Goal: Task Accomplishment & Management: Manage account settings

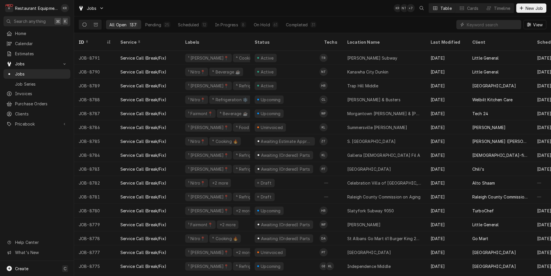
click at [493, 25] on input "Dynamic Content Wrapper" at bounding box center [493, 24] width 52 height 9
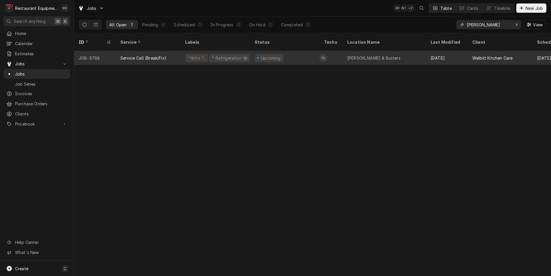
type input "[PERSON_NAME]"
click at [355, 55] on div "[PERSON_NAME] & Busters" at bounding box center [373, 58] width 53 height 6
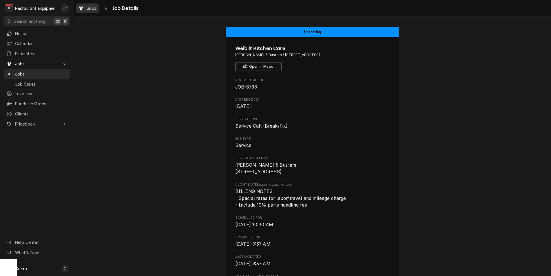
click at [91, 9] on span "Jobs" at bounding box center [92, 8] width 10 height 6
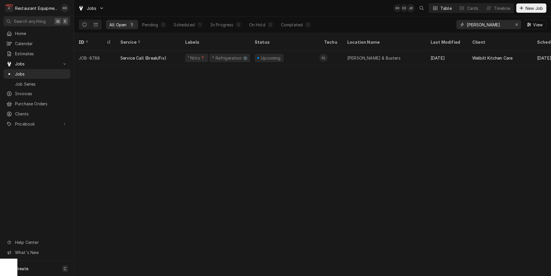
click at [518, 23] on div "Erase input" at bounding box center [517, 25] width 6 height 6
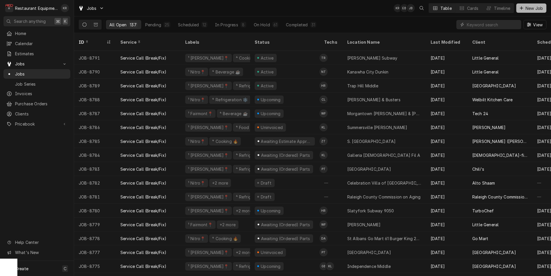
click at [533, 10] on span "New Job" at bounding box center [534, 8] width 20 height 6
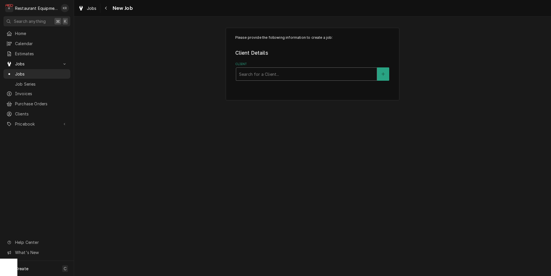
click at [260, 76] on div "Client" at bounding box center [306, 74] width 135 height 10
type input "welb"
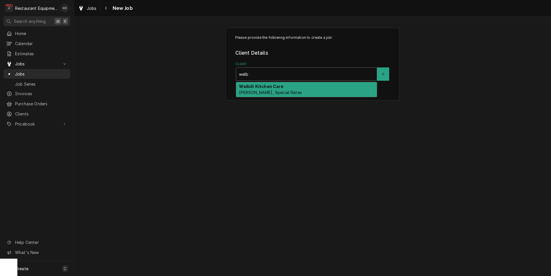
click at [267, 89] on strong "Welbilt Kitchen Care" at bounding box center [261, 86] width 44 height 5
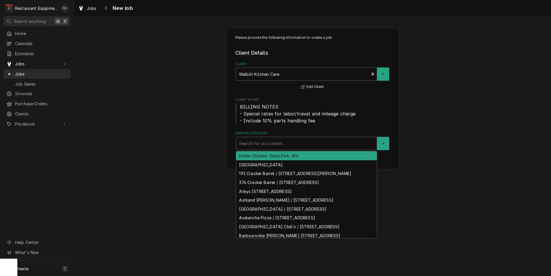
click at [252, 145] on div "Service Location" at bounding box center [306, 143] width 135 height 10
click at [253, 143] on div "Service Location" at bounding box center [306, 143] width 135 height 10
click at [264, 144] on div "Service Location" at bounding box center [306, 143] width 135 height 10
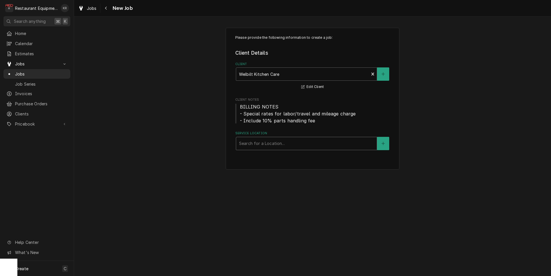
click at [261, 141] on div "Service Location" at bounding box center [306, 143] width 135 height 10
type input "p"
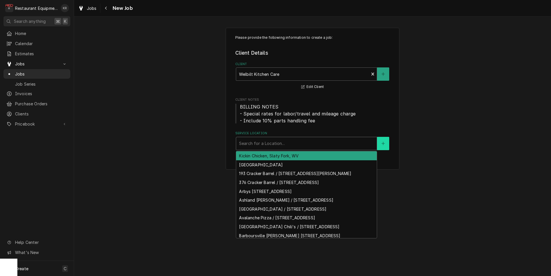
click at [384, 144] on icon "Create New Location" at bounding box center [382, 144] width 3 height 4
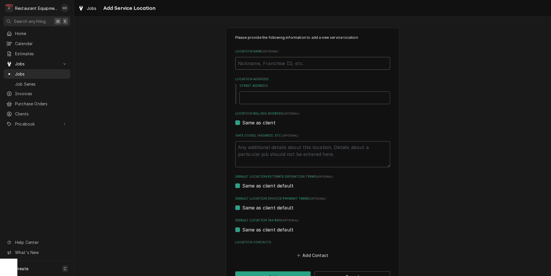
click at [274, 64] on input "Location Name ( optional )" at bounding box center [312, 63] width 155 height 13
type textarea "x"
type input "P"
type textarea "x"
type input "Po"
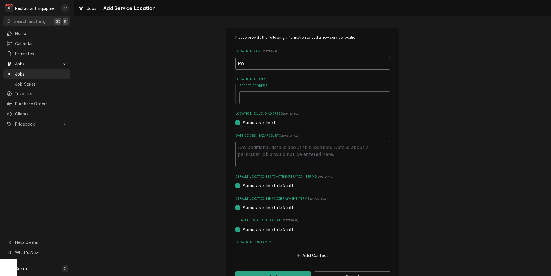
type textarea "x"
type input "Pome"
type textarea "x"
type input "Pomer"
type textarea "x"
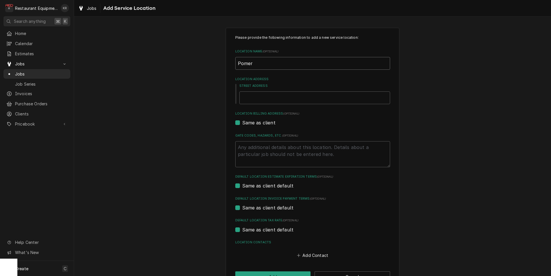
type input "Pomero"
type textarea "x"
type input "Pomeroy"
type textarea "x"
type input "Pomeroy"
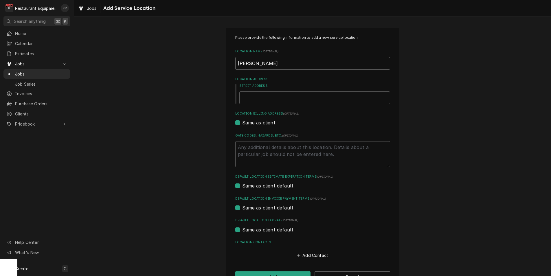
type textarea "x"
type input "Pomeroy M"
type textarea "x"
type input "Pomeroy Mc"
type textarea "x"
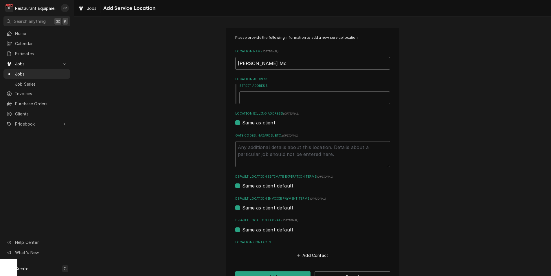
type input "Pomeroy McD"
type textarea "x"
type input "Pomeroy McDo"
type textarea "x"
type input "Pomeroy McDon"
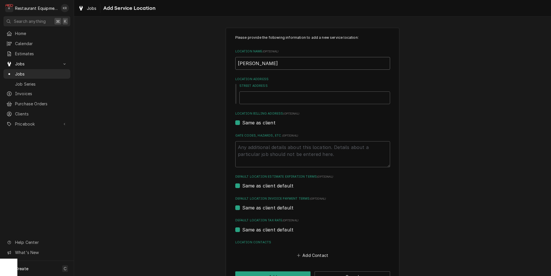
type textarea "x"
type input "Pomeroy McDona"
type textarea "x"
type input "Pomeroy McDonal"
type textarea "x"
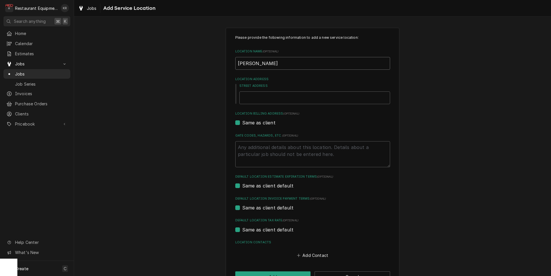
type input "Pomeroy McDonald"
type textarea "x"
type input "Pomeroy McDonald's"
type textarea "x"
type input "Pomeroy McDonald's"
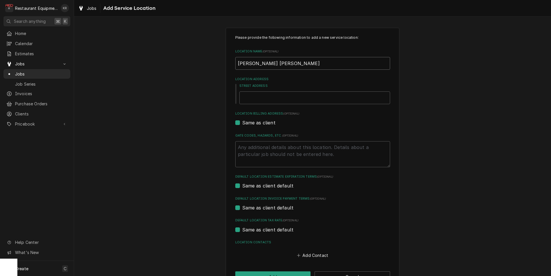
type textarea "x"
type input "Pomeroy McDonald's 1"
type textarea "x"
type input "Pomeroy McDonald's 1156"
type textarea "x"
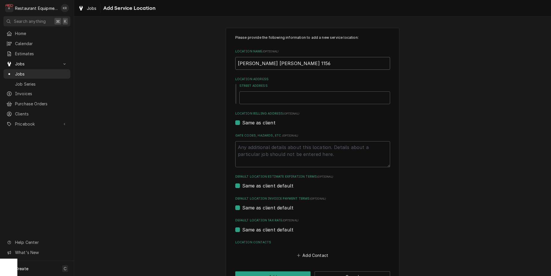
type input "Pomeroy McDonald's 11566"
type textarea "x"
type input "Pomeroy McDonald's 11566"
type textarea "x"
type input "4"
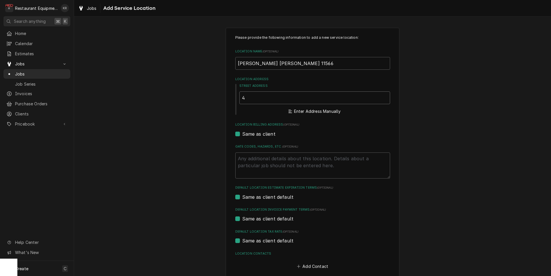
type textarea "x"
type input "42"
type textarea "x"
type input "423"
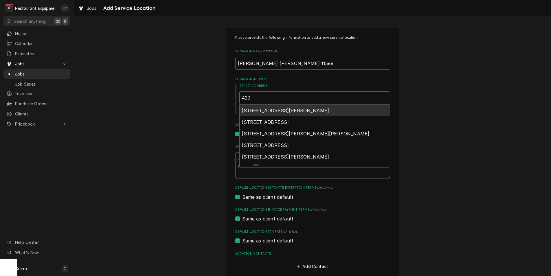
type textarea "x"
type input "423"
type textarea "x"
type input "423 Wes"
type textarea "x"
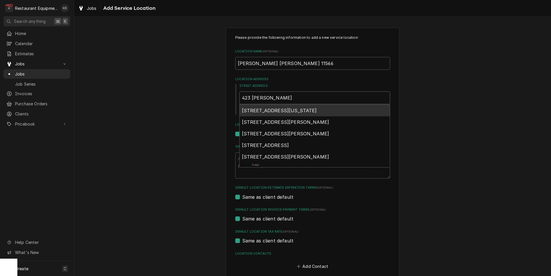
type input "423 West"
type textarea "x"
type input "423 West"
type textarea "x"
type input "423 West M"
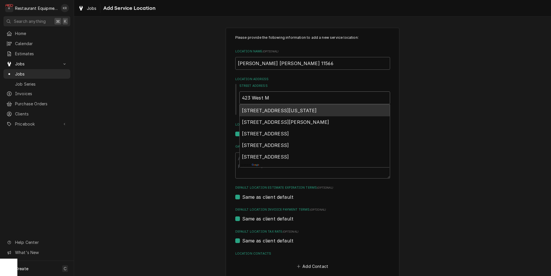
type textarea "x"
type input "423 West Ma"
type textarea "x"
type input "423 West Mai"
type textarea "x"
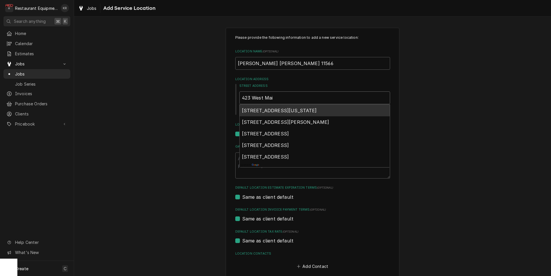
type input "423 West Main"
type textarea "x"
type input "423 West Main"
type textarea "x"
type input "423 West Main St"
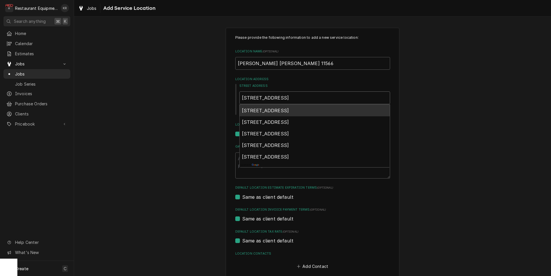
type textarea "x"
type input "423 West Main St"
type textarea "x"
type input "423 West Main St P"
type textarea "x"
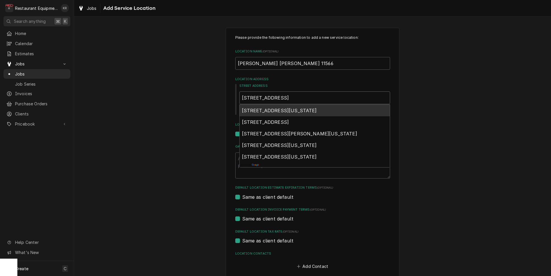
type input "423 West Main St Po"
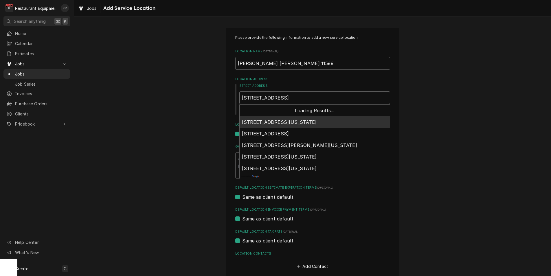
type textarea "x"
type input "423 West Main St Pom"
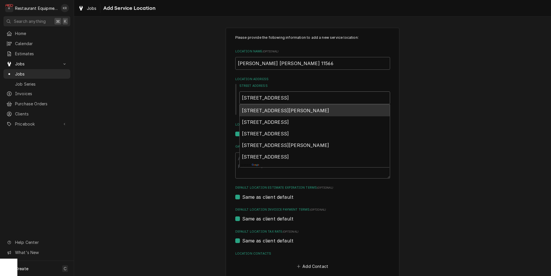
click at [268, 110] on span "423 W Main St, Pomeroy, OH, USA" at bounding box center [285, 111] width 87 height 6
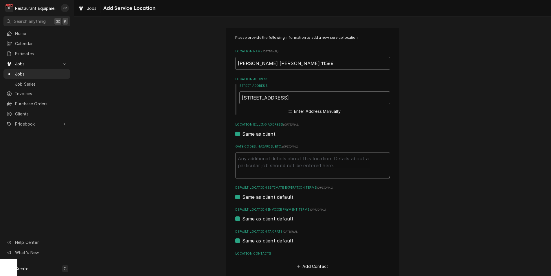
type textarea "x"
type input "423 W Main St"
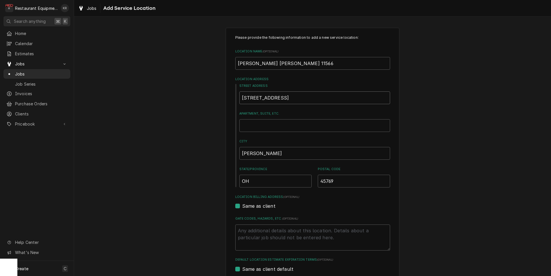
type textarea "x"
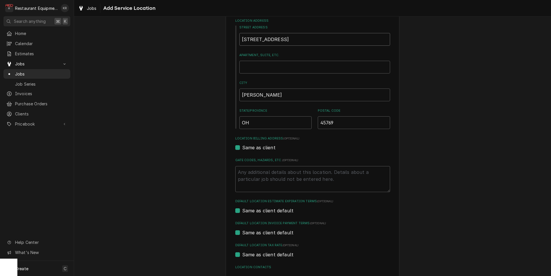
scroll to position [102, 0]
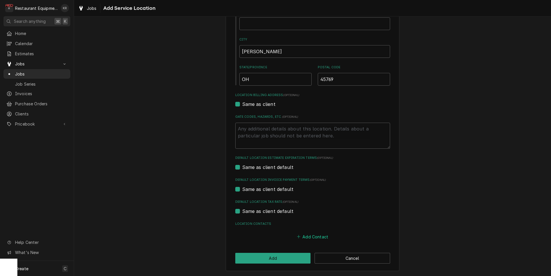
type input "423 W Main St"
click at [315, 235] on button "Add Contact" at bounding box center [312, 237] width 33 height 8
type textarea "x"
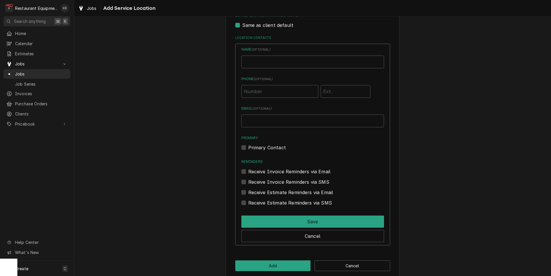
scroll to position [291, 0]
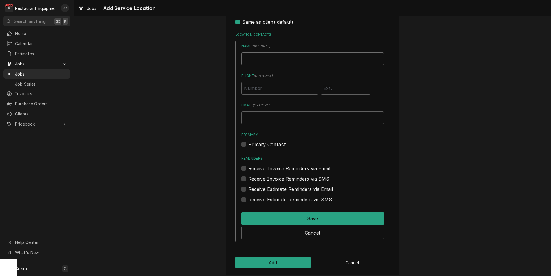
click at [260, 53] on input "Location Name ( optional )" at bounding box center [312, 58] width 143 height 13
type input "j"
type input "John Bentz"
type input "(740) 992-5600"
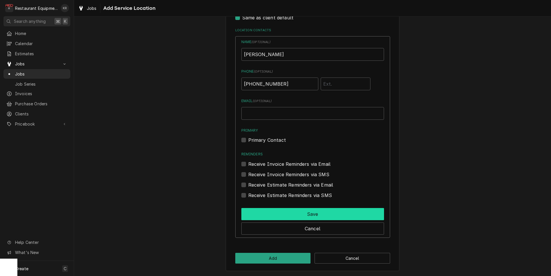
click at [311, 214] on button "Save" at bounding box center [312, 214] width 143 height 12
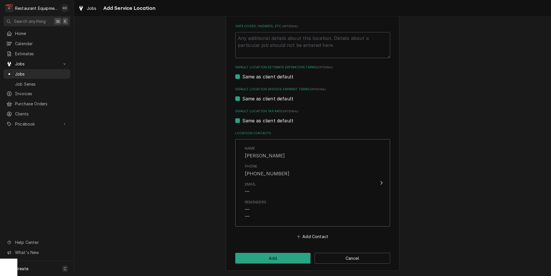
scroll to position [192, 0]
click at [283, 256] on button "Add" at bounding box center [273, 258] width 76 height 11
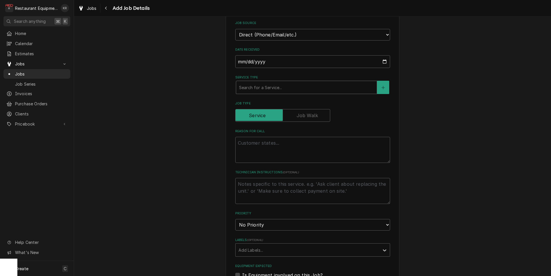
scroll to position [162, 0]
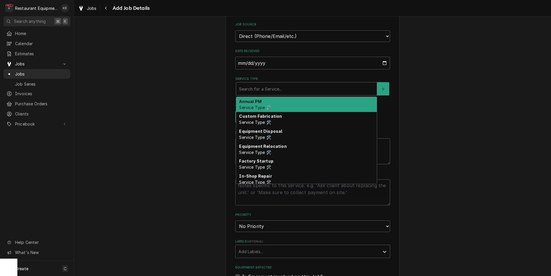
click at [253, 90] on div "Service Type" at bounding box center [306, 89] width 135 height 10
type textarea "x"
type input "b"
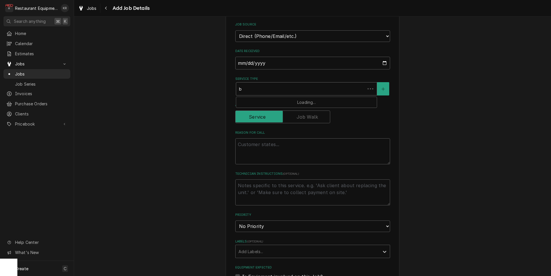
type textarea "x"
type input "br"
type textarea "x"
type input "bre"
type textarea "x"
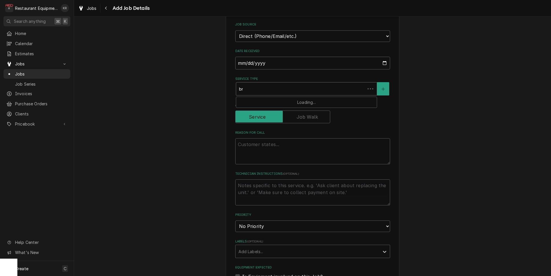
type input "brea"
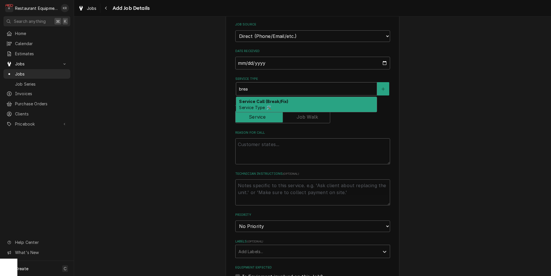
click at [255, 104] on div "Service Call (Break/Fix) Service Type 🛠️" at bounding box center [306, 104] width 141 height 15
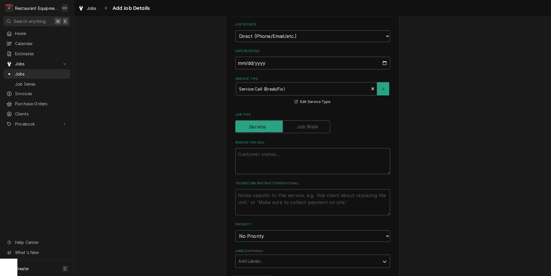
click at [265, 148] on textarea "Reason For Call" at bounding box center [312, 161] width 155 height 26
type textarea "x"
type textarea "0"
type textarea "x"
type textarea "00"
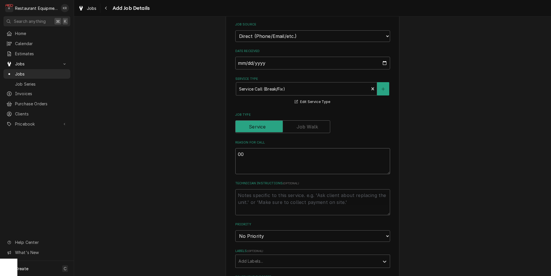
type textarea "x"
type textarea "009"
type textarea "x"
type textarea "0092"
type textarea "x"
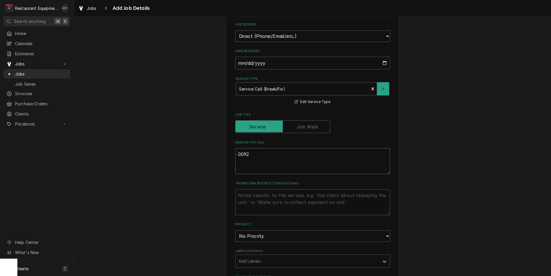
type textarea "00922"
type textarea "x"
type textarea "009226"
type textarea "x"
type textarea "0092268"
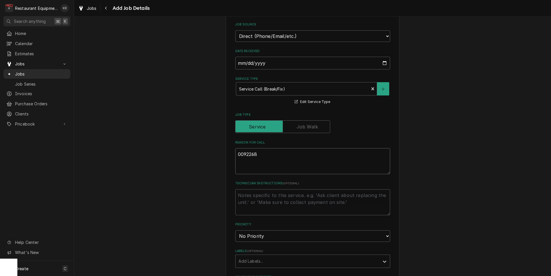
type textarea "x"
type textarea "00922684"
type textarea "x"
type textarea "00922684-"
type textarea "x"
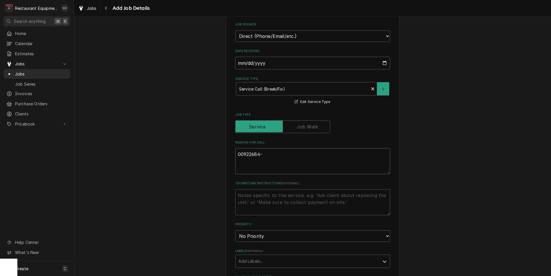
type textarea "00922684-2"
type textarea "x"
type textarea "00922684-2"
type textarea "x"
type textarea "00922684-2"
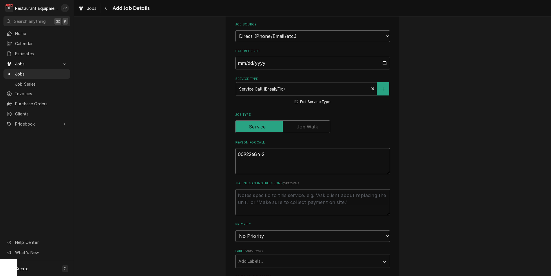
type textarea "x"
type textarea "00922684-2"
paste textarea "Type: Service Location Details: MCDONALDS 11566 Chain: MCDONALDS 423 WEST MAIN …"
type textarea "x"
type textarea "00922684-2 Type: Service Location Details: MCDONALDS 11566 Chain: MCDONALDS 423…"
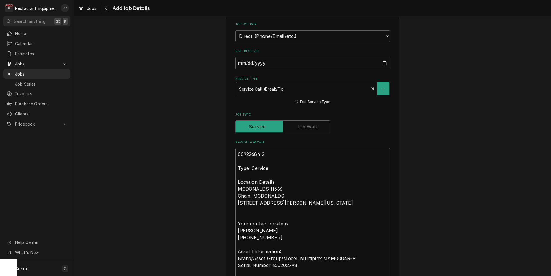
scroll to position [231, 0]
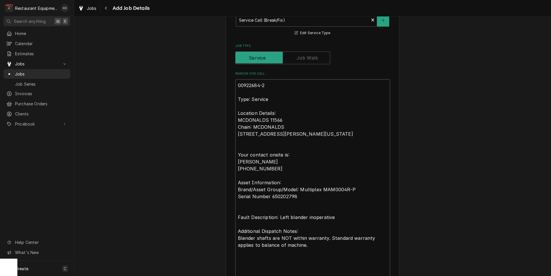
type textarea "x"
type textarea "00922684-2 Type: Service Location Details: MCDONALDS 11566 Chain: MCDONALDS 423…"
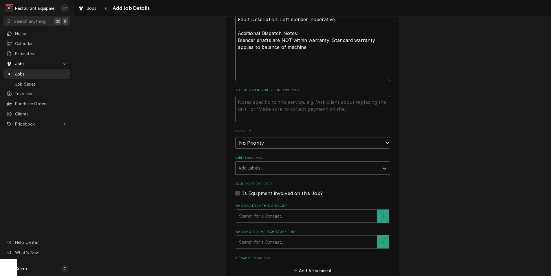
scroll to position [430, 0]
select select "2"
click option "High" at bounding box center [0, 0] width 0 height 0
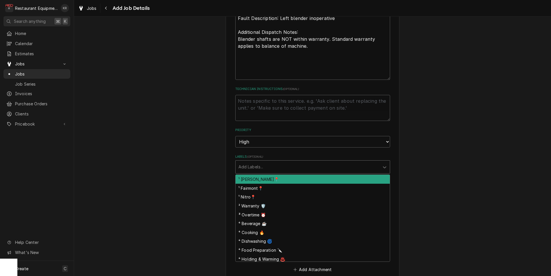
click at [262, 168] on div "Labels" at bounding box center [307, 167] width 138 height 10
click at [258, 167] on div "Labels" at bounding box center [307, 167] width 138 height 10
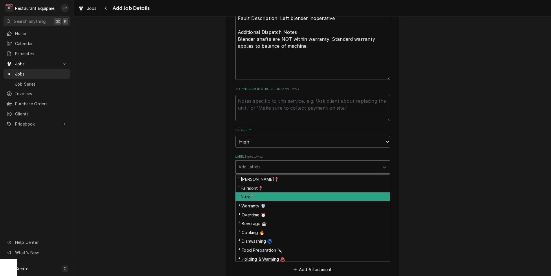
click at [259, 198] on div "¹ Nitro📍" at bounding box center [313, 196] width 154 height 9
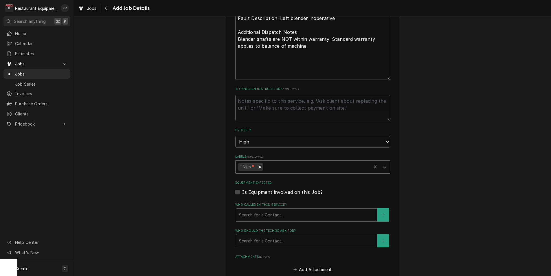
click at [283, 164] on div "Labels" at bounding box center [316, 167] width 104 height 10
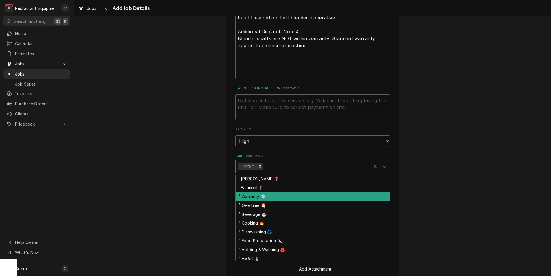
drag, startPoint x: 271, startPoint y: 198, endPoint x: 276, endPoint y: 175, distance: 23.6
click at [271, 198] on div "² Warranty 🛡️" at bounding box center [313, 196] width 154 height 9
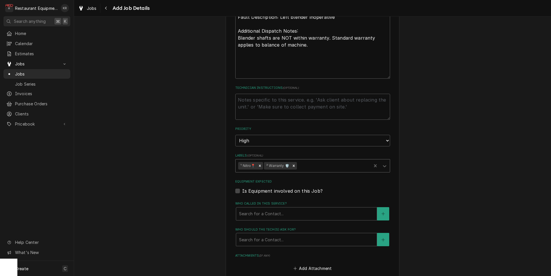
click at [316, 164] on div "Labels" at bounding box center [333, 166] width 71 height 10
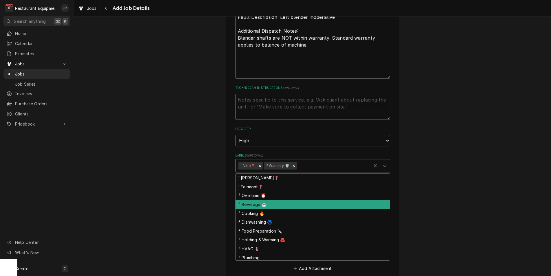
scroll to position [1, 0]
click at [272, 204] on div "⁴ Beverage ☕" at bounding box center [313, 203] width 154 height 9
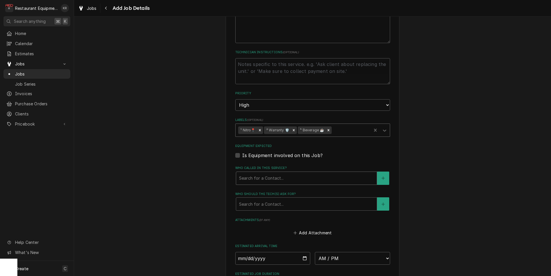
scroll to position [477, 0]
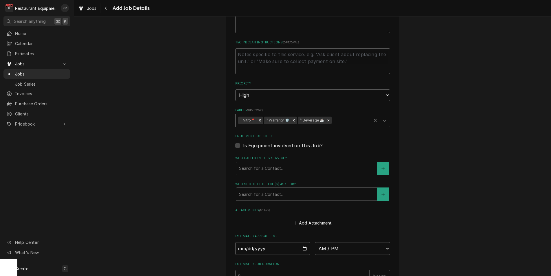
click at [254, 168] on div "Who called in this service?" at bounding box center [306, 168] width 135 height 10
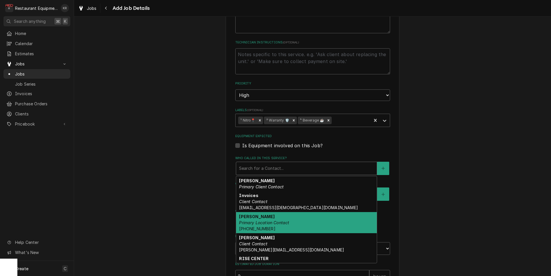
scroll to position [2, 0]
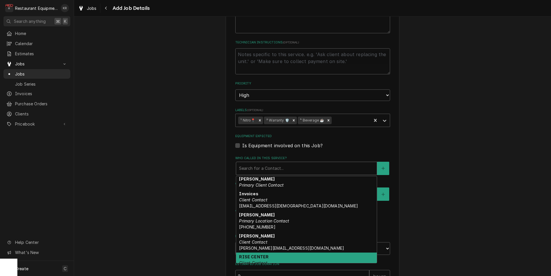
click at [263, 256] on strong "RISE CENTER" at bounding box center [254, 256] width 30 height 5
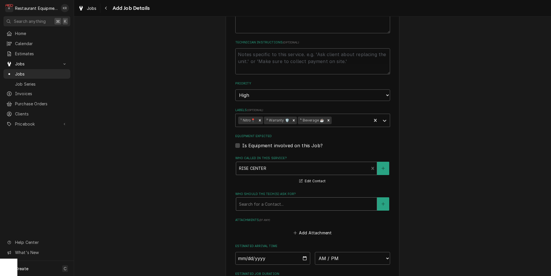
click at [263, 203] on div "Who should the tech(s) ask for?" at bounding box center [306, 204] width 135 height 10
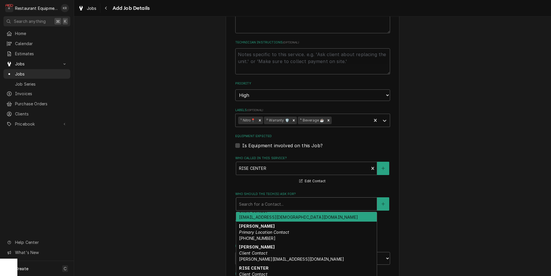
scroll to position [43, 0]
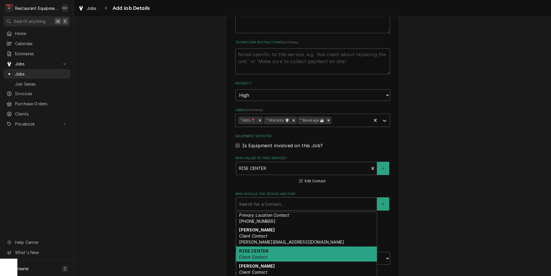
drag, startPoint x: 261, startPoint y: 251, endPoint x: 249, endPoint y: 247, distance: 12.7
click at [261, 251] on strong "RISE CENTER" at bounding box center [254, 251] width 30 height 5
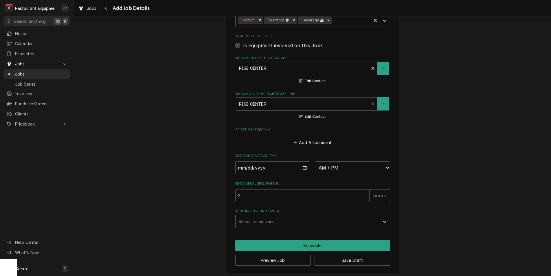
scroll to position [578, 0]
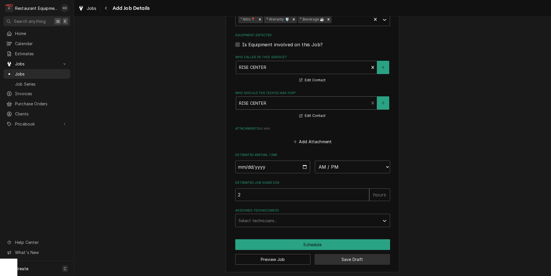
click at [349, 260] on button "Save Draft" at bounding box center [353, 259] width 76 height 11
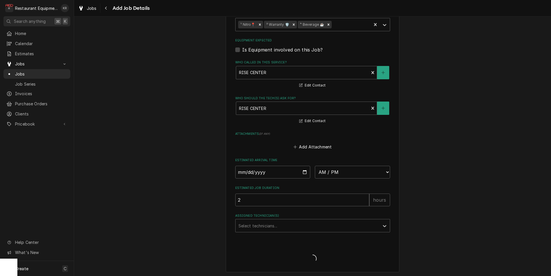
type textarea "x"
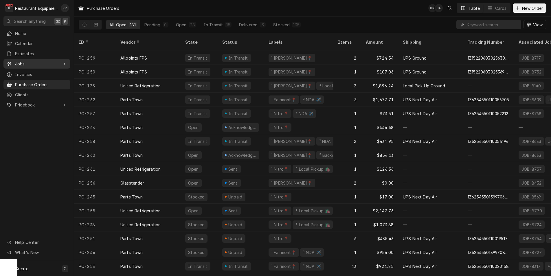
click at [33, 62] on span "Jobs" at bounding box center [37, 64] width 44 height 6
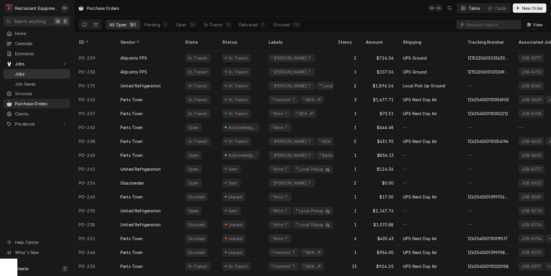
click at [36, 71] on span "Jobs" at bounding box center [41, 74] width 52 height 6
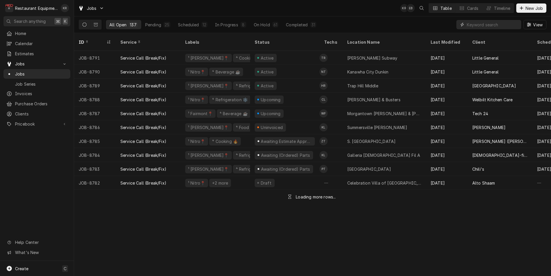
click at [501, 25] on input "Dynamic Content Wrapper" at bounding box center [493, 24] width 52 height 9
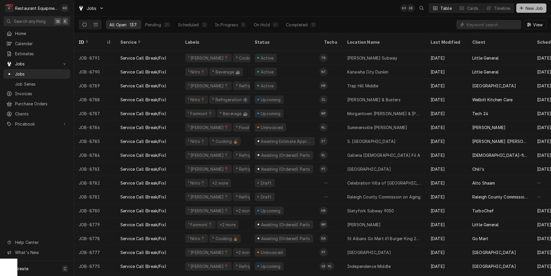
click at [528, 8] on span "New Job" at bounding box center [534, 8] width 20 height 6
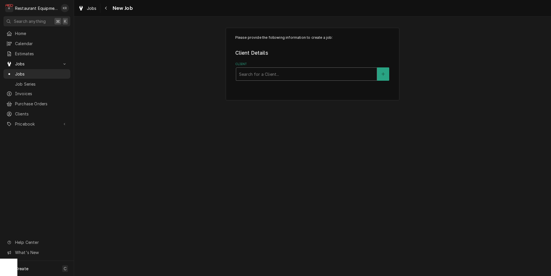
click at [276, 74] on div "Client" at bounding box center [306, 74] width 135 height 10
type input "pomer"
click at [273, 109] on div "Service Location" at bounding box center [306, 110] width 135 height 10
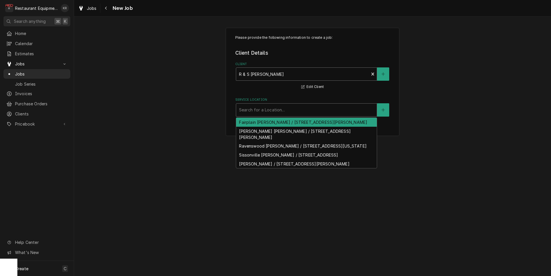
drag, startPoint x: 372, startPoint y: 76, endPoint x: 355, endPoint y: 73, distance: 17.0
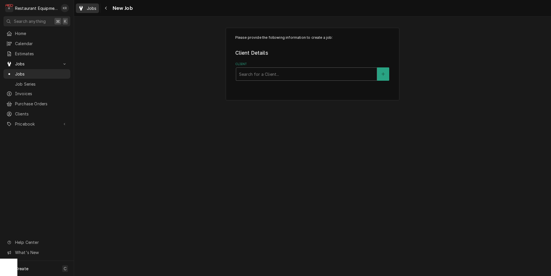
drag, startPoint x: 93, startPoint y: 2, endPoint x: 93, endPoint y: 6, distance: 4.7
click at [93, 3] on div "Jobs New Job" at bounding box center [312, 8] width 477 height 16
click at [93, 6] on span "Jobs" at bounding box center [92, 8] width 10 height 6
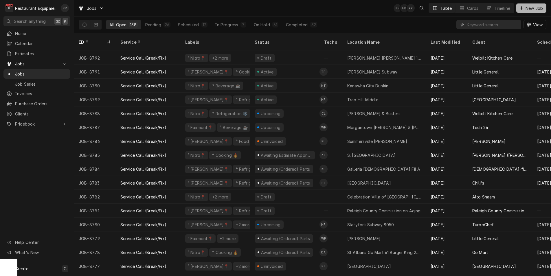
click at [535, 9] on span "New Job" at bounding box center [534, 8] width 20 height 6
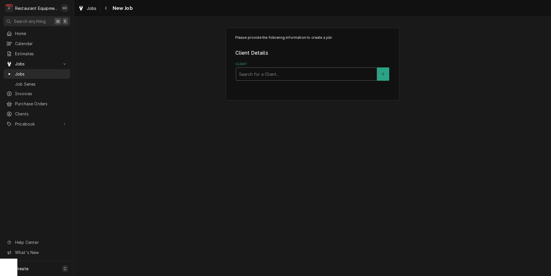
click at [278, 77] on div "Client" at bounding box center [306, 74] width 135 height 10
type input "litt"
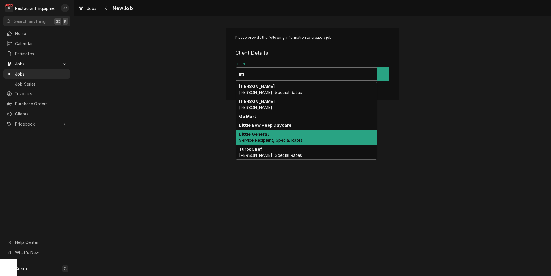
click at [282, 135] on div "Little General Service Recipient, Special Rates" at bounding box center [306, 137] width 141 height 15
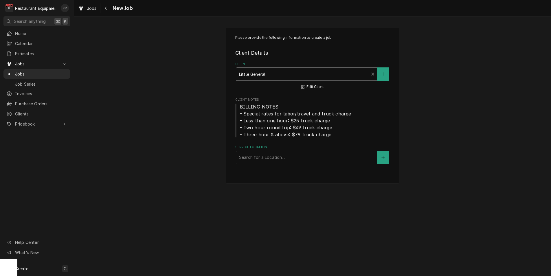
click at [276, 160] on div "Service Location" at bounding box center [306, 157] width 135 height 10
type input "ocea"
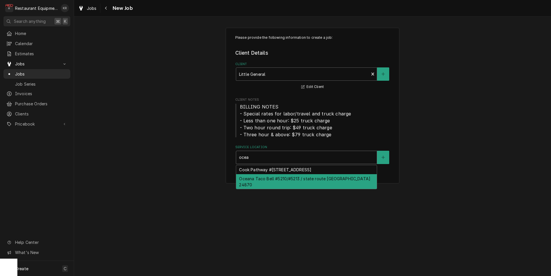
click at [265, 178] on div "Oceana Taco Bell #5210/#5213 / state route 97, Oceana, WV 24870" at bounding box center [306, 181] width 141 height 15
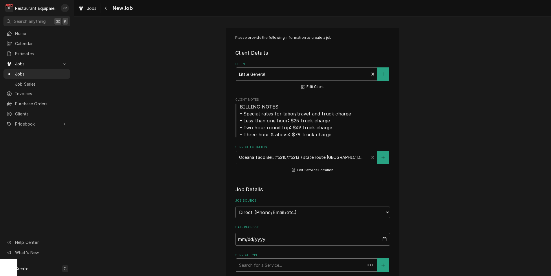
scroll to position [95, 0]
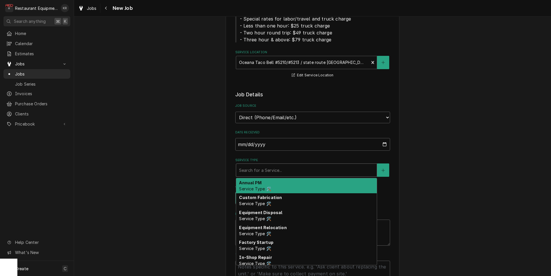
click at [258, 166] on div "Service Type" at bounding box center [306, 170] width 135 height 10
click at [263, 169] on div "Service Type" at bounding box center [306, 170] width 135 height 10
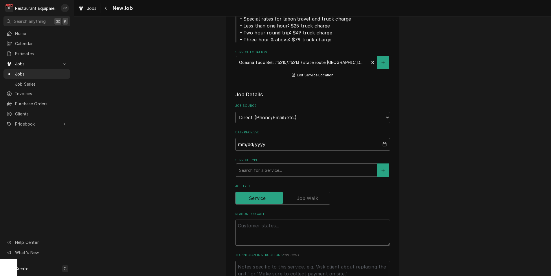
type textarea "x"
type input "b"
type textarea "x"
type input "br"
type textarea "x"
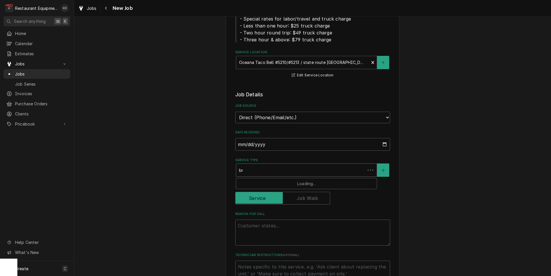
type input "bre"
type textarea "x"
type input "brea"
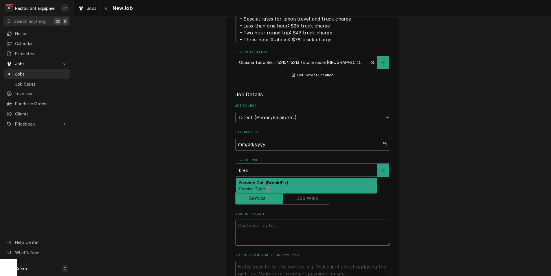
click at [255, 183] on strong "Service Call (Break/Fix)" at bounding box center [263, 182] width 49 height 5
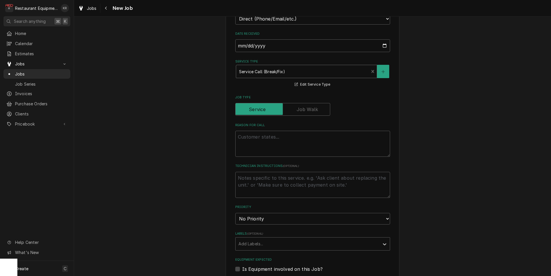
scroll to position [199, 0]
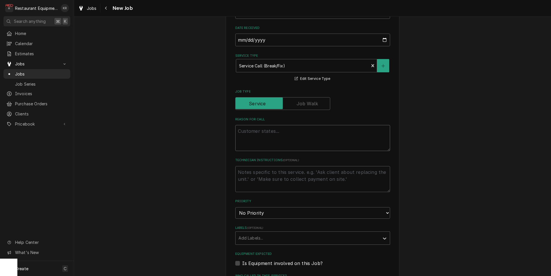
paste textarea "Work Order #: 88317 Request number: 112788 Cold Bar Isn't cooling is staying ar…"
type textarea "x"
type textarea "Work Order #: 88317 Request number: 112788 Cold Bar Isn't cooling is staying ar…"
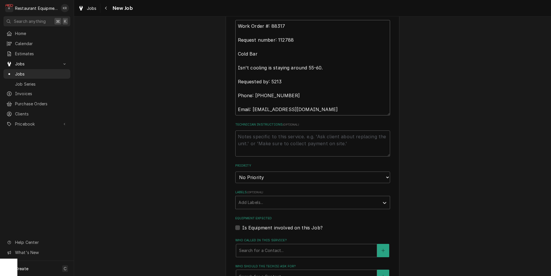
scroll to position [306, 0]
type textarea "x"
type textarea "Work Order #: 88317 Request number: 112788 Cold Bar Isn't cooling is staying ar…"
select select "2"
click option "High" at bounding box center [0, 0] width 0 height 0
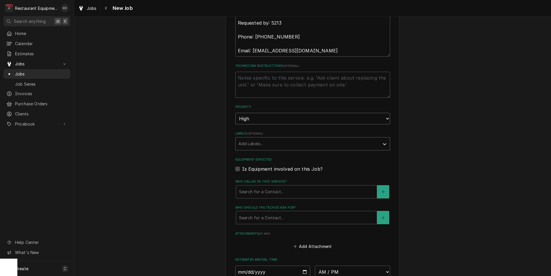
scroll to position [364, 0]
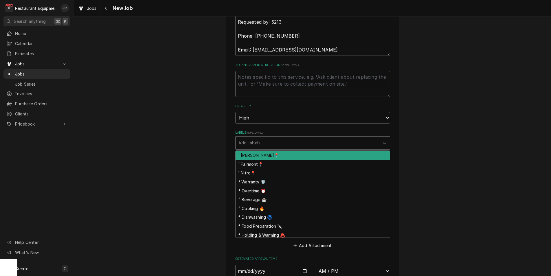
click at [261, 141] on div "Labels" at bounding box center [307, 143] width 138 height 10
click at [258, 175] on div "¹ Nitro📍" at bounding box center [313, 172] width 154 height 9
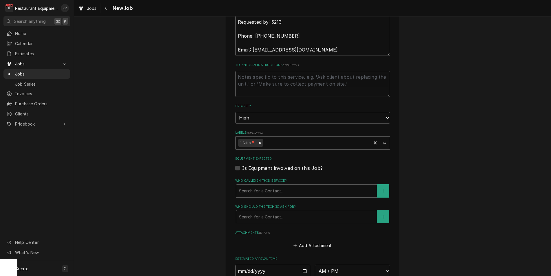
click at [253, 172] on fieldset "Job Details Job Source Direct (Phone/Email/etc.) Service Channel Corrigo Ecotra…" at bounding box center [312, 76] width 155 height 509
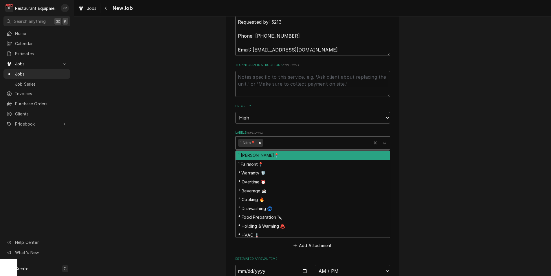
click at [282, 147] on div "¹ Nitro📍" at bounding box center [304, 143] width 136 height 13
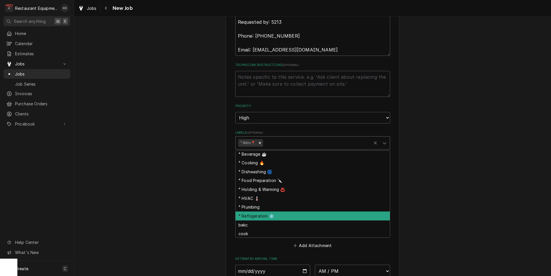
scroll to position [38, 0]
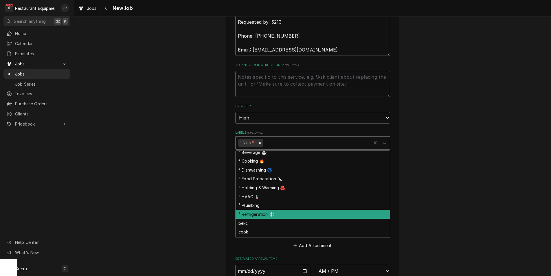
click at [279, 212] on div "⁴ Refrigeration ❄️" at bounding box center [313, 214] width 154 height 9
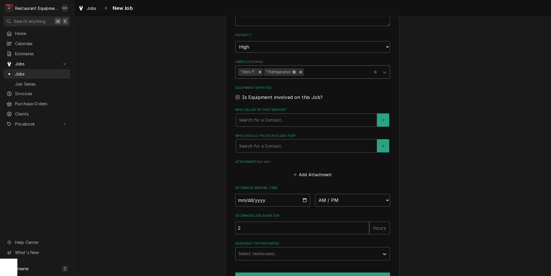
scroll to position [438, 0]
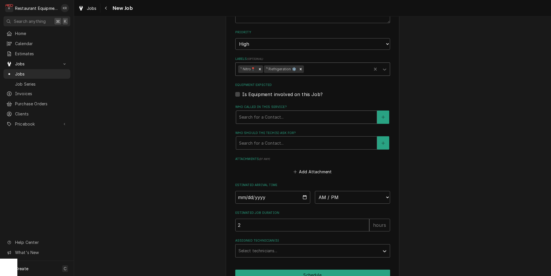
click at [272, 119] on div "Who called in this service?" at bounding box center [306, 117] width 135 height 10
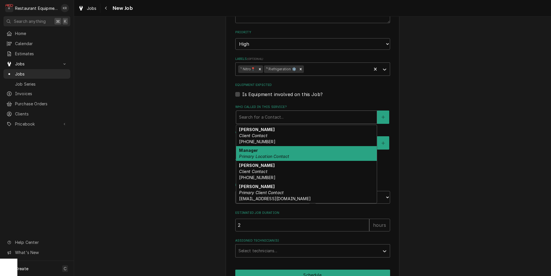
click at [271, 157] on em "Primary Location Contact" at bounding box center [264, 156] width 50 height 5
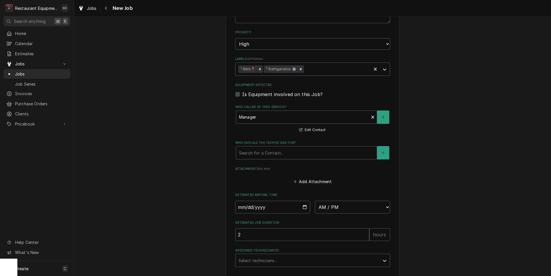
scroll to position [440, 0]
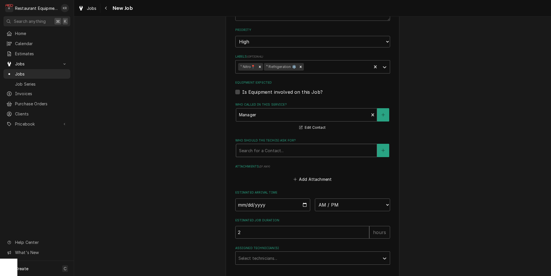
drag, startPoint x: 274, startPoint y: 159, endPoint x: 270, endPoint y: 155, distance: 5.2
click at [273, 158] on fieldset "Job Details Job Source Direct (Phone/Email/etc.) Service Channel Corrigo Ecotra…" at bounding box center [312, 5] width 155 height 519
click at [271, 152] on div "Who should the tech(s) ask for?" at bounding box center [306, 150] width 135 height 10
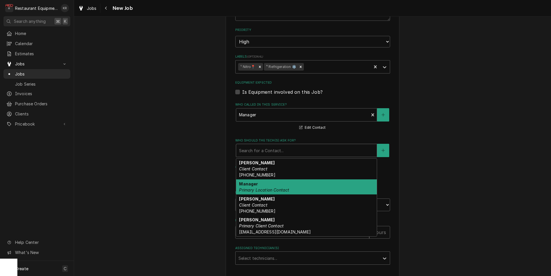
click at [269, 184] on div "Manager Primary Location Contact" at bounding box center [306, 186] width 141 height 15
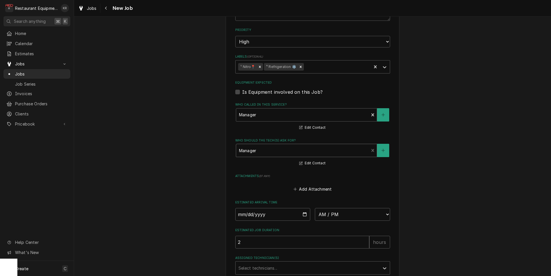
scroll to position [488, 0]
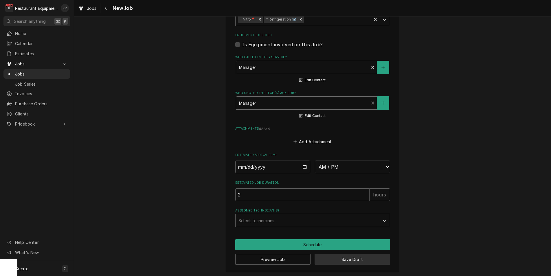
click at [344, 258] on button "Save Draft" at bounding box center [353, 259] width 76 height 11
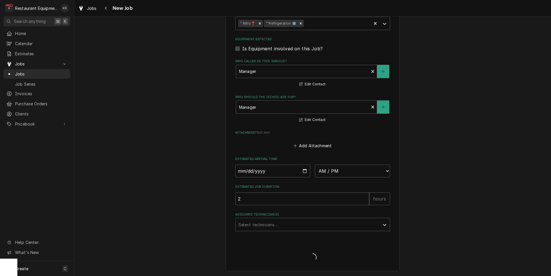
scroll to position [482, 0]
type textarea "x"
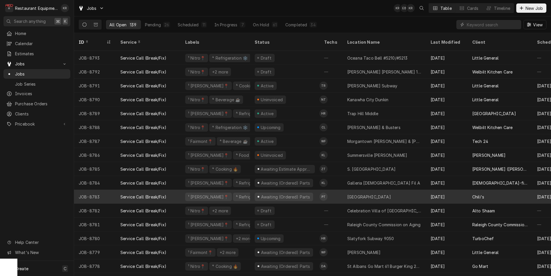
click at [277, 193] on div "Awaiting (Ordered) Parts" at bounding box center [284, 197] width 58 height 8
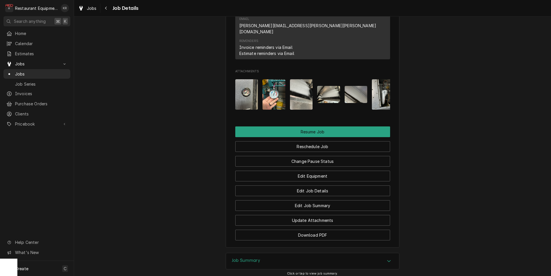
scroll to position [725, 0]
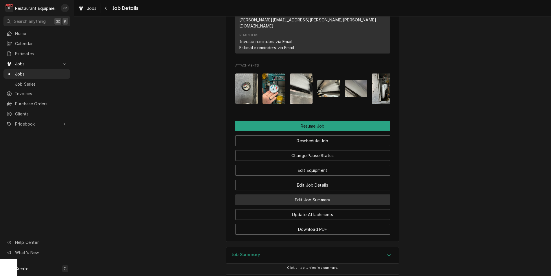
click at [310, 194] on button "Edit Job Summary" at bounding box center [312, 199] width 155 height 11
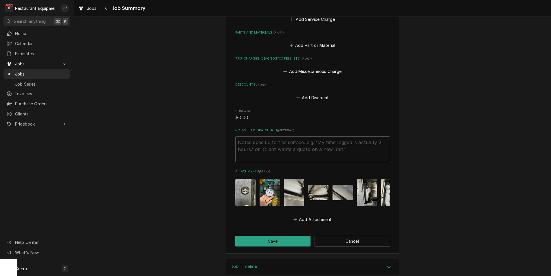
scroll to position [377, 0]
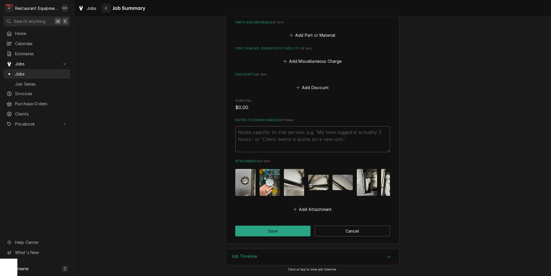
click at [105, 8] on div "Navigate back" at bounding box center [106, 8] width 6 height 6
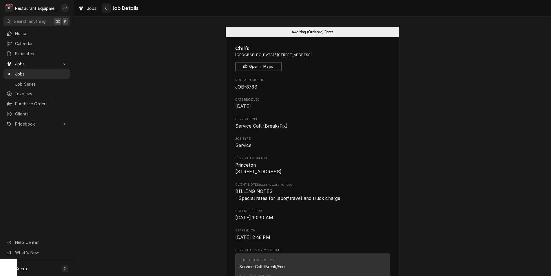
click at [107, 9] on icon "Navigate back" at bounding box center [106, 8] width 3 height 4
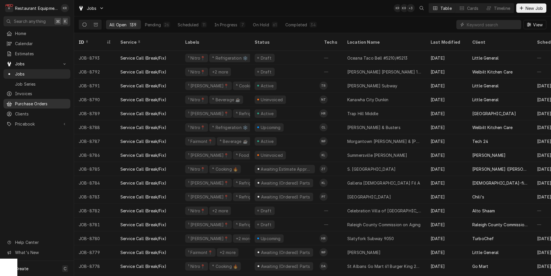
click at [30, 102] on span "Purchase Orders" at bounding box center [41, 104] width 52 height 6
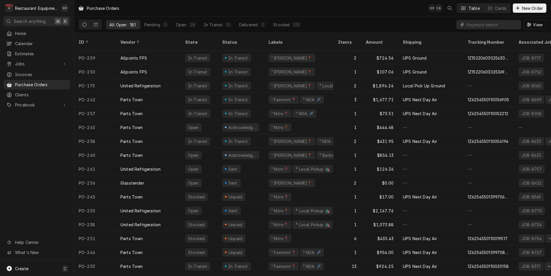
click at [494, 23] on input "Dynamic Content Wrapper" at bounding box center [493, 24] width 52 height 9
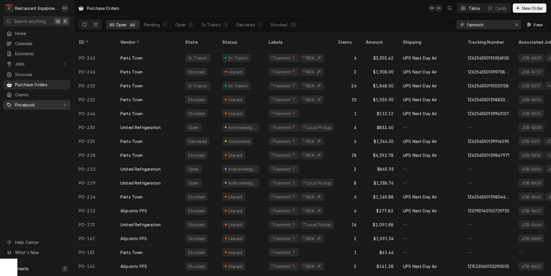
type input "fairmont"
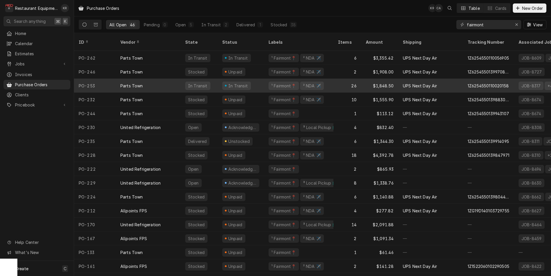
drag, startPoint x: 31, startPoint y: 103, endPoint x: 139, endPoint y: 78, distance: 110.8
click at [139, 83] on div "Parts Town" at bounding box center [131, 86] width 23 height 6
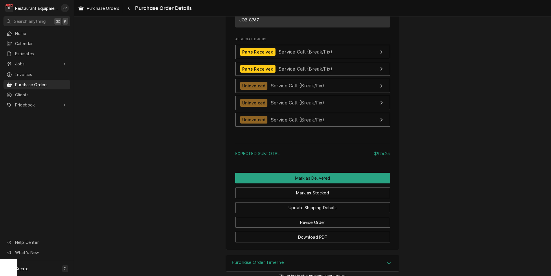
scroll to position [1617, 0]
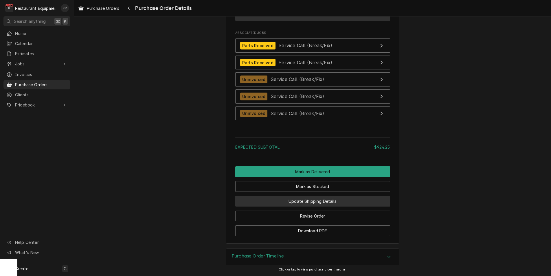
click at [308, 200] on button "Update Shipping Details" at bounding box center [312, 201] width 155 height 11
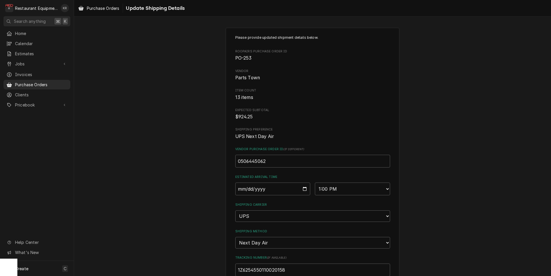
scroll to position [34, 0]
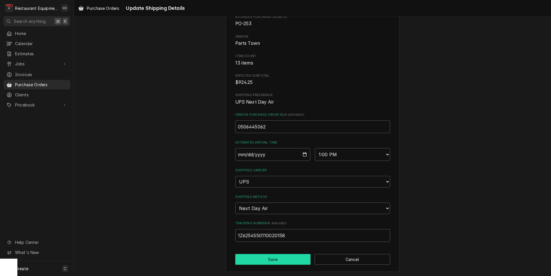
click at [280, 262] on button "Save" at bounding box center [273, 259] width 76 height 11
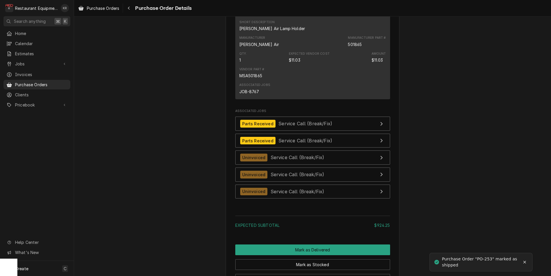
scroll to position [1617, 0]
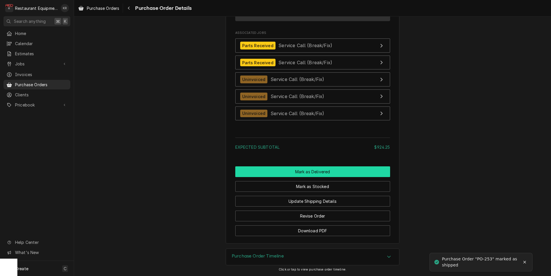
click at [304, 169] on button "Mark as Delivered" at bounding box center [312, 171] width 155 height 11
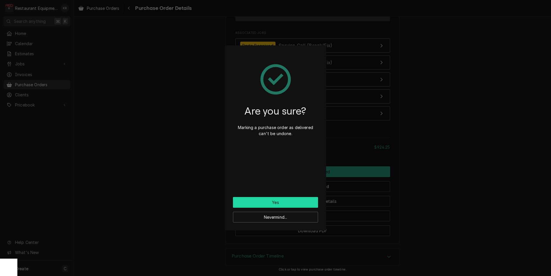
click at [281, 204] on button "Yes" at bounding box center [275, 202] width 85 height 11
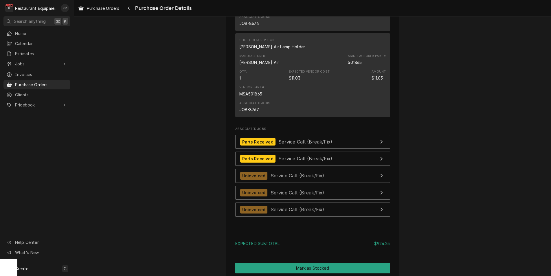
scroll to position [1509, 0]
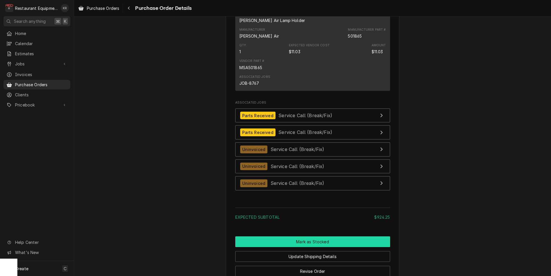
click at [315, 247] on button "Mark as Stocked" at bounding box center [312, 241] width 155 height 11
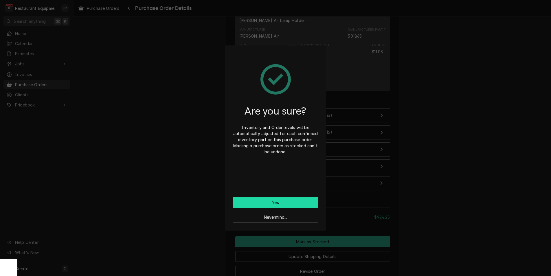
click at [264, 199] on button "Yes" at bounding box center [275, 202] width 85 height 11
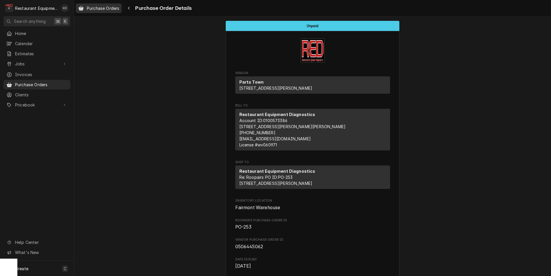
click at [109, 9] on span "Purchase Orders" at bounding box center [103, 8] width 32 height 6
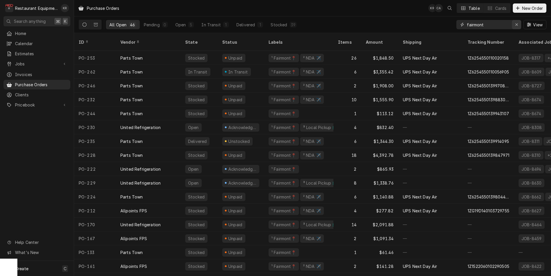
click at [517, 25] on icon "Erase input" at bounding box center [516, 25] width 3 height 4
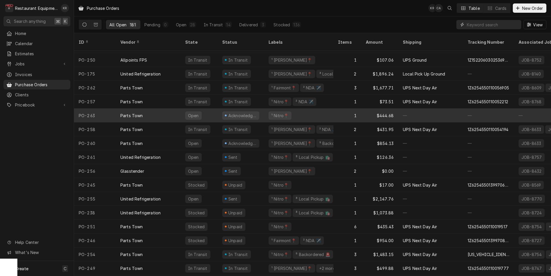
scroll to position [30, 0]
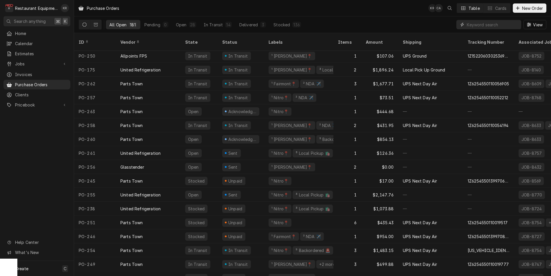
click at [476, 23] on input "Dynamic Content Wrapper" at bounding box center [493, 24] width 52 height 9
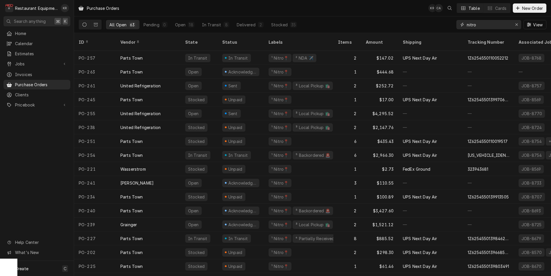
scroll to position [1, 0]
type input "nitro"
click at [517, 25] on icon "Erase input" at bounding box center [516, 24] width 2 height 2
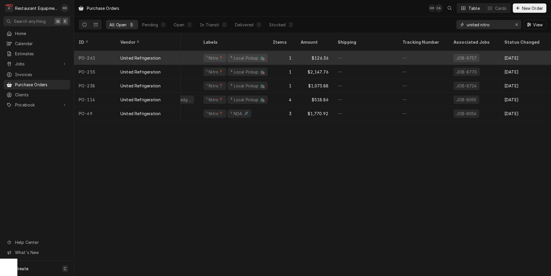
scroll to position [0, 63]
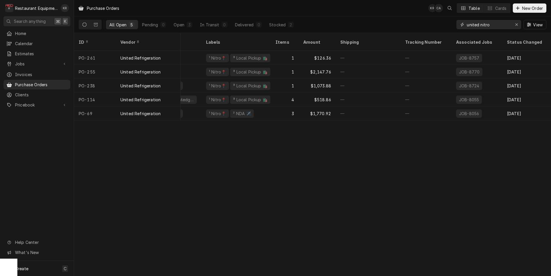
type input "united nitro"
click at [516, 23] on icon "Erase input" at bounding box center [516, 25] width 3 height 4
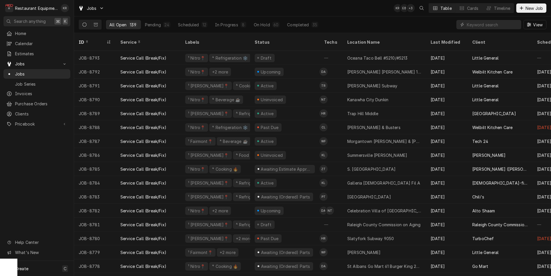
click at [482, 25] on input "Dynamic Content Wrapper" at bounding box center [493, 24] width 52 height 9
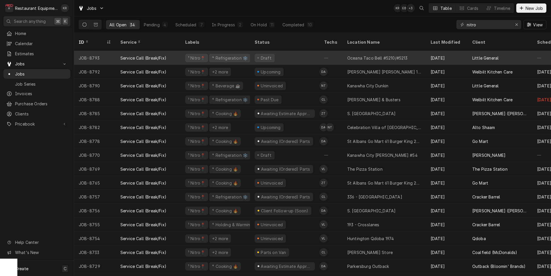
type input "nitro"
click at [284, 52] on div "Draft" at bounding box center [284, 58] width 69 height 14
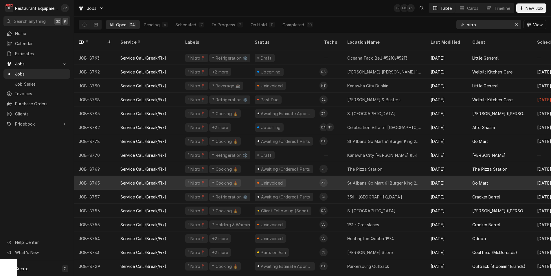
click at [306, 51] on div "Draft" at bounding box center [284, 58] width 69 height 14
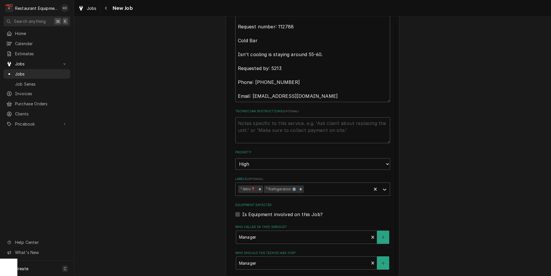
scroll to position [332, 0]
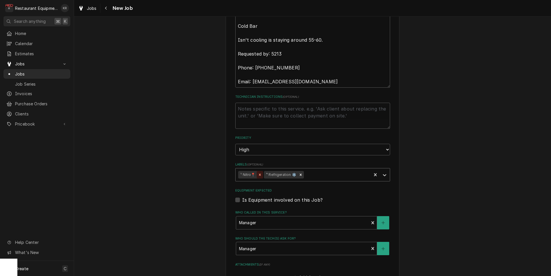
click at [261, 175] on icon "Remove ¹ Nitro📍" at bounding box center [260, 175] width 4 height 4
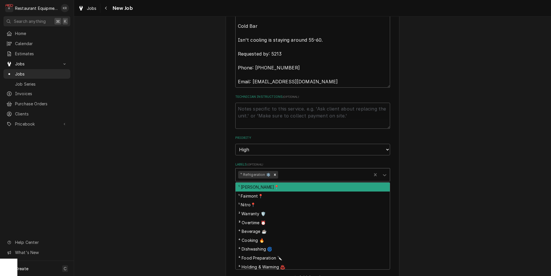
click at [365, 173] on div "Labels" at bounding box center [323, 175] width 89 height 10
click at [279, 187] on div "¹ Beckley📍" at bounding box center [313, 187] width 154 height 9
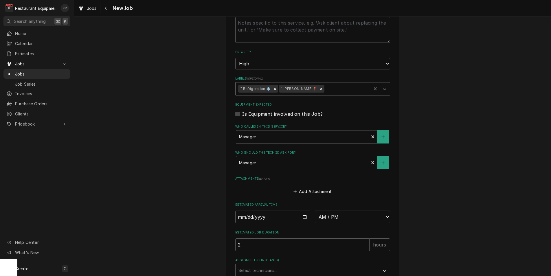
scroll to position [483, 0]
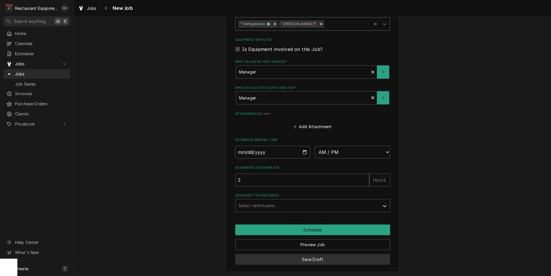
click at [313, 260] on button "Save Draft" at bounding box center [312, 259] width 155 height 11
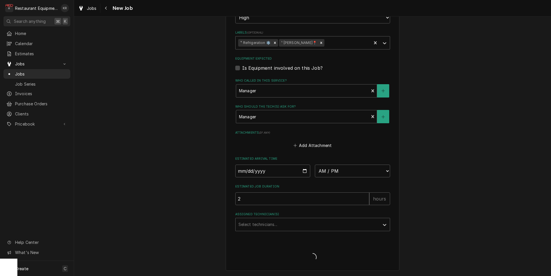
scroll to position [463, 0]
type textarea "x"
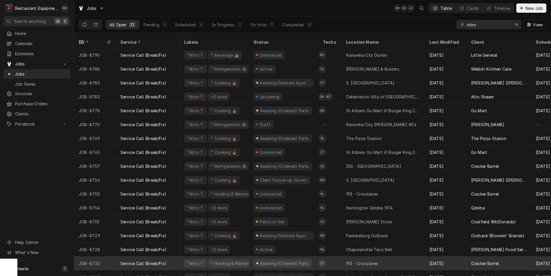
scroll to position [16, 1]
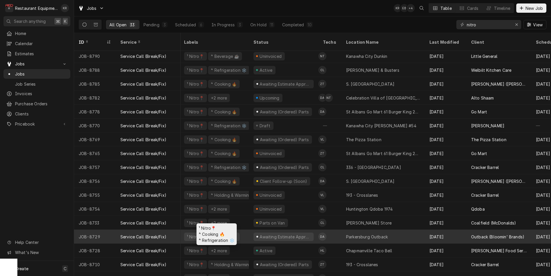
click at [183, 230] on div "¹ Nitro📍 ⁴ Cooking 🔥" at bounding box center [213, 237] width 69 height 14
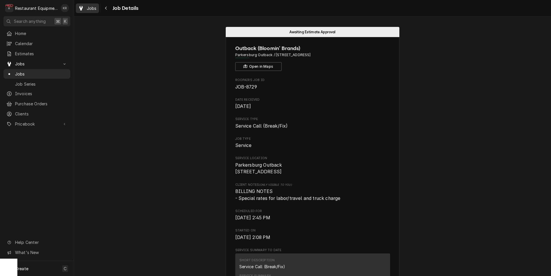
click at [90, 8] on span "Jobs" at bounding box center [92, 8] width 10 height 6
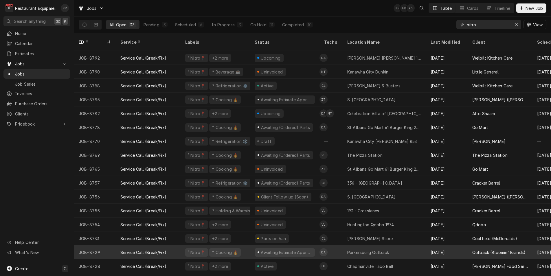
click at [349, 249] on div "Parkersburg Outback" at bounding box center [368, 252] width 42 height 6
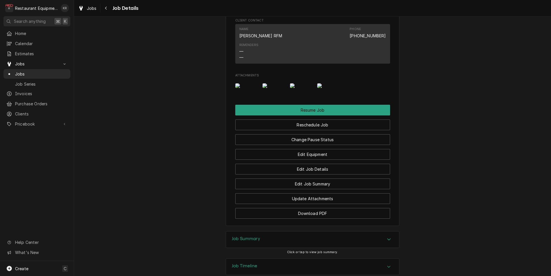
scroll to position [741, 0]
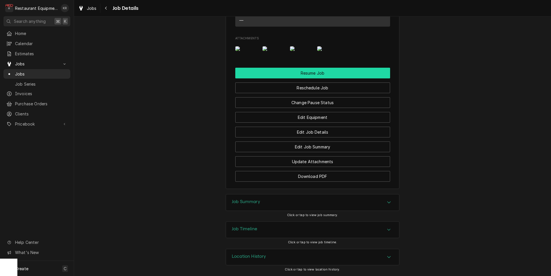
click at [308, 74] on button "Resume Job" at bounding box center [312, 73] width 155 height 11
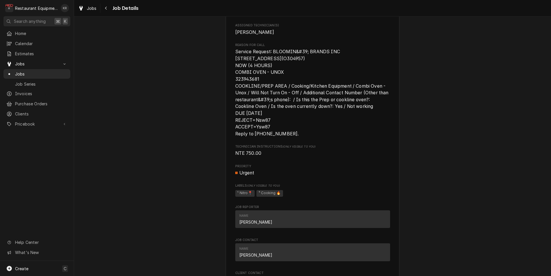
scroll to position [680, 0]
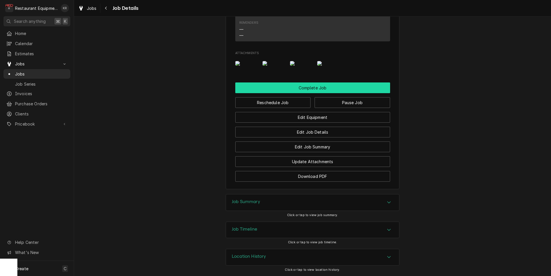
click at [313, 88] on button "Complete Job" at bounding box center [312, 87] width 155 height 11
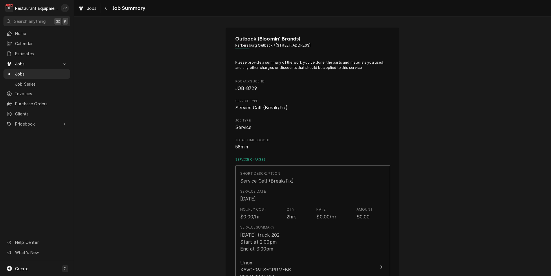
scroll to position [380, 0]
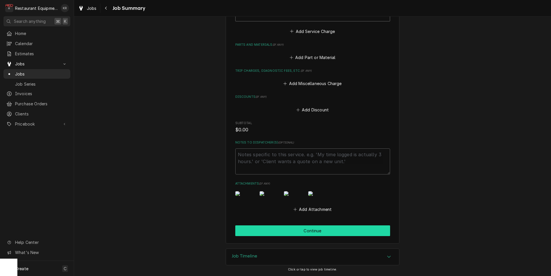
click at [315, 232] on button "Continue" at bounding box center [312, 230] width 155 height 11
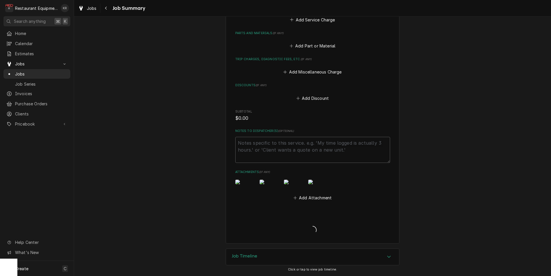
type textarea "x"
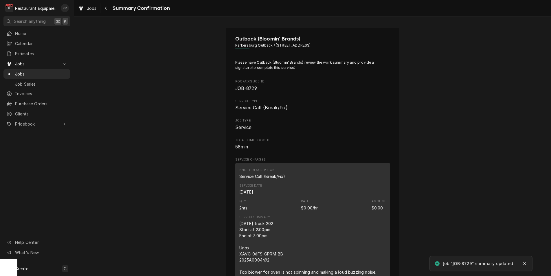
scroll to position [396, 0]
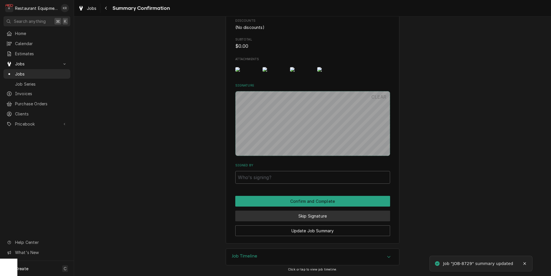
click at [314, 218] on button "Skip Signature" at bounding box center [312, 216] width 155 height 11
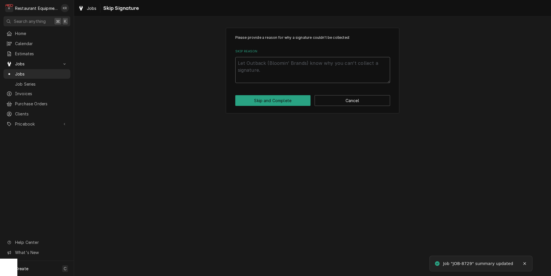
click at [276, 69] on textarea "Skip Reason" at bounding box center [312, 70] width 155 height 26
type textarea "x"
type textarea "Este"
type textarea "x"
type textarea "Estei"
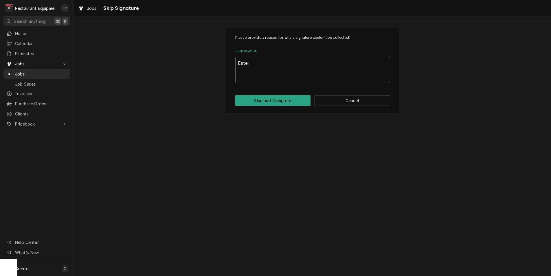
type textarea "x"
type textarea "Esteim"
type textarea "x"
type textarea "Esteima"
type textarea "x"
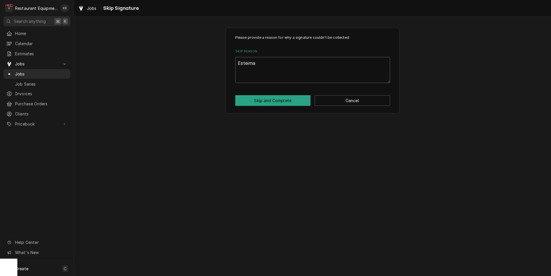
type textarea "Esteim"
type textarea "x"
type textarea "Estei"
type textarea "x"
type textarea "Este"
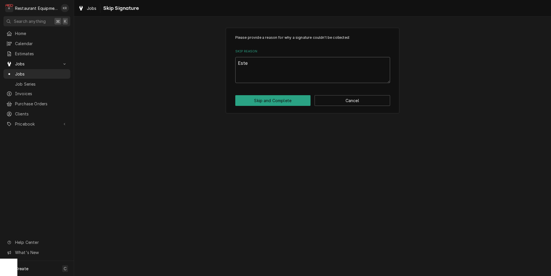
type textarea "x"
type textarea "Est"
type textarea "x"
type textarea "Esti"
type textarea "x"
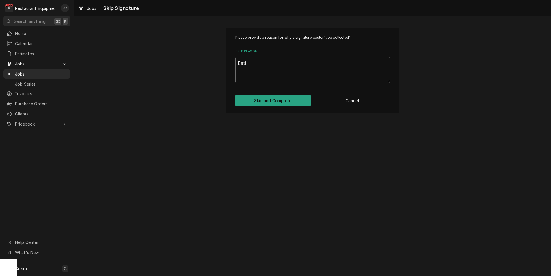
type textarea "Estim"
type textarea "x"
type textarea "Estima"
type textarea "x"
type textarea "Estimat"
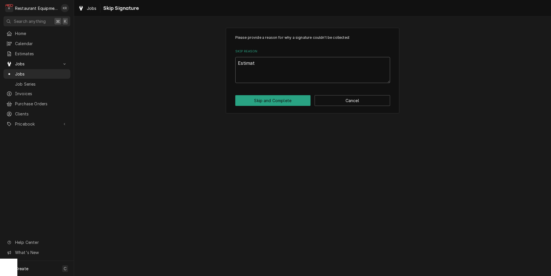
type textarea "x"
type textarea "Estimate"
type textarea "x"
type textarea "Estimate"
type textarea "x"
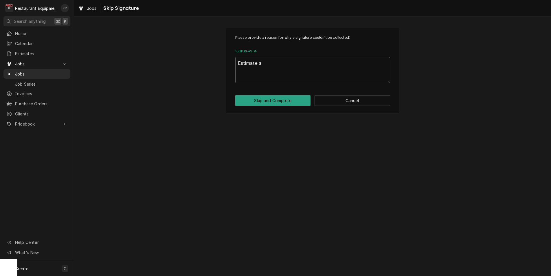
type textarea "Estimate sen"
type textarea "x"
type textarea "Estimate sent"
type textarea "x"
type textarea "Estimate sent"
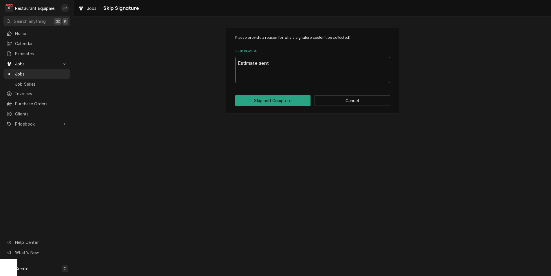
type textarea "x"
type textarea "Estimate sent &"
type textarea "x"
type textarea "Estimate sent & re"
type textarea "x"
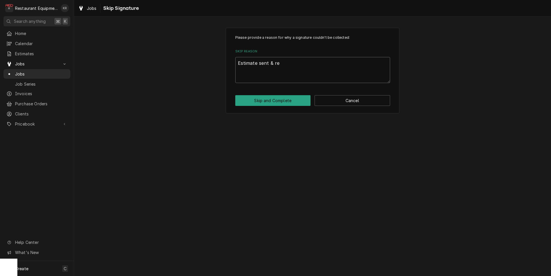
type textarea "Estimate sent & rej"
type textarea "x"
type textarea "Estimate sent & reje"
type textarea "x"
type textarea "Estimate sent & rejec"
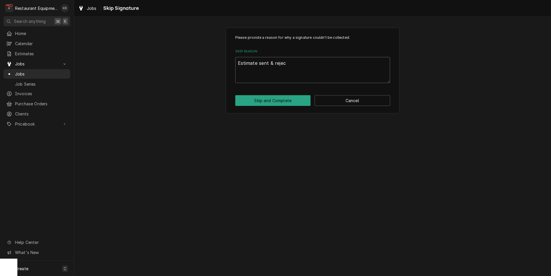
type textarea "x"
type textarea "Estimate sent & reject"
type textarea "x"
type textarea "Estimate sent & rejecte"
type textarea "x"
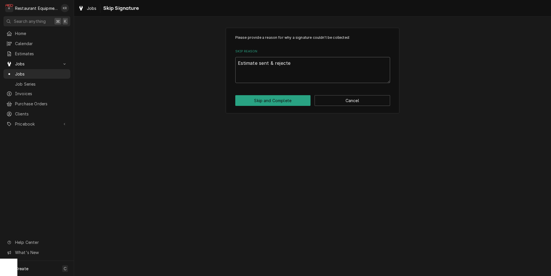
type textarea "Estimate sent & rejected"
type textarea "x"
type textarea "Estimate sent & rejected."
type textarea "x"
type textarea "Estimate sent & rejected."
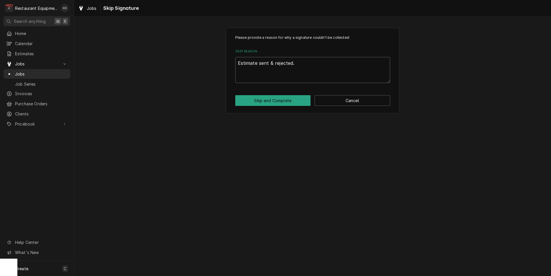
type textarea "x"
type textarea "Estimate sent & rejected. CL"
type textarea "x"
type textarea "Estimate sent & rejected. CLo"
type textarea "x"
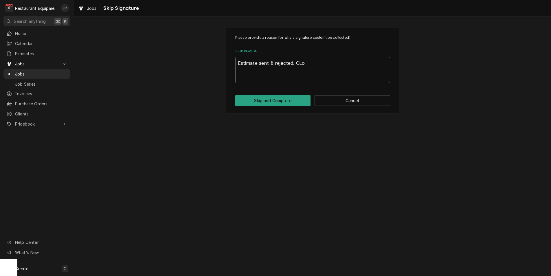
type textarea "Estimate sent & rejected. CLos"
type textarea "x"
type textarea "Estimate sent & rejected. CLosi"
type textarea "x"
type textarea "Estimate sent & rejected. CLosin"
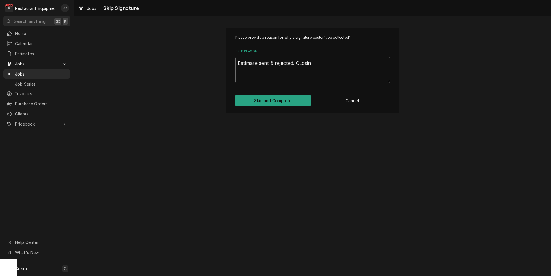
type textarea "x"
type textarea "Estimate sent & rejected. CLosing"
type textarea "x"
type textarea "Estimate sent & rejected. CLosing"
type textarea "x"
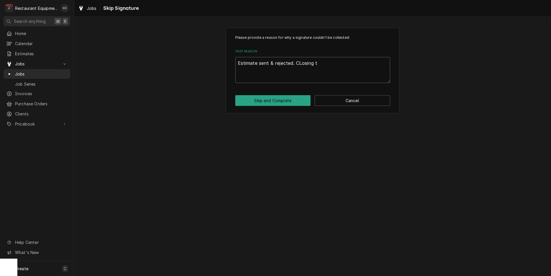
type textarea "Estimate sent & rejected. CLosing ti"
type textarea "x"
type textarea "Estimate sent & rejected. CLosing tick"
type textarea "x"
type textarea "Estimate sent & rejected. CLosing tickin"
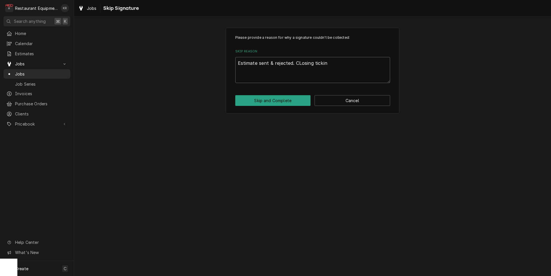
type textarea "x"
type textarea "Estimate sent & rejected. CLosing ticking"
type textarea "x"
type textarea "Estimate sent & rejected. CLosing tickin"
type textarea "x"
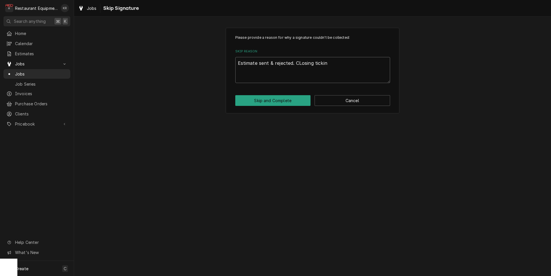
type textarea "Estimate sent & rejected. CLosing ticki"
type textarea "x"
type textarea "Estimate sent & rejected. CLosing tick"
type textarea "x"
type textarea "Estimate sent & rejected. CLosing tic"
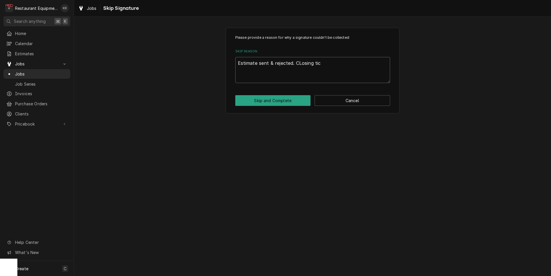
type textarea "x"
type textarea "Estimate sent & rejected. CLosing tick"
type textarea "x"
type textarea "Estimate sent & rejected. CLosing ticke"
type textarea "x"
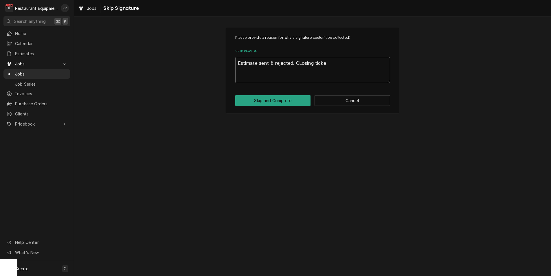
type textarea "Estimate sent & rejected. CLosing ticket"
type textarea "x"
type textarea "Estimate sent & rejected. CLosing ticket."
type textarea "x"
type textarea "Estimate sent & rejected. Closing ticket."
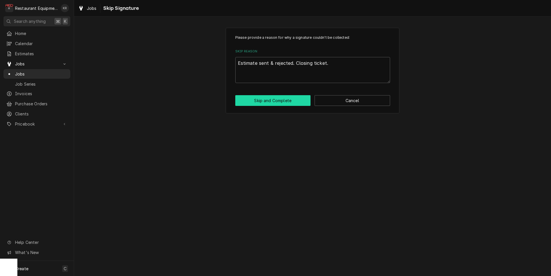
click at [272, 97] on button "Skip and Complete" at bounding box center [273, 100] width 76 height 11
type textarea "x"
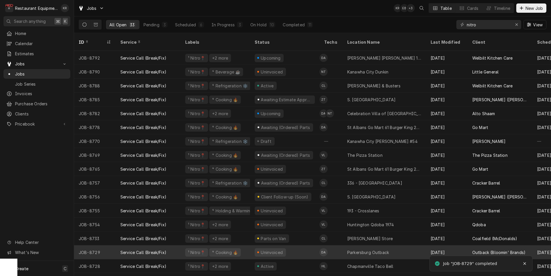
click at [340, 248] on td "DA" at bounding box center [331, 252] width 23 height 14
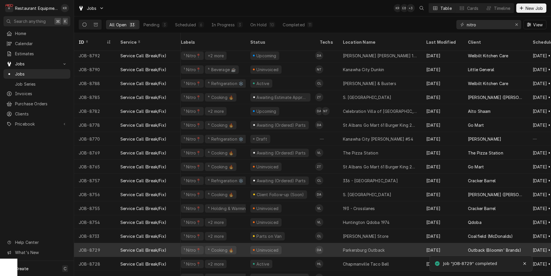
click at [338, 243] on td "DA" at bounding box center [326, 250] width 23 height 14
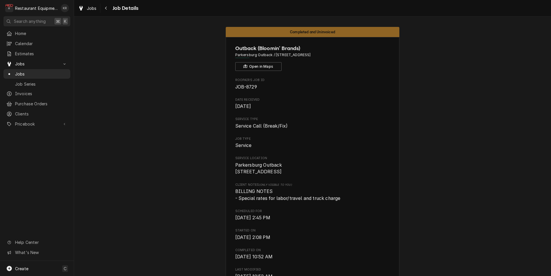
scroll to position [625, 0]
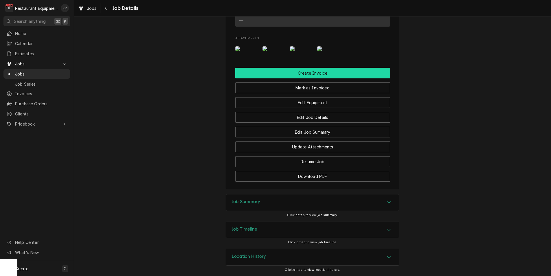
click at [312, 71] on button "Create Invoice" at bounding box center [312, 73] width 155 height 11
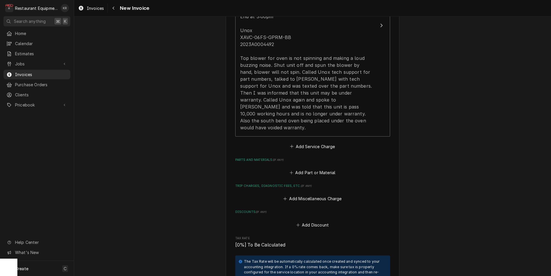
scroll to position [617, 0]
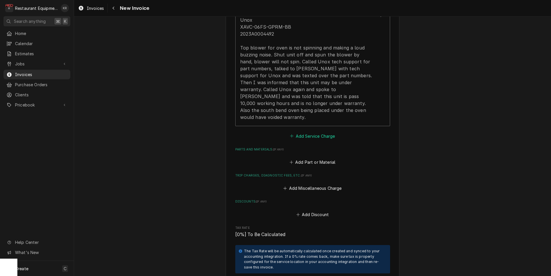
click at [308, 132] on button "Add Service Charge" at bounding box center [312, 136] width 47 height 8
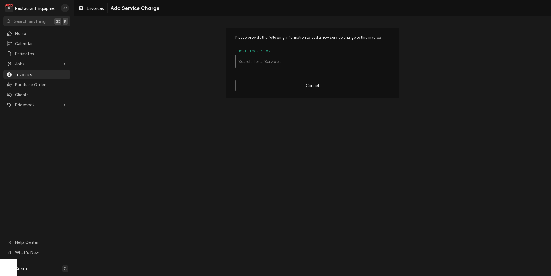
click at [266, 62] on div "Short Description" at bounding box center [312, 61] width 148 height 10
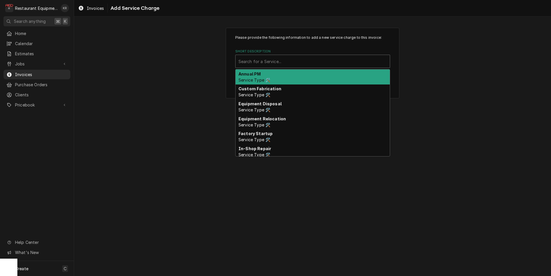
click at [266, 62] on div "Short Description" at bounding box center [312, 61] width 148 height 10
click at [277, 82] on button "Cancel" at bounding box center [312, 85] width 155 height 11
type textarea "x"
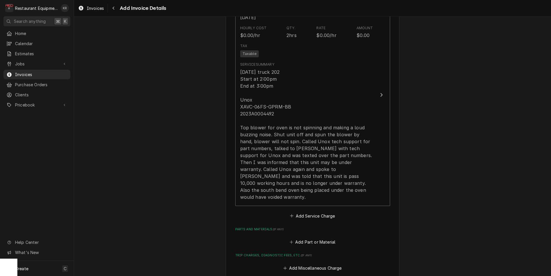
scroll to position [537, 0]
click at [311, 211] on button "Add Service Charge" at bounding box center [312, 215] width 47 height 8
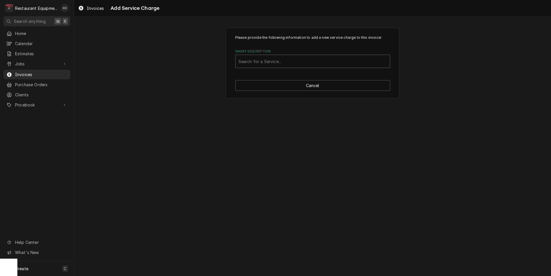
click at [265, 61] on div "Short Description" at bounding box center [312, 61] width 148 height 10
type input "trav"
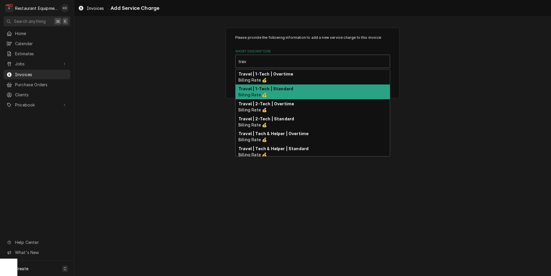
click at [263, 95] on span "Billing Rate 💰" at bounding box center [252, 94] width 28 height 5
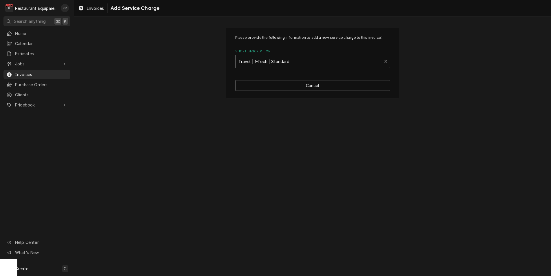
type textarea "x"
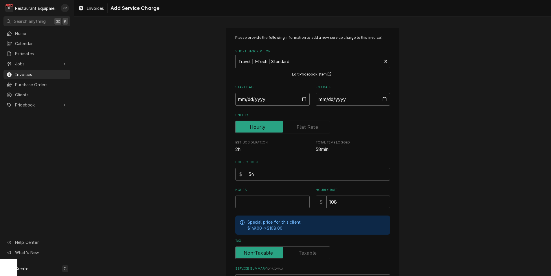
drag, startPoint x: 309, startPoint y: 97, endPoint x: 306, endPoint y: 99, distance: 3.6
click at [309, 97] on input "Start Date" at bounding box center [272, 99] width 74 height 13
click at [304, 100] on input "Start Date" at bounding box center [272, 99] width 74 height 13
type input "2025-08-28"
type textarea "x"
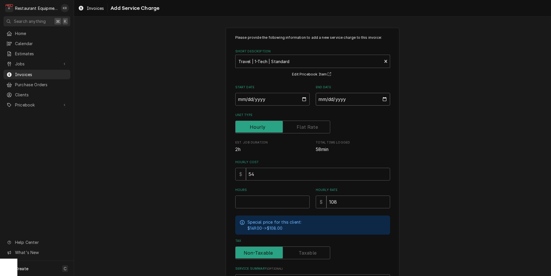
click at [384, 100] on input "End Date" at bounding box center [353, 99] width 74 height 13
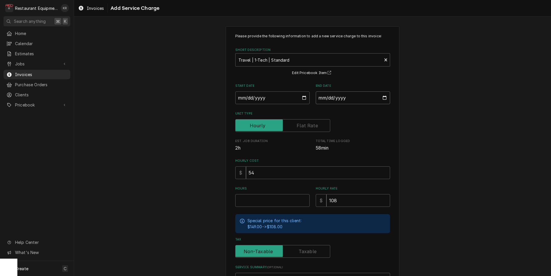
type input "2025-08-28"
click at [260, 202] on input "Hours" at bounding box center [272, 200] width 74 height 13
type textarea "x"
type input "3"
type textarea "x"
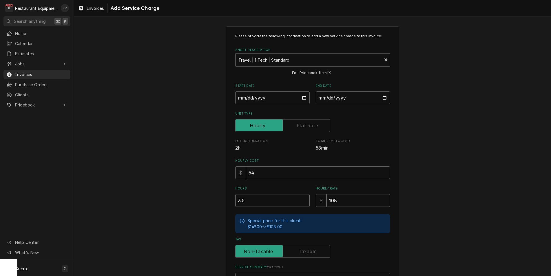
type input "3.5"
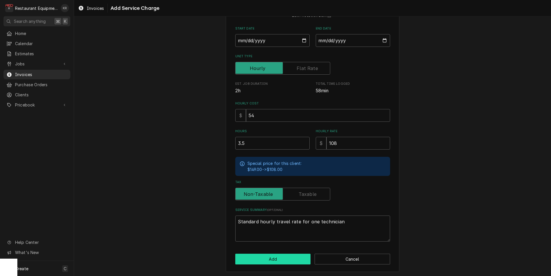
click at [283, 260] on button "Add" at bounding box center [273, 259] width 76 height 11
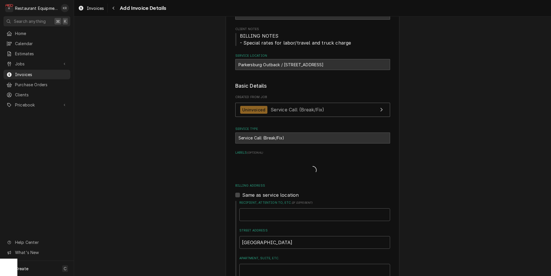
type textarea "x"
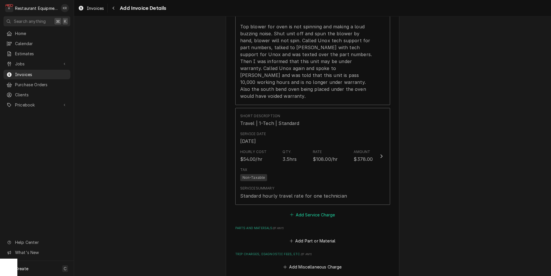
scroll to position [648, 0]
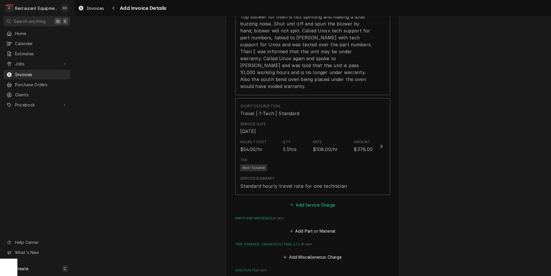
click at [313, 201] on button "Add Service Charge" at bounding box center [312, 205] width 47 height 8
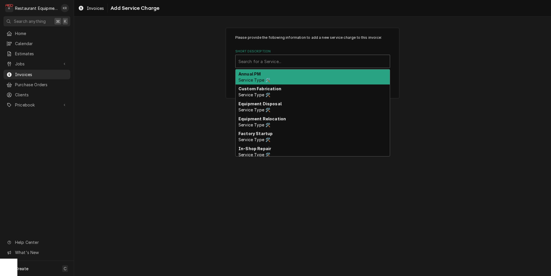
click at [259, 62] on div "Short Description" at bounding box center [312, 61] width 148 height 10
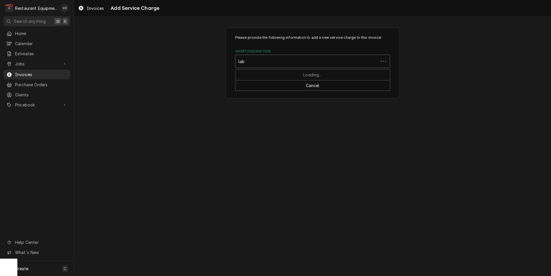
type input "labo"
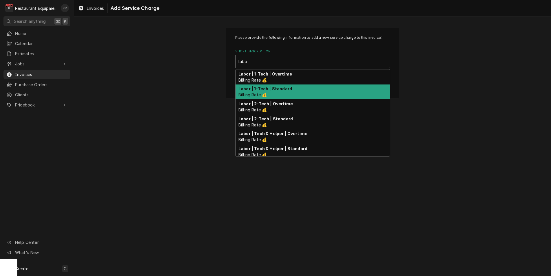
click at [259, 91] on div "Labor | 1-Tech | Standard Billing Rate 💰" at bounding box center [313, 92] width 154 height 15
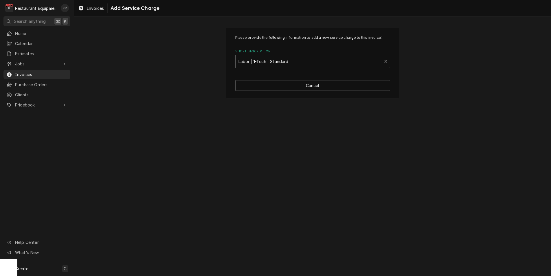
type textarea "x"
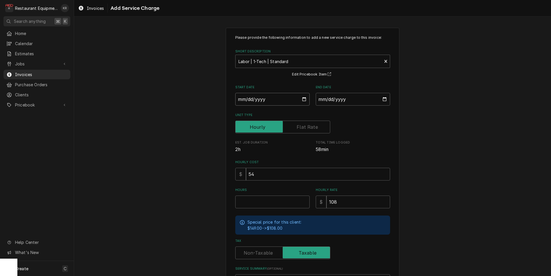
click at [304, 100] on input "Start Date" at bounding box center [272, 99] width 74 height 13
type input "2025-08-28"
type textarea "x"
click at [384, 98] on input "End Date" at bounding box center [353, 99] width 74 height 13
type input "2025-08-28"
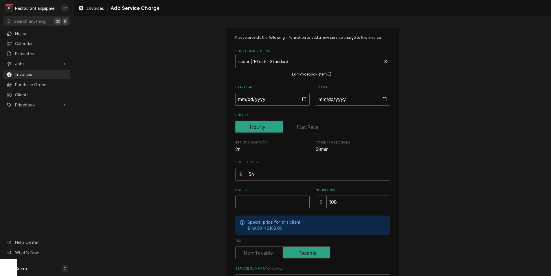
click at [254, 199] on input "Hours" at bounding box center [272, 202] width 74 height 13
type textarea "x"
type input "1"
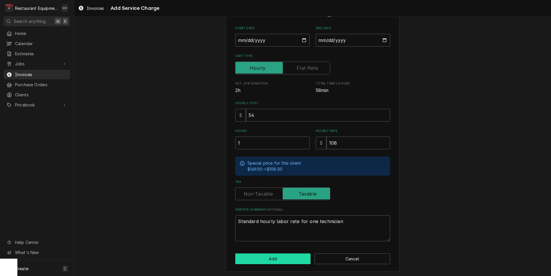
click at [280, 253] on div "Please provide the following information to add a new service charge to this in…" at bounding box center [313, 120] width 174 height 303
click at [280, 254] on button "Add" at bounding box center [273, 259] width 76 height 11
type textarea "x"
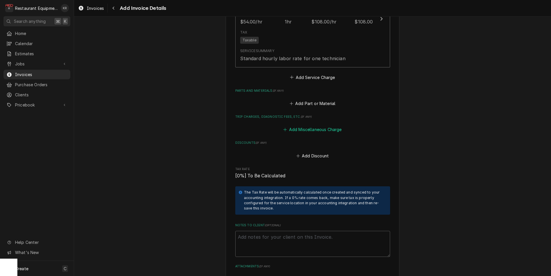
scroll to position [876, 0]
click at [314, 125] on button "Add Miscellaneous Charge" at bounding box center [312, 129] width 60 height 8
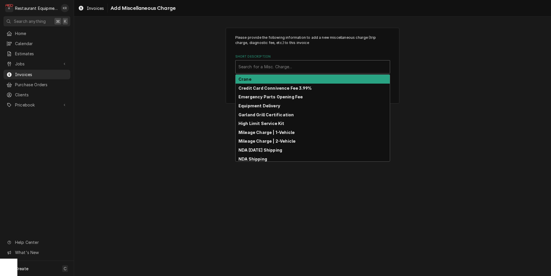
click at [271, 67] on div "Short Description" at bounding box center [312, 67] width 148 height 10
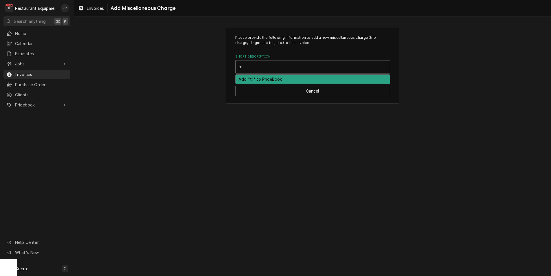
type input "tru"
click at [273, 80] on strong "Truck Charge | 1-Vehicle" at bounding box center [264, 79] width 52 height 5
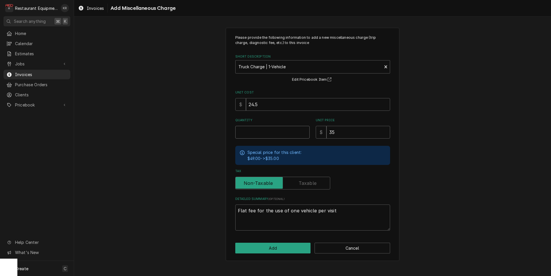
click at [254, 131] on input "Quantity" at bounding box center [272, 132] width 74 height 13
type textarea "x"
type input "1"
click at [286, 249] on button "Add" at bounding box center [273, 248] width 76 height 11
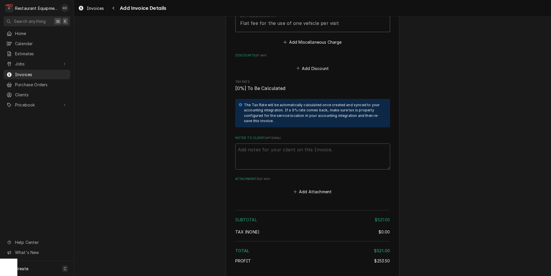
scroll to position [1051, 0]
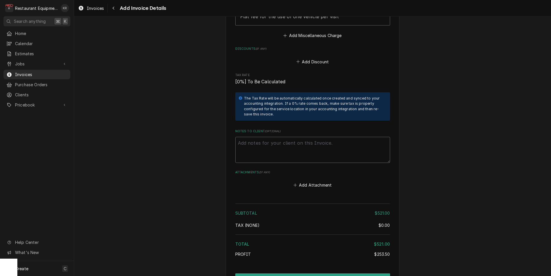
click at [251, 143] on textarea "Notes to Client ( optional )" at bounding box center [312, 150] width 155 height 26
click at [254, 139] on textarea "Notes to Client ( optional )" at bounding box center [312, 150] width 155 height 26
type textarea "x"
type textarea "R"
type textarea "x"
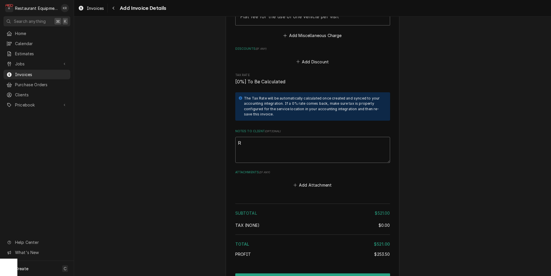
type textarea "Ro"
type textarea "x"
type textarea "Roo"
type textarea "x"
type textarea "Roo"
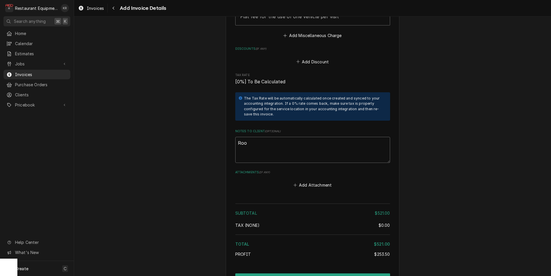
type textarea "x"
type textarea "Roo 8"
type textarea "x"
type textarea "Roo 87"
type textarea "x"
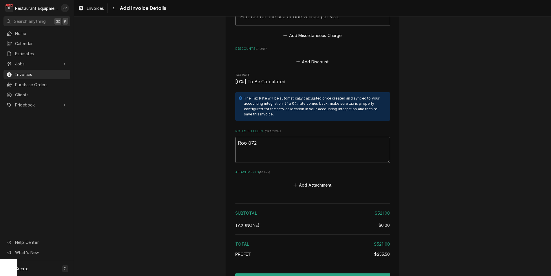
type textarea "Roo 8729"
type textarea "x"
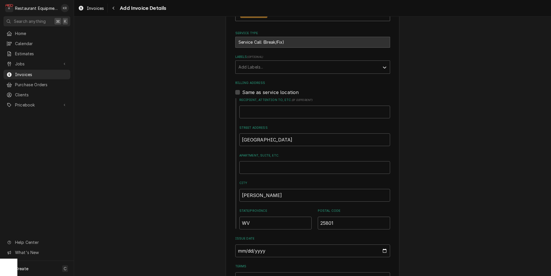
scroll to position [151, 0]
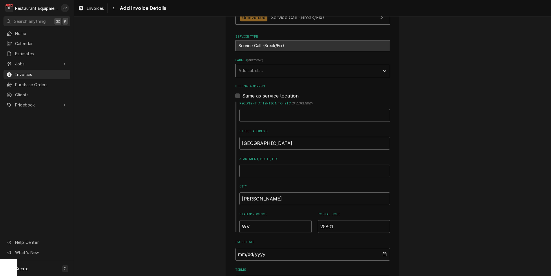
type textarea "Roo 8729"
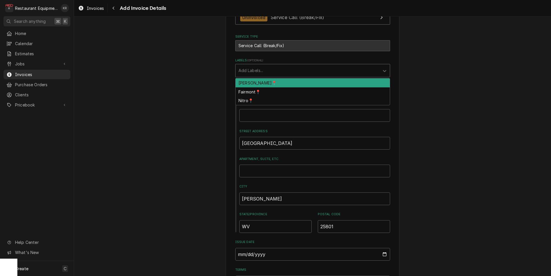
click at [264, 73] on div "Labels" at bounding box center [307, 70] width 138 height 10
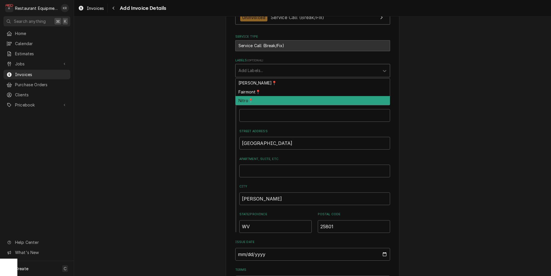
click at [259, 103] on div "Nitro📍" at bounding box center [313, 100] width 154 height 9
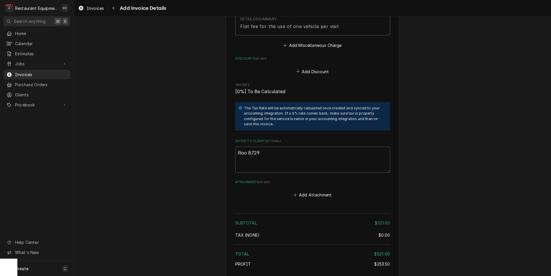
scroll to position [1078, 0]
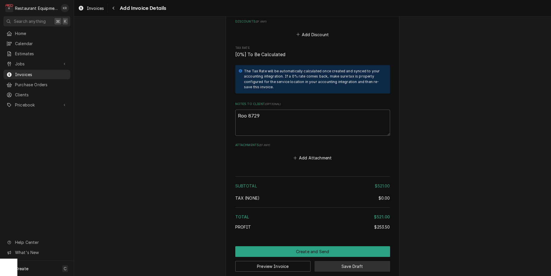
click at [346, 261] on button "Save Draft" at bounding box center [353, 266] width 76 height 11
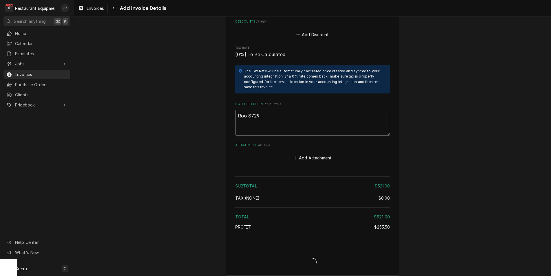
scroll to position [1075, 0]
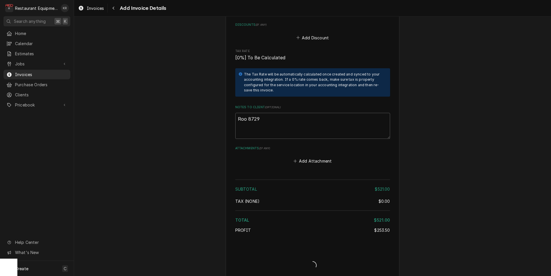
type textarea "x"
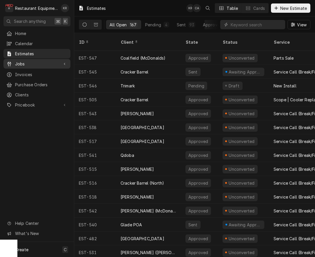
click at [25, 62] on span "Jobs" at bounding box center [37, 64] width 44 height 6
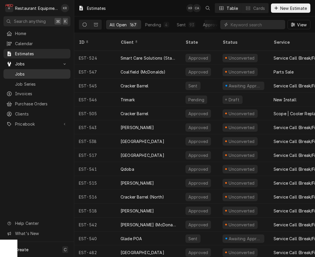
click at [26, 73] on span "Jobs" at bounding box center [41, 74] width 52 height 6
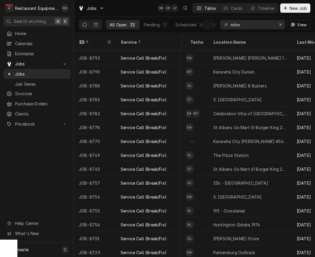
scroll to position [0, 135]
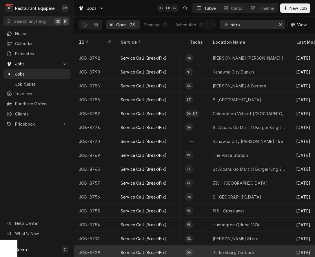
click at [230, 249] on div "Parkersburg Outback" at bounding box center [233, 252] width 42 height 6
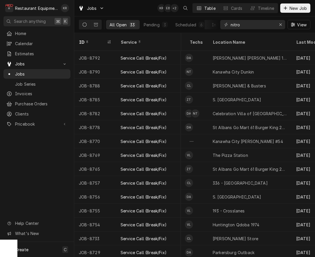
drag, startPoint x: 237, startPoint y: 244, endPoint x: 313, endPoint y: 218, distance: 80.5
click at [237, 249] on div "Parkersburg Outback" at bounding box center [233, 252] width 42 height 6
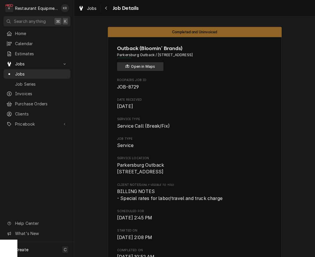
click at [131, 68] on button "Open in Maps" at bounding box center [140, 66] width 46 height 9
click at [43, 51] on span "Estimates" at bounding box center [41, 54] width 52 height 6
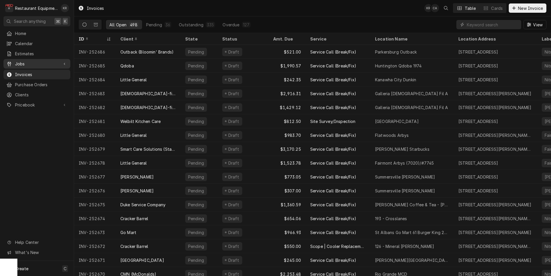
drag, startPoint x: 23, startPoint y: 62, endPoint x: 27, endPoint y: 60, distance: 4.0
click at [27, 61] on span "Jobs" at bounding box center [37, 64] width 44 height 6
drag, startPoint x: 30, startPoint y: 74, endPoint x: 31, endPoint y: 71, distance: 4.1
click at [31, 73] on span "Jobs" at bounding box center [41, 74] width 52 height 6
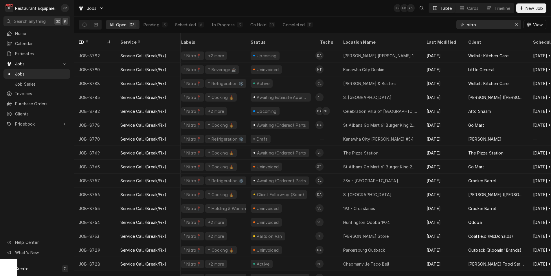
scroll to position [2, 0]
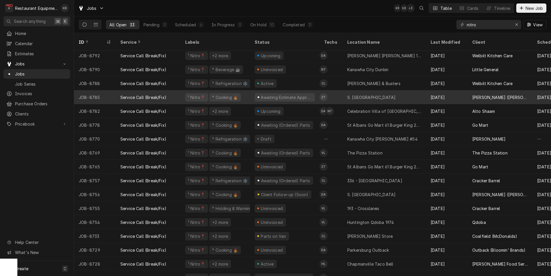
click at [316, 91] on div "Awaiting Estimate Approval" at bounding box center [284, 97] width 69 height 14
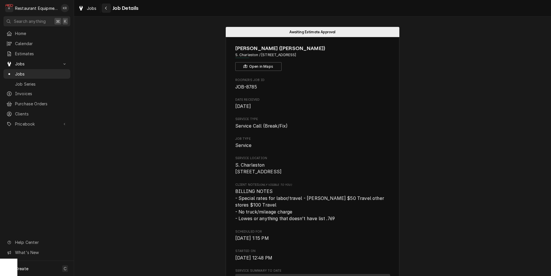
click at [105, 9] on icon "Navigate back" at bounding box center [106, 8] width 3 height 4
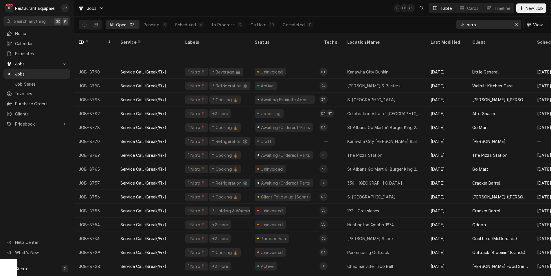
scroll to position [34, 0]
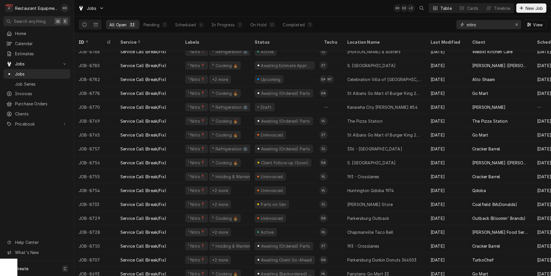
click at [497, 25] on input "nitro" at bounding box center [488, 24] width 43 height 9
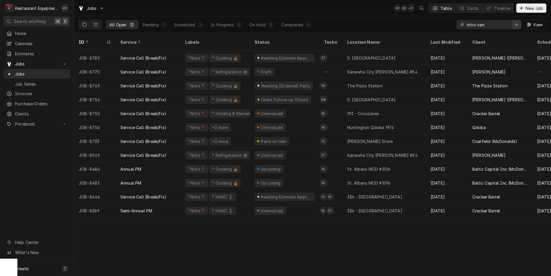
type input "nitro van"
click at [517, 24] on icon "Erase input" at bounding box center [516, 25] width 3 height 4
click at [487, 25] on input "Dynamic Content Wrapper" at bounding box center [494, 24] width 54 height 9
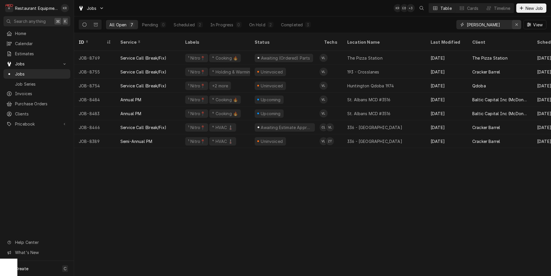
type input "lucas"
click at [517, 24] on icon "Erase input" at bounding box center [516, 25] width 3 height 4
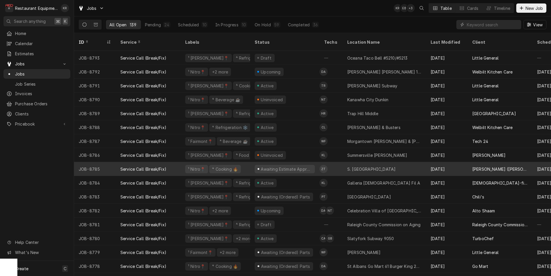
click at [102, 162] on div "JOB-8785" at bounding box center [95, 169] width 42 height 14
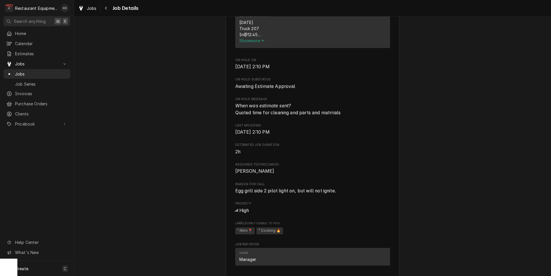
scroll to position [279, 0]
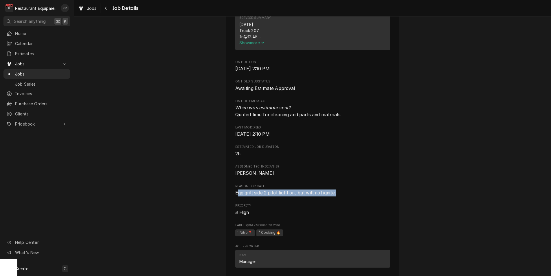
drag, startPoint x: 238, startPoint y: 202, endPoint x: 322, endPoint y: 206, distance: 83.8
click at [323, 206] on div "Roopairs Job ID JOB-8785 Date Received Sep 3, 2025 Service Type Service Call (B…" at bounding box center [312, 157] width 155 height 716
click at [100, 183] on div "Awaiting Estimate Approval Bob Evans (Beckley) S. Charleston / 4001 MacCorkle A…" at bounding box center [312, 199] width 477 height 910
copy span "gg grill side 2 pilot light on, but will not ignite."
click at [240, 196] on span "Egg grill side 2 pilot light on, but will not ignite." at bounding box center [285, 192] width 101 height 5
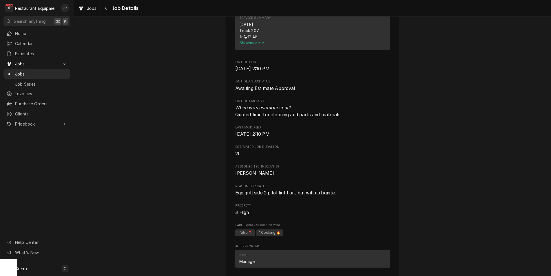
click at [232, 200] on div "Bob Evans (Beckley) S. Charleston / 4001 MacCorkle Ave SW, South Charleston, WV…" at bounding box center [313, 203] width 174 height 891
drag, startPoint x: 241, startPoint y: 199, endPoint x: 338, endPoint y: 201, distance: 97.5
click at [336, 196] on span "Egg grill side 2 pilot light on, but will not ignite." at bounding box center [285, 192] width 101 height 5
copy span "Egg grill side 2 pilot light on, but will not ignite."
click at [258, 45] on span "Show more" at bounding box center [251, 42] width 25 height 5
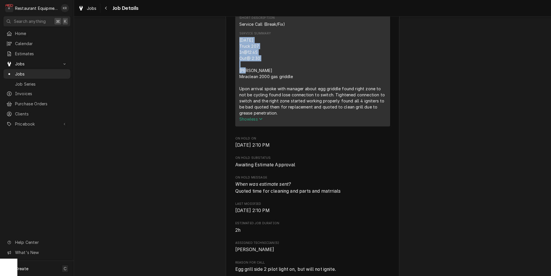
scroll to position [263, 0]
drag, startPoint x: 239, startPoint y: 52, endPoint x: 246, endPoint y: 74, distance: 23.5
click at [246, 74] on div "Short Description Service Call (Break/Fix) Service Summary 09/03/2025 Truck 207…" at bounding box center [312, 68] width 155 height 115
click at [332, 67] on div "09/03/2025 Truck 207 In@12:45 Out@ 2:30 Keating Miraclean 2000 gas griddle Upon…" at bounding box center [312, 76] width 147 height 79
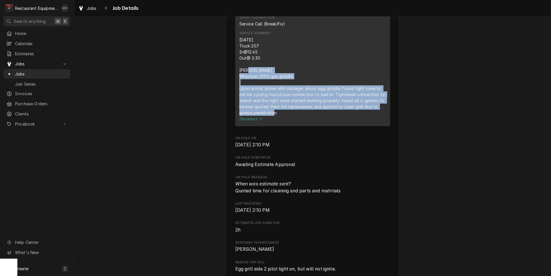
drag, startPoint x: 240, startPoint y: 76, endPoint x: 278, endPoint y: 122, distance: 59.6
click at [278, 116] on div "09/03/2025 Truck 207 In@12:45 Out@ 2:30 Keating Miraclean 2000 gas griddle Upon…" at bounding box center [312, 76] width 147 height 79
copy div "Keating Miraclean 2000 gas griddle Upon arrival spoke with manager about egg gr…"
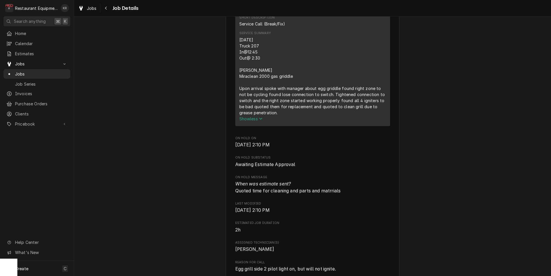
click at [307, 40] on div "Service Summary 09/03/2025 Truck 207 In@12:45 Out@ 2:30 Keating Miraclean 2000 …" at bounding box center [312, 76] width 147 height 91
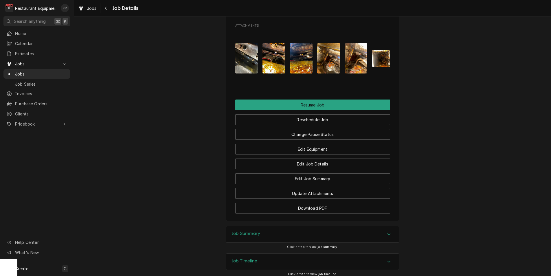
scroll to position [775, 0]
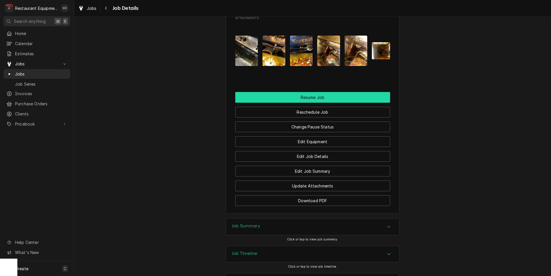
click at [305, 92] on button "Resume Job" at bounding box center [312, 97] width 155 height 11
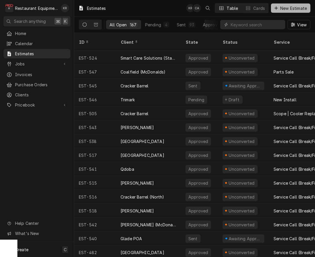
click at [288, 8] on span "New Estimate" at bounding box center [293, 8] width 29 height 6
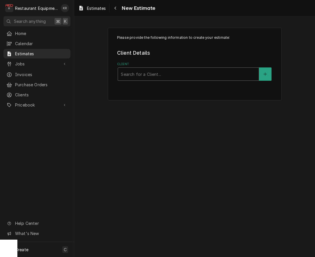
click at [140, 76] on div "Client" at bounding box center [188, 74] width 135 height 10
type input "Cracker"
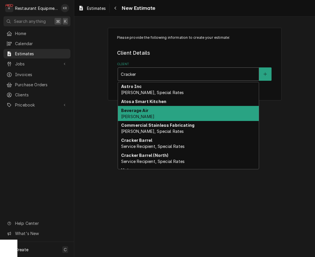
scroll to position [30, 0]
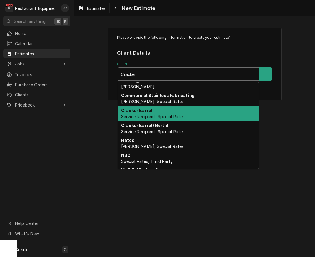
click at [172, 116] on span "Service Recipient, Special Rates" at bounding box center [152, 116] width 63 height 5
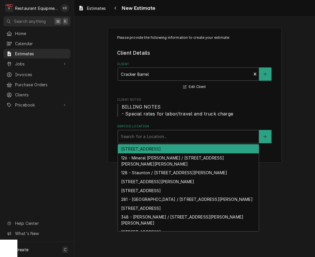
click at [179, 136] on div "Service Location" at bounding box center [188, 136] width 135 height 10
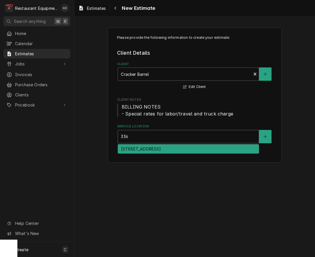
type input "336"
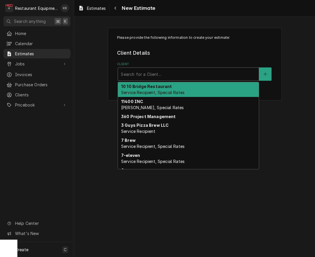
click at [212, 74] on div "Client" at bounding box center [188, 74] width 135 height 10
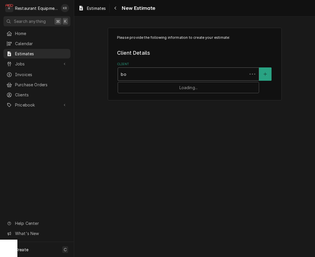
type input "[PERSON_NAME]"
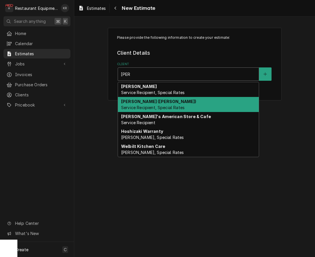
click at [189, 101] on div "[PERSON_NAME] ([PERSON_NAME]) Service Recipient, Special Rates" at bounding box center [188, 104] width 141 height 15
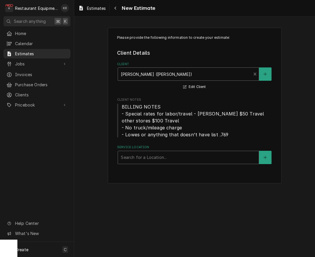
click at [202, 161] on div "Service Location" at bounding box center [188, 157] width 135 height 10
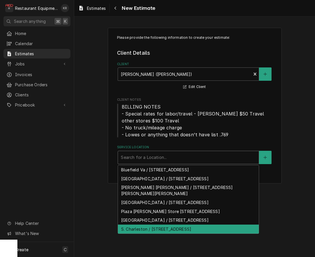
click at [186, 225] on div "S. Charleston / [STREET_ADDRESS]" at bounding box center [188, 229] width 141 height 9
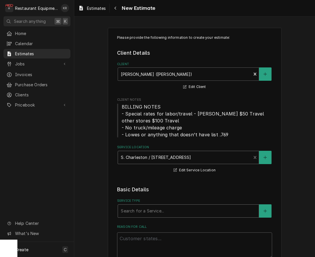
click at [172, 206] on div "Service Type" at bounding box center [188, 211] width 135 height 10
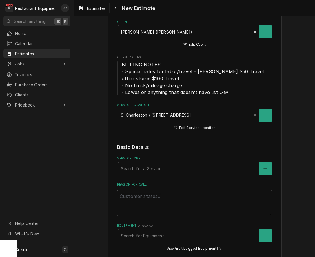
click at [172, 170] on div "Service Type" at bounding box center [188, 169] width 135 height 10
click at [150, 169] on div "Service Type" at bounding box center [188, 169] width 135 height 10
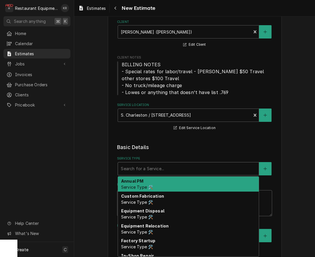
type textarea "x"
type input "b"
type textarea "x"
type input "br"
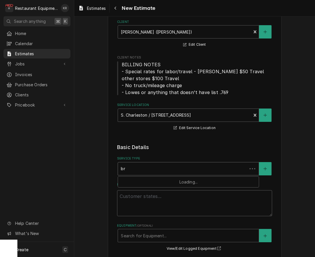
type textarea "x"
type input "bre"
type textarea "x"
type input "brea"
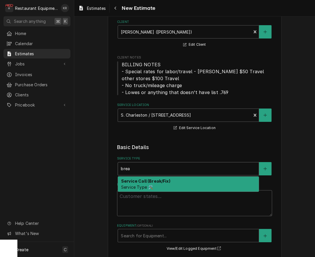
click at [149, 179] on strong "Service Call (Break/Fix)" at bounding box center [145, 181] width 49 height 5
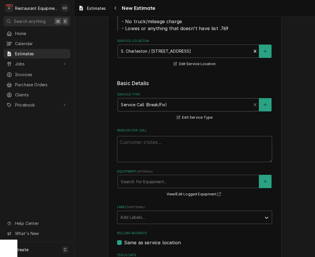
scroll to position [114, 0]
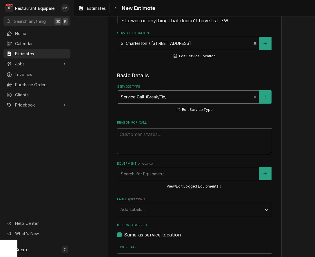
click at [189, 137] on textarea "Reason For Call" at bounding box center [194, 141] width 155 height 26
type textarea "x"
type textarea "E"
paste textarea "323943681"
type textarea "x"
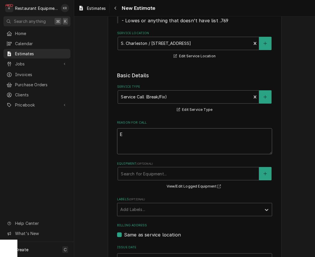
type textarea "E323943681"
type textarea "x"
type textarea "E32394368"
type textarea "x"
type textarea "E3239436"
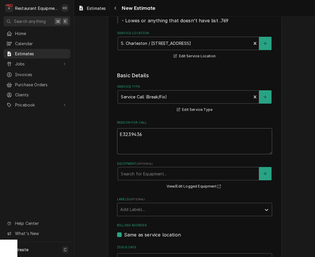
type textarea "x"
type textarea "E323943"
type textarea "x"
type textarea "E32394"
type textarea "x"
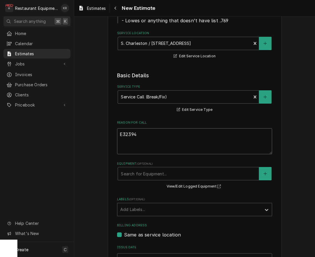
type textarea "E3239"
type textarea "x"
type textarea "E323"
type textarea "x"
type textarea "E32"
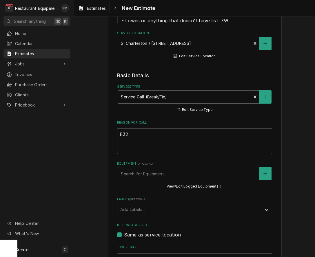
type textarea "x"
type textarea "E3"
type textarea "x"
type textarea "E"
type textarea "x"
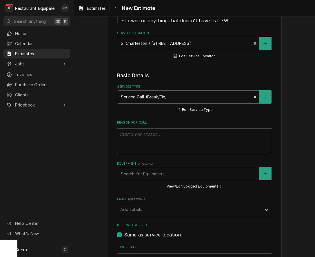
paste textarea "Egg grill side 2 pilot light on, but will not ignite."
type textarea "x"
type textarea "Egg grill side 2 pilot light on, but will not ignite."
type textarea "x"
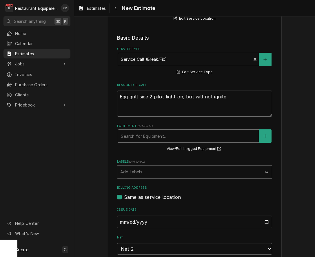
scroll to position [152, 0]
type textarea "Egg grill side 2 pilot light on, but will not ignite."
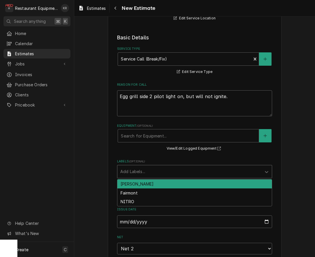
click at [189, 171] on div "Labels" at bounding box center [189, 171] width 138 height 10
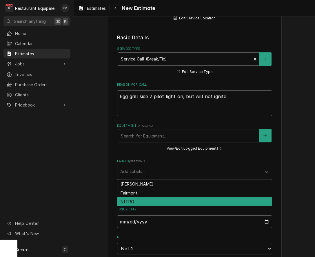
click at [197, 201] on div "NITRO" at bounding box center [194, 201] width 154 height 9
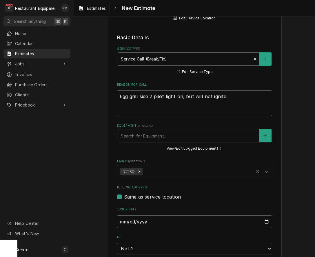
type textarea "x"
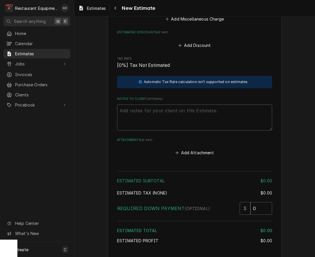
scroll to position [531, 0]
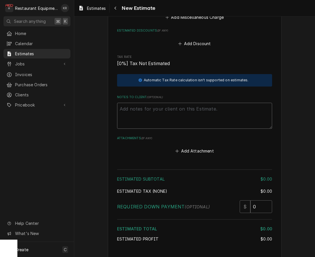
click at [201, 110] on textarea "Notes to Client ( optional )" at bounding box center [194, 116] width 155 height 26
type textarea "R"
type textarea "x"
type textarea "RO"
type textarea "x"
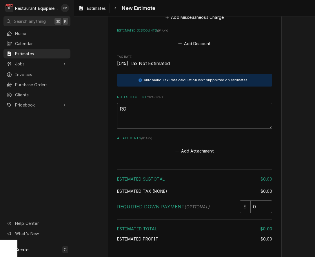
type textarea "ROO"
type textarea "x"
type textarea "ROO"
type textarea "x"
type textarea "ROO 8"
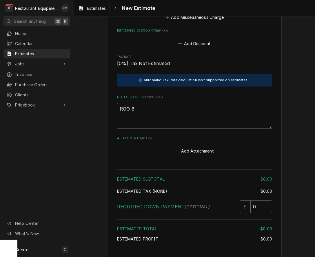
type textarea "x"
type textarea "ROO 87"
type textarea "x"
type textarea "ROO 875"
type textarea "x"
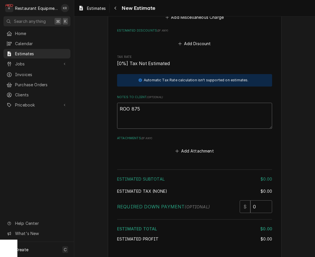
type textarea "ROO 87"
type textarea "x"
type textarea "ROO 878"
type textarea "x"
type textarea "ROO 8785"
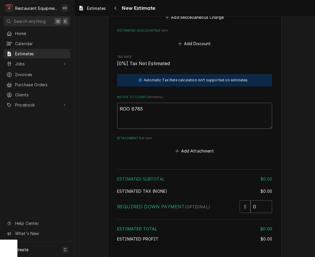
type textarea "x"
type textarea "ROO 8785"
type textarea "x"
type textarea "ROO 8785"
type textarea "x"
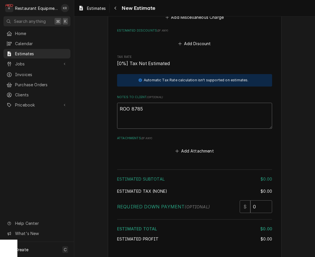
type textarea "ROO 8785"
paste textarea "Keating Miraclean 2000 gas griddle Upon arrival spoke with manager about egg gr…"
type textarea "x"
type textarea "ROO 8785 Keating Miraclean 2000 gas griddle Upon arrival spoke with manager abo…"
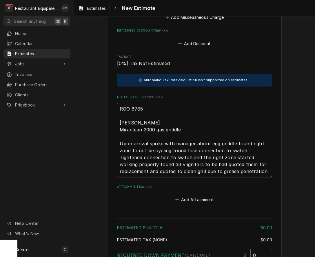
click at [189, 151] on textarea "ROO 8785 Keating Miraclean 2000 gas griddle Upon arrival spoke with manager abo…" at bounding box center [194, 140] width 155 height 75
type textarea "x"
type textarea "ROO 8785 Keating Miraclean 2000 gas griddle Upon arrival spoke with manager abo…"
type textarea "x"
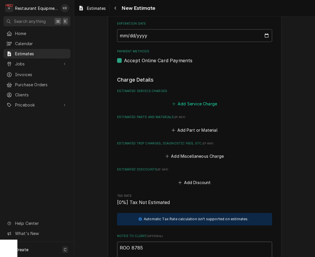
scroll to position [392, 0]
type textarea "ROO 8785 Keating Miraclean 2000 gas griddle Upon arrival spoke with manager abo…"
click at [204, 101] on button "Add Service Charge" at bounding box center [194, 104] width 47 height 8
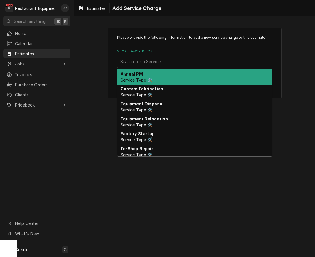
click at [214, 59] on div "Short Description" at bounding box center [194, 61] width 148 height 10
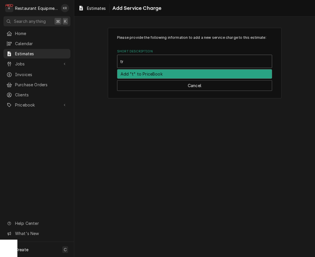
type input "trav"
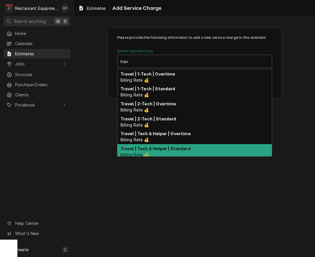
click at [212, 147] on div "Travel | Tech & Helper | Standard Billing Rate 💰" at bounding box center [194, 151] width 154 height 15
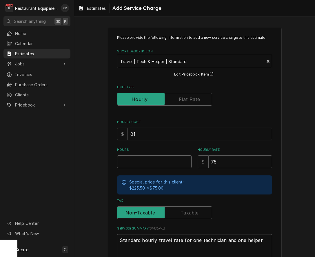
click at [152, 164] on input "Hours" at bounding box center [154, 161] width 74 height 13
type textarea "x"
type input "1"
type textarea "x"
type input "1"
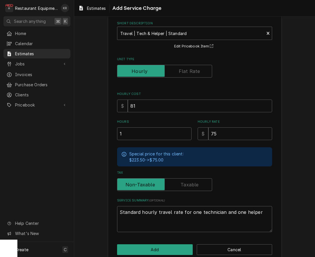
scroll to position [38, 0]
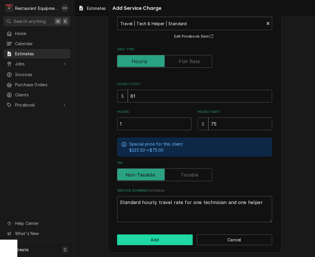
click at [157, 236] on button "Add" at bounding box center [155, 239] width 76 height 11
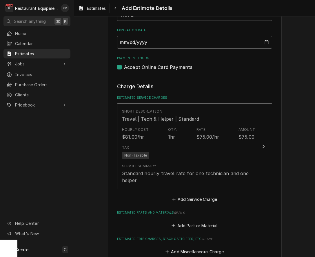
type textarea "x"
click at [190, 199] on button "Add Service Charge" at bounding box center [194, 199] width 47 height 8
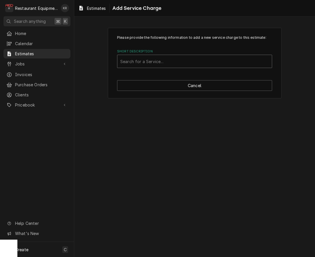
click at [151, 65] on div "Short Description" at bounding box center [194, 61] width 148 height 10
type input "lab"
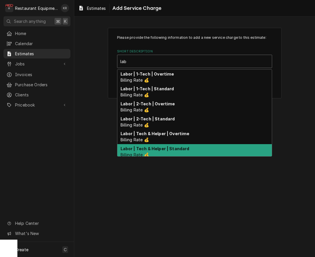
click at [180, 150] on strong "Labor | Tech & Helper | Standard" at bounding box center [154, 148] width 69 height 5
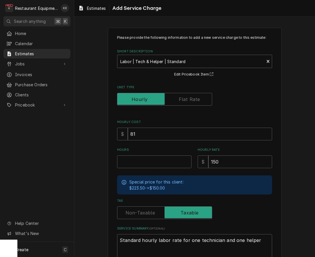
type textarea "x"
click at [172, 160] on input "Hours" at bounding box center [154, 161] width 74 height 13
type input "4"
type textarea "x"
type input "4"
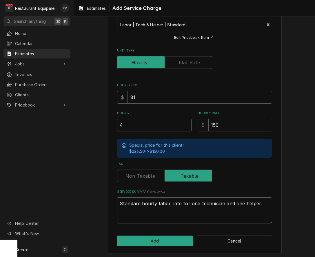
scroll to position [38, 0]
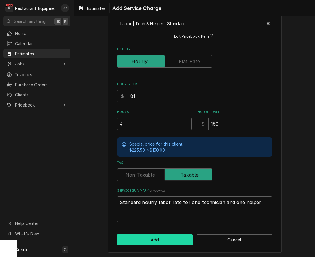
click at [165, 241] on button "Add" at bounding box center [155, 239] width 76 height 11
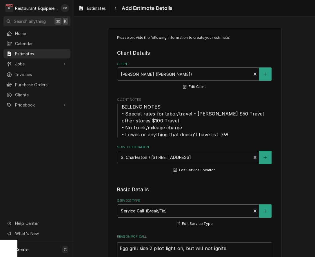
scroll to position [6, 0]
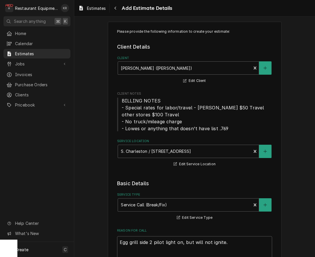
type textarea "x"
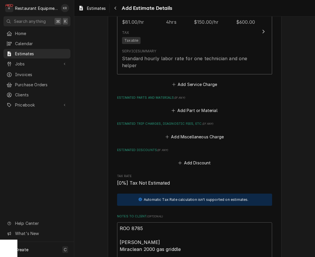
scroll to position [590, 0]
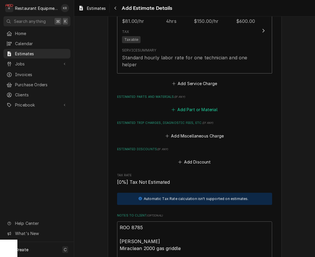
click at [213, 109] on button "Add Part or Material" at bounding box center [194, 110] width 48 height 8
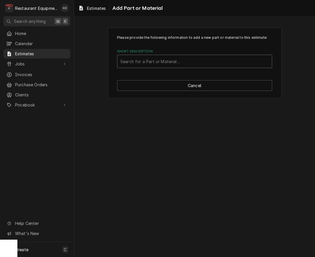
click at [195, 64] on div "Short Description" at bounding box center [194, 61] width 148 height 10
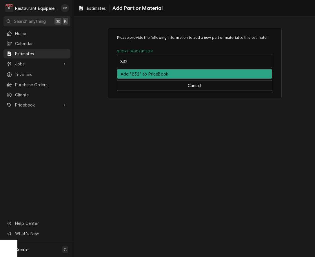
type input "8327"
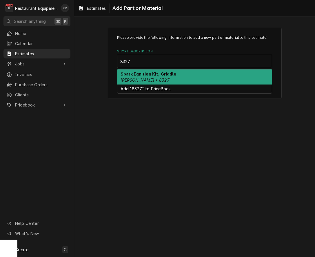
click at [190, 75] on div "Spark Ignition Kit, Griddle Keating • 8327" at bounding box center [194, 76] width 154 height 15
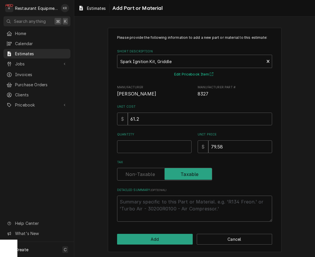
type textarea "x"
click at [154, 149] on input "Quantity" at bounding box center [154, 146] width 74 height 13
type input "4"
type textarea "x"
type input "4"
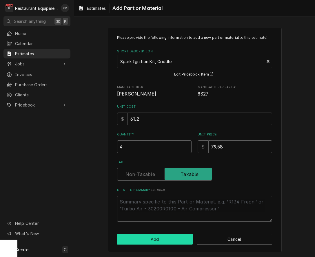
click at [150, 244] on button "Add" at bounding box center [155, 239] width 76 height 11
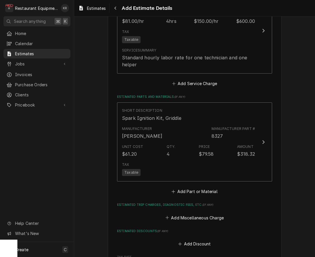
scroll to position [590, 0]
type textarea "x"
click at [196, 190] on button "Add Part or Material" at bounding box center [194, 192] width 48 height 8
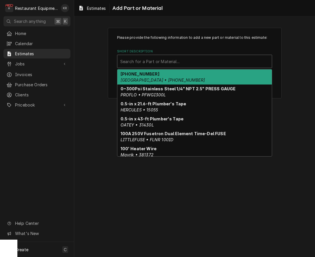
click at [157, 62] on div "Short Description" at bounding box center [194, 61] width 148 height 10
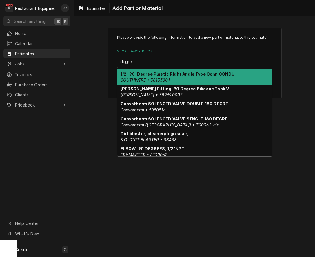
type input "degrea"
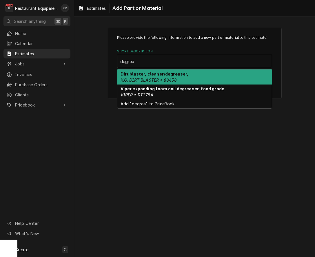
click at [198, 74] on div "Dirt blaster, cleaner/degreaser, K.O. DIRT BLASTER • 88438" at bounding box center [194, 76] width 154 height 15
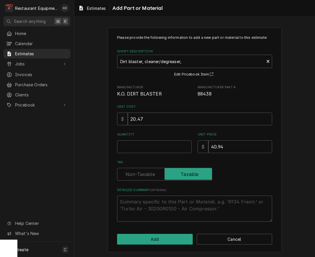
type textarea "x"
click at [132, 145] on input "Quantity" at bounding box center [154, 146] width 74 height 13
type input "1"
type textarea "x"
type input "1"
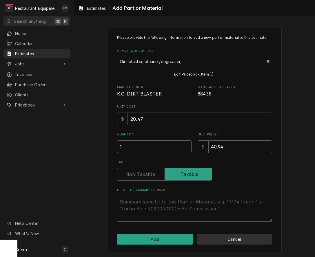
click at [227, 239] on button "Cancel" at bounding box center [235, 239] width 76 height 11
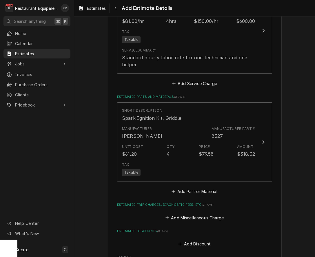
scroll to position [590, 0]
type textarea "x"
click at [205, 190] on button "Add Part or Material" at bounding box center [194, 192] width 48 height 8
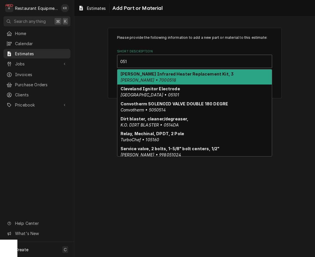
type input "0514"
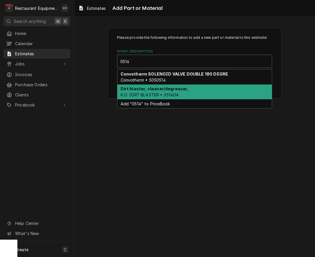
click at [184, 91] on div "Dirt blaster, cleaner/degreaser, K.O. DIRT BLASTER • 0514DA" at bounding box center [194, 92] width 154 height 15
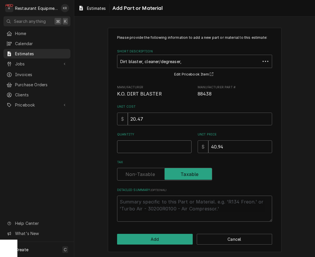
click at [164, 148] on input "Quantity" at bounding box center [154, 146] width 74 height 13
click at [139, 147] on input "Quantity" at bounding box center [154, 146] width 74 height 13
type textarea "x"
type input "1"
type textarea "x"
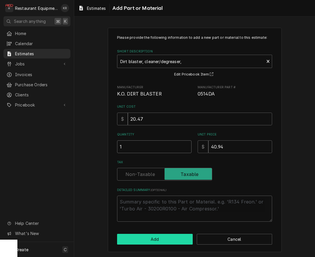
type input "1"
click at [154, 240] on button "Add" at bounding box center [155, 239] width 76 height 11
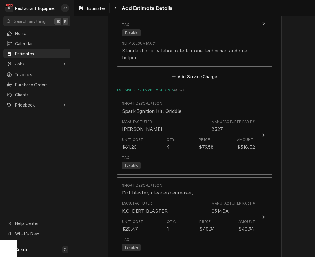
scroll to position [590, 0]
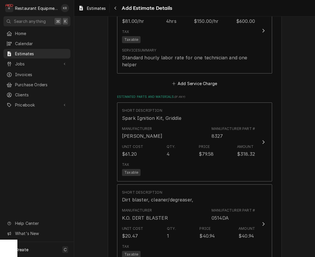
type textarea "x"
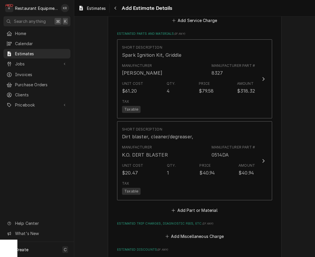
scroll to position [654, 0]
click at [191, 210] on button "Add Part or Material" at bounding box center [194, 209] width 48 height 8
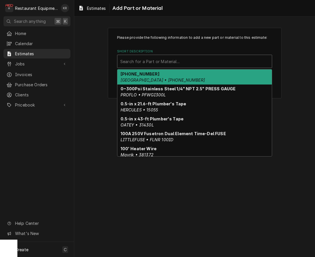
click at [138, 61] on div "Short Description" at bounding box center [194, 61] width 148 height 10
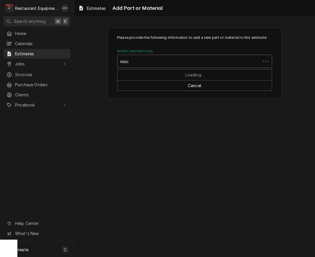
type input "misce"
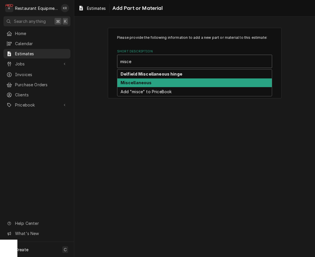
click at [153, 82] on div "Miscellaneous" at bounding box center [194, 82] width 154 height 9
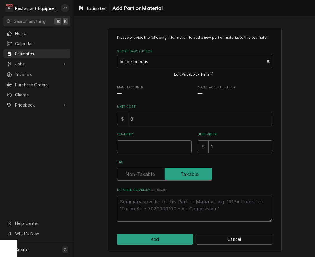
drag, startPoint x: 159, startPoint y: 116, endPoint x: 108, endPoint y: 124, distance: 51.8
click at [128, 124] on input "0" at bounding box center [200, 119] width 144 height 13
click at [138, 118] on input "0" at bounding box center [200, 119] width 144 height 13
type textarea "x"
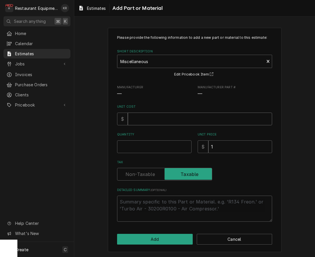
type input "7"
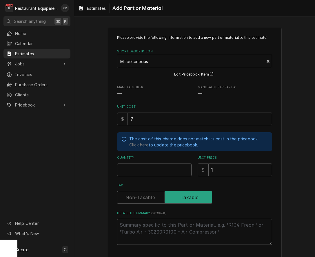
type textarea "x"
type input "75"
type textarea "x"
type input "75"
type input "1"
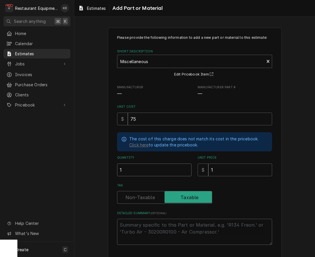
type textarea "x"
type input "1"
type textarea "x"
type input "10"
type textarea "x"
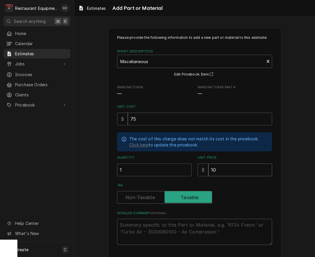
type input "100"
type textarea "x"
type input "10"
type textarea "x"
type input "103"
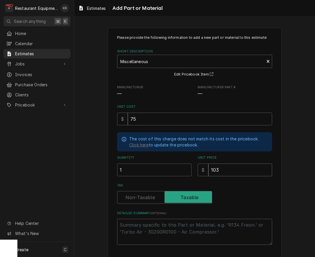
type textarea "x"
type input "103.6"
type textarea "x"
type input "103.67"
type textarea "x"
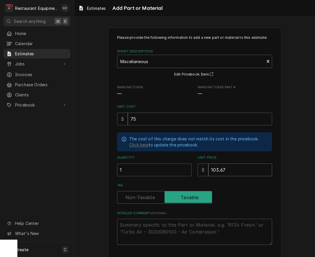
type input "103.67"
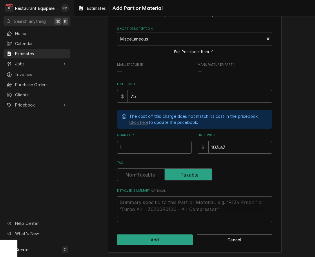
click at [165, 208] on textarea "Detailed Summary ( optional )" at bounding box center [194, 209] width 155 height 26
type textarea "x"
type textarea "M"
type textarea "x"
type textarea "MI"
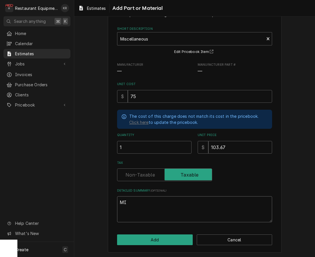
type textarea "x"
type textarea "M"
type textarea "x"
type textarea "Mi"
type textarea "x"
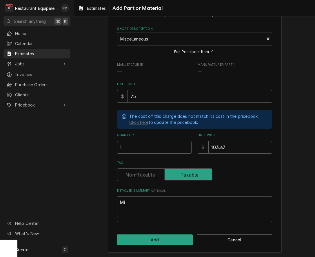
type textarea "Mis"
type textarea "x"
type textarea "Misc"
type textarea "x"
type textarea "Misce"
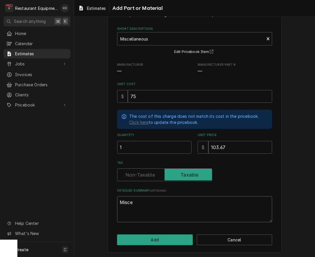
type textarea "x"
type textarea "Miscel"
type textarea "x"
type textarea "Misce"
type textarea "x"
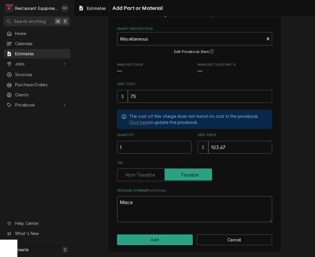
type textarea "Misc"
type textarea "x"
type textarea "Miscc"
type textarea "x"
type textarea "Misccl"
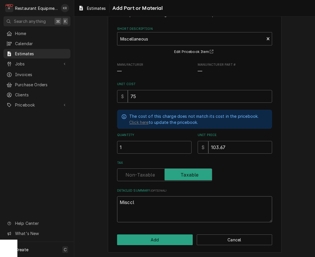
type textarea "x"
type textarea "Misccle"
type textarea "x"
type textarea "Miscclea"
type textarea "x"
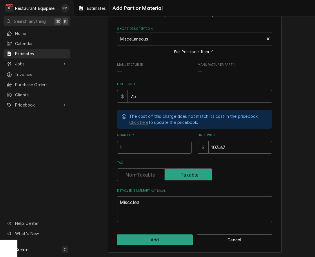
type textarea "Miscclean"
type textarea "x"
type textarea "Misccleani"
type textarea "x"
type textarea "Miscclea"
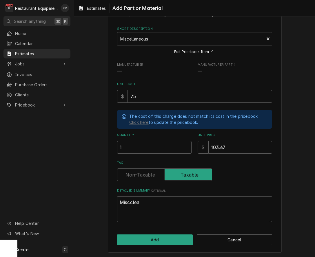
type textarea "x"
type textarea "Misccle"
type textarea "x"
type textarea "Misccl"
type textarea "x"
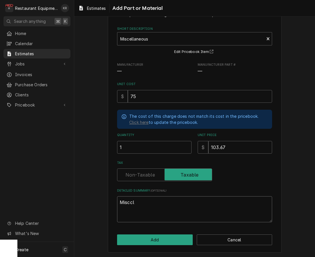
type textarea "Miscc"
type textarea "x"
type textarea "Miscc"
type textarea "x"
type textarea "Miscc"
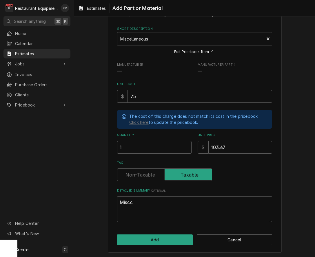
type textarea "x"
type textarea "Misc"
type textarea "x"
type textarea "Misc"
type textarea "x"
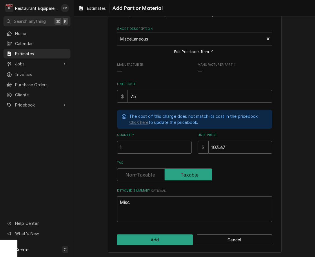
type textarea "Misc c"
type textarea "x"
type textarea "Misc cl"
type textarea "x"
type textarea "Misc cle"
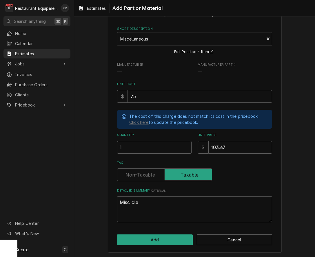
type textarea "x"
type textarea "Misc clea"
type textarea "x"
type textarea "Misc clean"
type textarea "x"
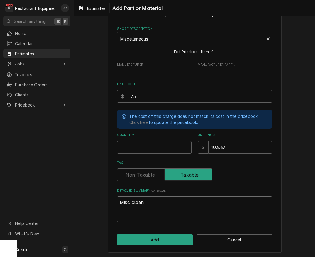
type textarea "Misc cleani"
type textarea "x"
type textarea "Misc cleanin"
type textarea "x"
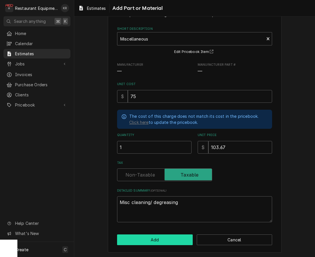
click at [156, 239] on button "Add" at bounding box center [155, 239] width 76 height 11
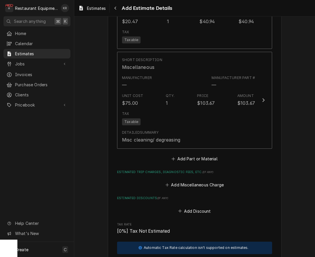
scroll to position [831, 0]
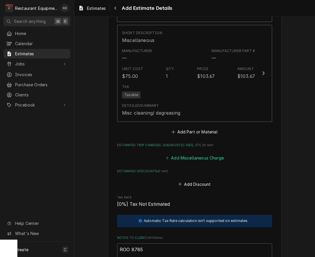
click at [193, 159] on button "Add Miscellaneous Charge" at bounding box center [194, 158] width 60 height 8
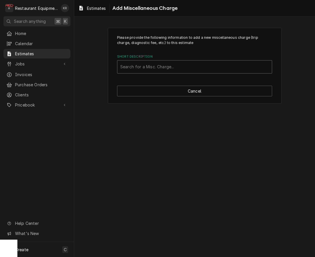
click at [178, 65] on div "Short Description" at bounding box center [194, 67] width 148 height 10
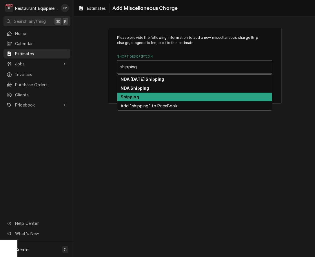
click at [174, 98] on div "Shipping" at bounding box center [194, 97] width 154 height 9
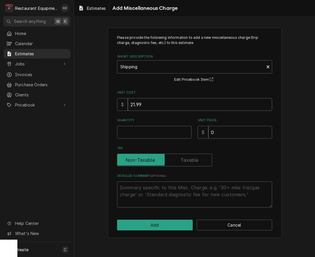
drag, startPoint x: 146, startPoint y: 105, endPoint x: 130, endPoint y: 104, distance: 15.9
click at [130, 104] on input "21.99" at bounding box center [200, 104] width 144 height 13
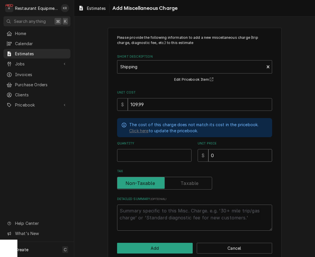
click at [222, 154] on input "0" at bounding box center [240, 155] width 64 height 13
click at [151, 155] on input "Quantity" at bounding box center [154, 155] width 74 height 13
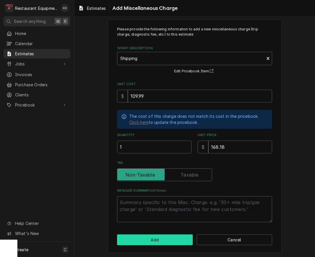
click at [166, 240] on button "Add" at bounding box center [155, 239] width 76 height 11
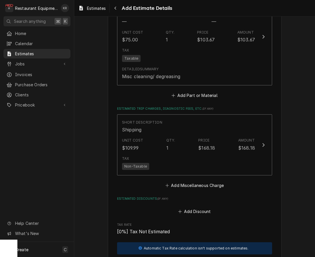
scroll to position [868, 0]
drag, startPoint x: 309, startPoint y: 137, endPoint x: 190, endPoint y: 184, distance: 127.4
click at [190, 184] on button "Add Miscellaneous Charge" at bounding box center [194, 185] width 60 height 8
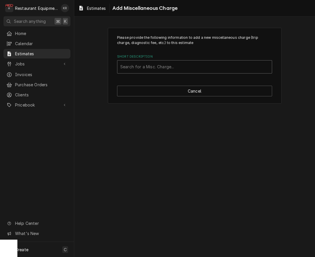
click at [167, 69] on div "Short Description" at bounding box center [194, 67] width 148 height 10
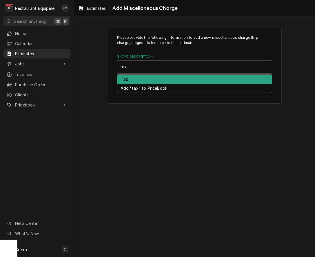
click at [166, 81] on div "Tax" at bounding box center [194, 79] width 154 height 9
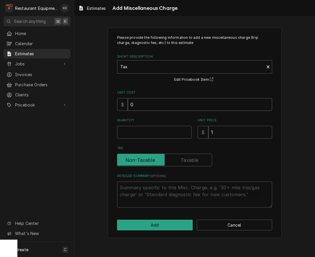
click at [166, 103] on input "0" at bounding box center [200, 104] width 144 height 13
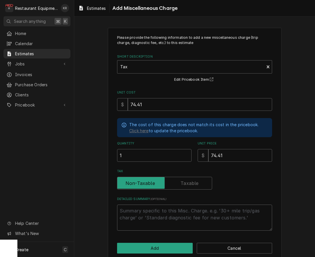
scroll to position [8, 0]
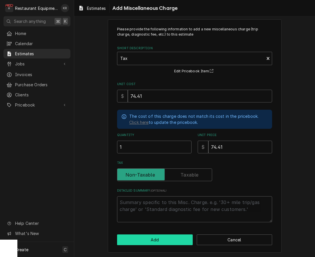
click at [174, 239] on button "Add" at bounding box center [155, 239] width 76 height 11
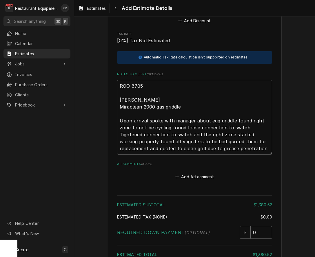
scroll to position [1186, 0]
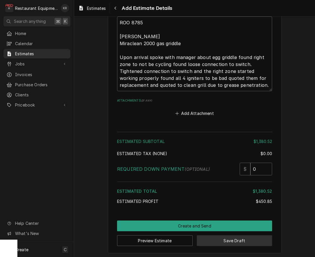
click at [232, 241] on button "Save Draft" at bounding box center [235, 240] width 76 height 11
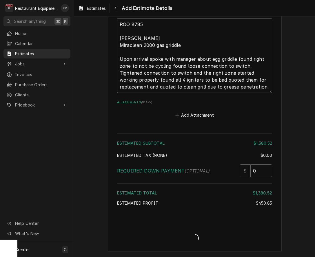
scroll to position [1183, 0]
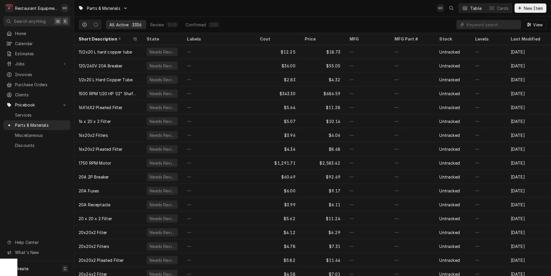
click at [483, 25] on input "Dynamic Content Wrapper" at bounding box center [493, 24] width 52 height 9
click at [491, 25] on input "8327" at bounding box center [488, 24] width 43 height 9
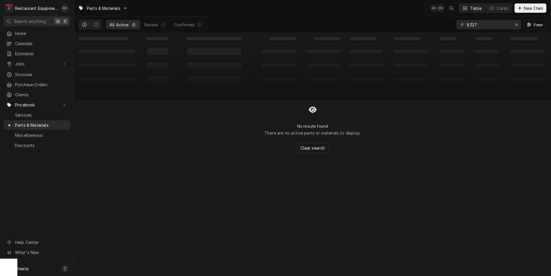
type input "8327"
click at [525, 9] on span "New Item" at bounding box center [533, 8] width 21 height 6
click at [525, 8] on span "New Item" at bounding box center [533, 8] width 21 height 6
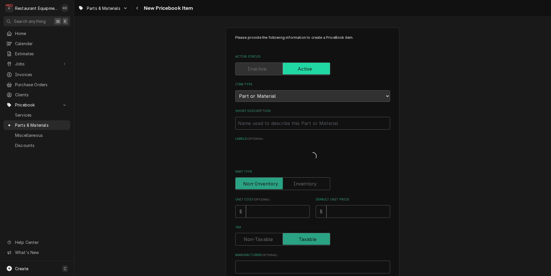
type textarea "x"
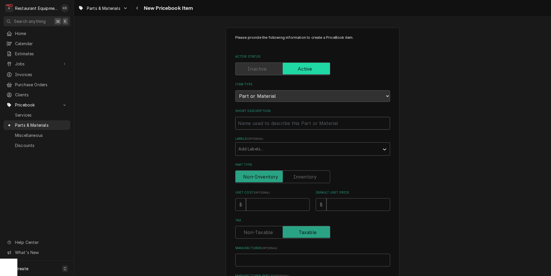
click at [357, 124] on input "Short Description" at bounding box center [312, 123] width 155 height 13
click at [304, 122] on input "Short Description" at bounding box center [312, 123] width 155 height 13
paste input "[PERSON_NAME] 8327 Spark Ignition Kit, Griddle"
type input "[PERSON_NAME] 8327 Spark Ignition Kit, Griddle"
type textarea "x"
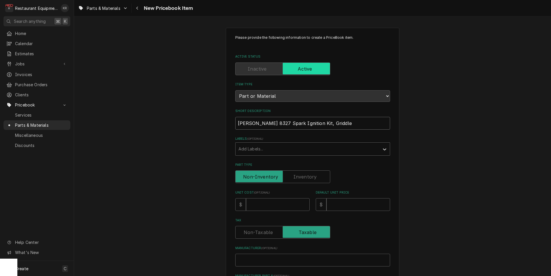
drag, startPoint x: 267, startPoint y: 123, endPoint x: 240, endPoint y: 122, distance: 27.2
click at [238, 123] on input "[PERSON_NAME] 8327 Spark Ignition Kit, Griddle" at bounding box center [312, 123] width 155 height 13
type input "Spark Ignition Kit, Griddle"
type textarea "x"
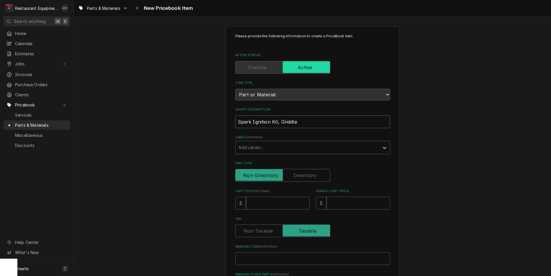
type input "Spark Ignition Kit, Griddle"
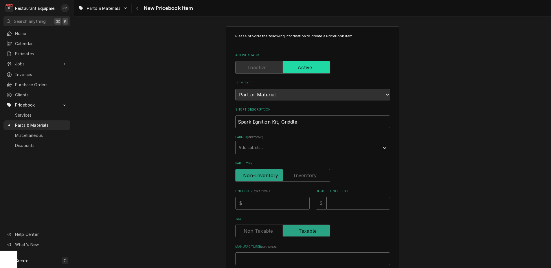
type textarea "x"
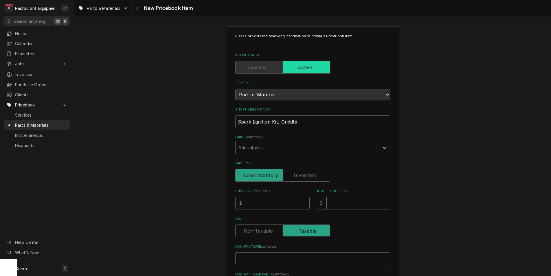
click at [271, 176] on div "Please provide the following information to create a PriceBook item. Active Sta…" at bounding box center [312, 218] width 155 height 368
click at [260, 176] on div "Please provide the following information to create a PriceBook item. Active Sta…" at bounding box center [312, 218] width 155 height 368
click at [251, 197] on input "Unit Cost ( optional )" at bounding box center [278, 203] width 64 height 13
click at [252, 197] on input "Unit Cost ( optional )" at bounding box center [278, 203] width 64 height 13
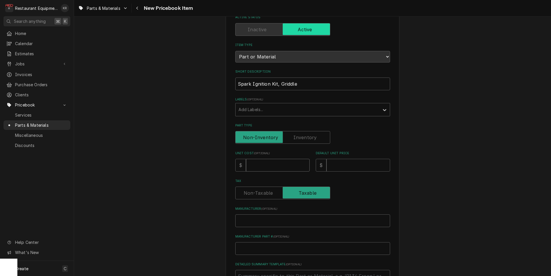
type input "6"
type textarea "x"
type input "61"
type textarea "x"
type input "61.2"
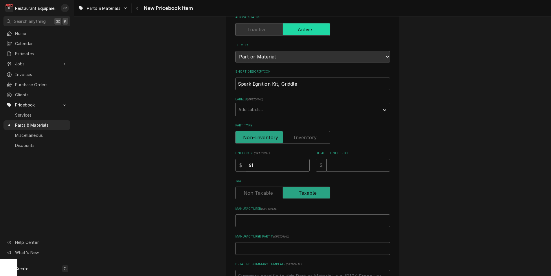
type textarea "x"
type input "61.20"
type textarea "x"
type input "61.20"
drag, startPoint x: 366, startPoint y: 167, endPoint x: 21, endPoint y: 156, distance: 344.9
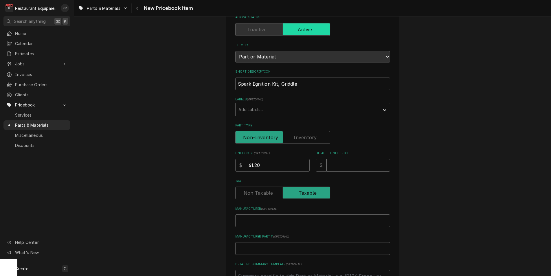
click at [366, 167] on input "Default Unit Price" at bounding box center [358, 165] width 64 height 13
type input "7"
type textarea "x"
type input "79"
type textarea "x"
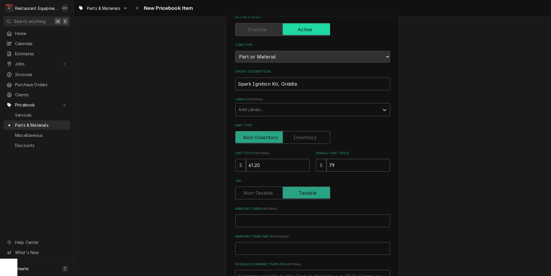
type input "79.5"
type textarea "x"
type input "79.58"
type textarea "x"
type input "79.58"
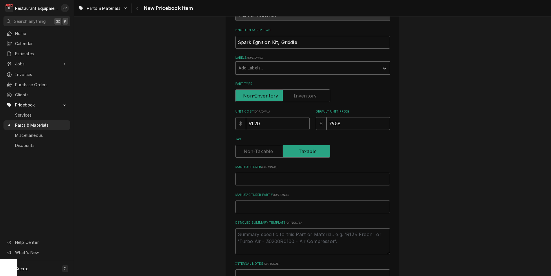
scroll to position [82, 0]
click at [302, 181] on input "Manufacturer ( optional )" at bounding box center [312, 178] width 155 height 13
click at [271, 161] on div "Please provide the following information to create a PriceBook item. Active Sta…" at bounding box center [312, 137] width 155 height 368
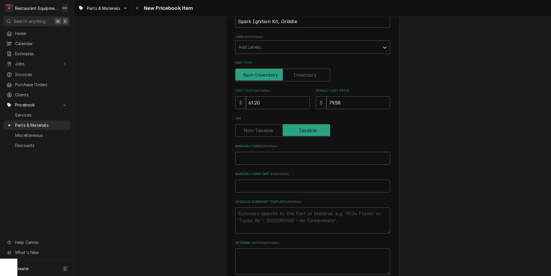
click at [278, 162] on input "Manufacturer ( optional )" at bounding box center [312, 158] width 155 height 13
paste input "Keating 8327"
type input "Keating 8327"
type textarea "x"
drag, startPoint x: 268, startPoint y: 159, endPoint x: 272, endPoint y: 159, distance: 3.8
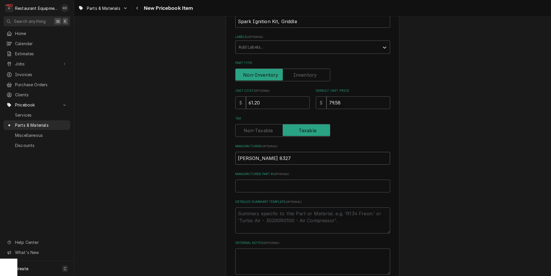
click at [255, 159] on input "Keating 8327" at bounding box center [312, 158] width 155 height 13
click at [272, 159] on input "Keating 8327" at bounding box center [312, 158] width 155 height 13
click at [272, 158] on input "Keating 8327" at bounding box center [312, 158] width 155 height 13
click at [293, 148] on label "Manufacturer ( optional )" at bounding box center [312, 146] width 155 height 5
click at [293, 152] on input "Keating 8327" at bounding box center [312, 158] width 155 height 13
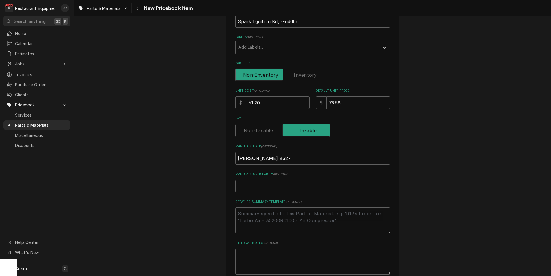
click at [289, 149] on div "Manufacturer ( optional ) Keating 8327" at bounding box center [312, 154] width 155 height 21
drag, startPoint x: 260, startPoint y: 161, endPoint x: 256, endPoint y: 161, distance: 3.8
click at [256, 161] on input "Keating 8327" at bounding box center [312, 158] width 155 height 13
type input "Keating"
type textarea "x"
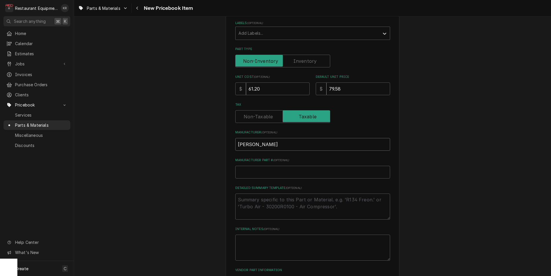
scroll to position [117, 0]
type input "Keating"
click at [284, 173] on input "Manufacturer Part # ( optional )" at bounding box center [312, 171] width 155 height 13
paste input "8327"
type input "8327"
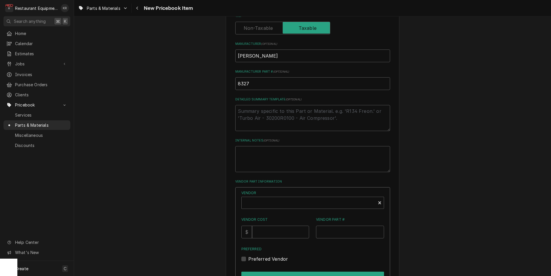
scroll to position [205, 0]
type textarea "x"
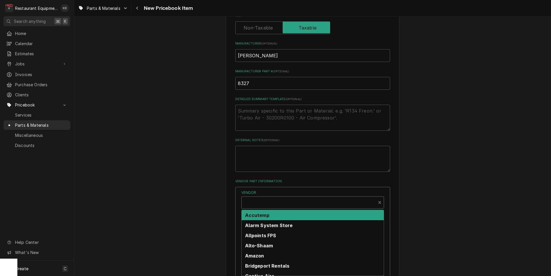
click at [305, 203] on div "Vendor" at bounding box center [309, 205] width 128 height 14
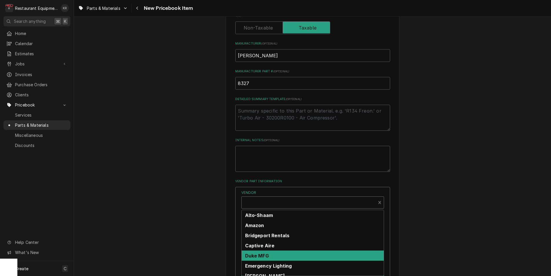
scroll to position [36, 0]
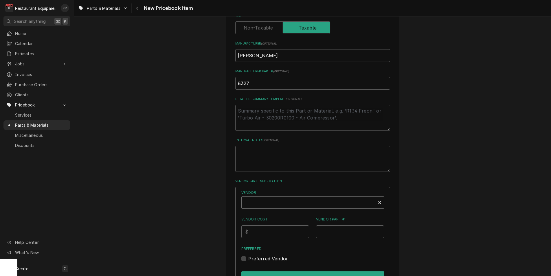
click at [272, 198] on div "Vendor" at bounding box center [309, 205] width 128 height 14
drag, startPoint x: 302, startPoint y: 163, endPoint x: 276, endPoint y: 165, distance: 25.8
click at [302, 198] on div "Vendor" at bounding box center [309, 205] width 128 height 14
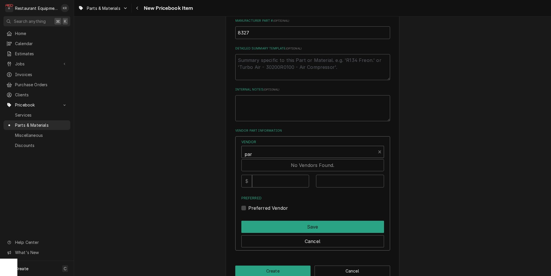
scroll to position [258, 0]
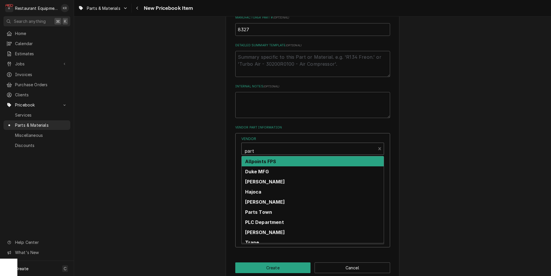
type input "parts"
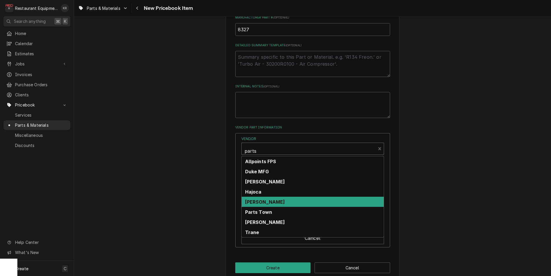
scroll to position [267, 0]
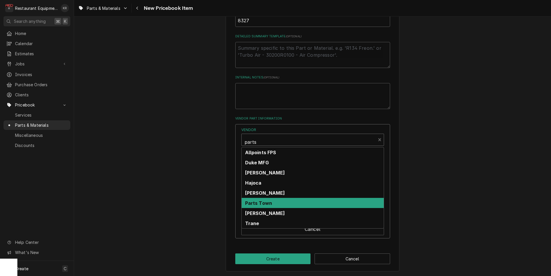
click at [269, 203] on strong "Parts Town" at bounding box center [258, 203] width 27 height 6
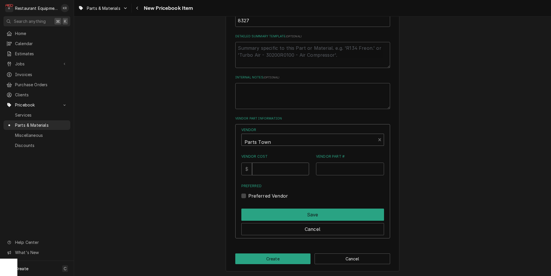
click at [291, 171] on input "Vendor Cost" at bounding box center [280, 169] width 57 height 13
type input "61.20"
click at [327, 170] on input "Vendor Part #" at bounding box center [350, 169] width 68 height 13
paste input "KEA008327"
type input "KEA008327"
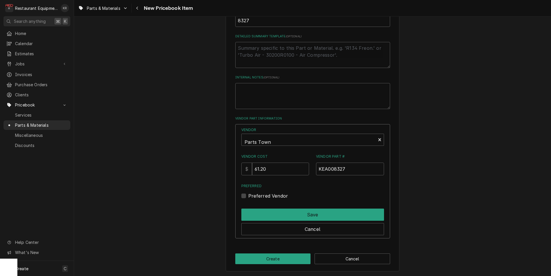
click at [249, 195] on label "Preferred Vendor" at bounding box center [268, 195] width 40 height 7
click at [249, 195] on input "Preferred" at bounding box center [319, 198] width 143 height 13
checkbox input "true"
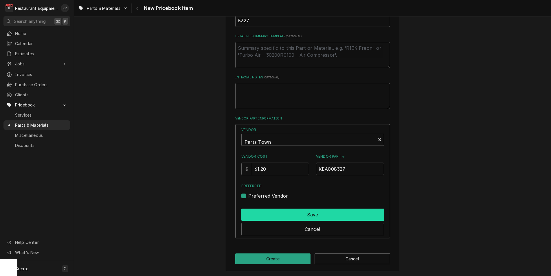
click at [363, 217] on button "Save" at bounding box center [312, 215] width 143 height 12
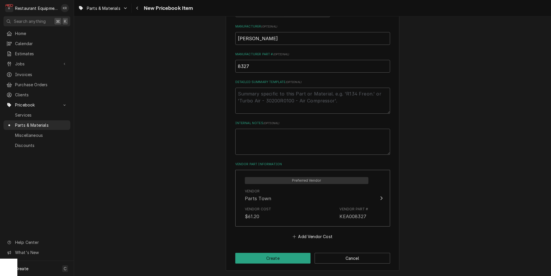
scroll to position [221, 0]
click at [282, 257] on button "Create" at bounding box center [273, 259] width 76 height 11
drag, startPoint x: 278, startPoint y: 256, endPoint x: 290, endPoint y: 254, distance: 12.1
click at [278, 256] on div "PriceBookItem Create/Update" at bounding box center [312, 265] width 155 height 22
type textarea "x"
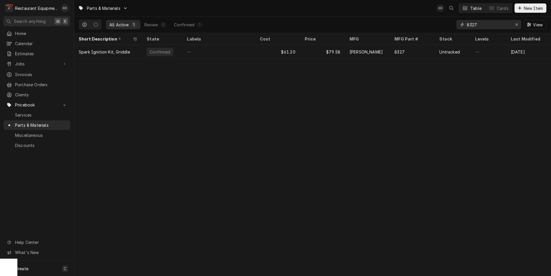
click at [476, 26] on input "8327" at bounding box center [488, 24] width 43 height 9
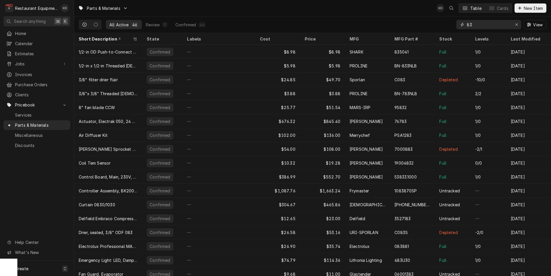
type input "8"
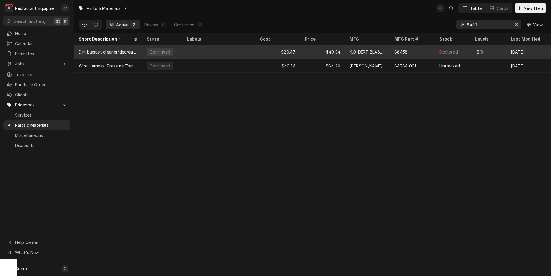
type input "8438"
click at [443, 52] on div "Depleted" at bounding box center [448, 52] width 18 height 6
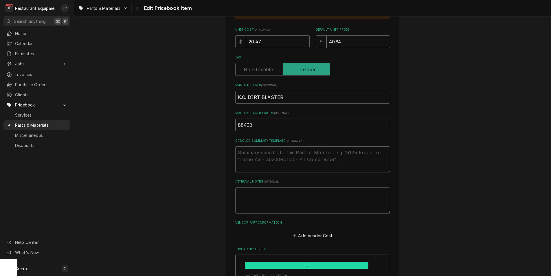
drag, startPoint x: 229, startPoint y: 128, endPoint x: 268, endPoint y: 123, distance: 39.1
click at [235, 127] on input "88438" at bounding box center [312, 125] width 155 height 13
type textarea "x"
type input "0"
type textarea "x"
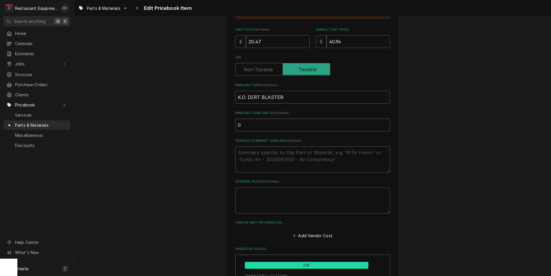
type input "05"
type textarea "x"
type input "051"
type textarea "x"
type input "0514D"
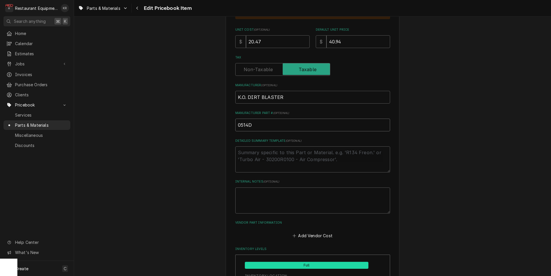
type textarea "x"
type input "0514DS"
type textarea "x"
type input "0514DSA"
type textarea "x"
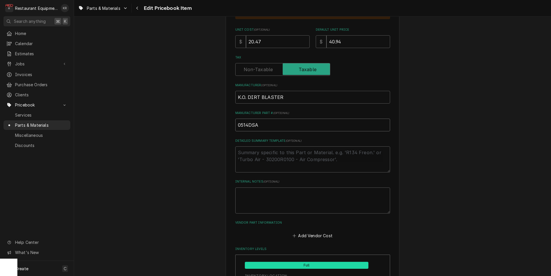
type input "0514DS"
type textarea "x"
type input "0514D"
type textarea "x"
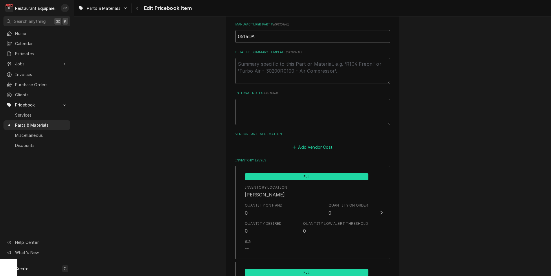
scroll to position [292, 0]
type input "0514DA"
click at [315, 144] on button "Add Vendor Cost" at bounding box center [313, 146] width 42 height 8
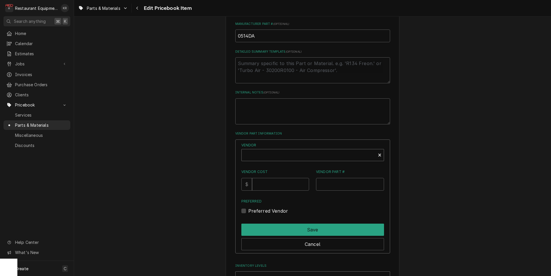
type textarea "x"
click at [300, 157] on div "Vendor" at bounding box center [309, 157] width 128 height 14
type input "United"
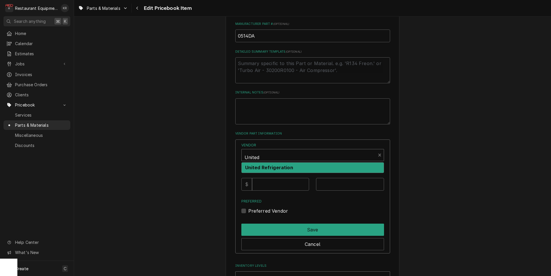
click at [308, 169] on div "United Refrigeration" at bounding box center [313, 168] width 142 height 10
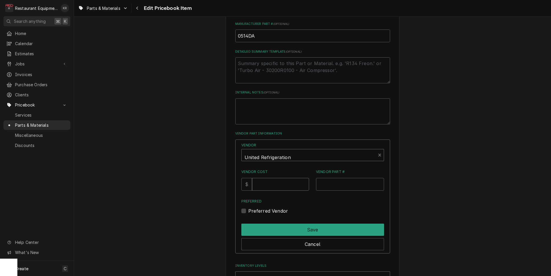
click at [284, 183] on input "Vendor Cost" at bounding box center [280, 184] width 57 height 13
type input "20.47"
type input "0514DA"
click at [254, 209] on div "Preferred Vendor" at bounding box center [312, 211] width 143 height 7
click at [250, 211] on label "Preferred Vendor" at bounding box center [268, 211] width 40 height 7
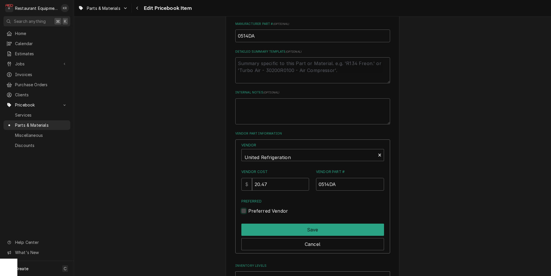
click at [250, 211] on input "Preferred" at bounding box center [319, 214] width 143 height 13
checkbox input "true"
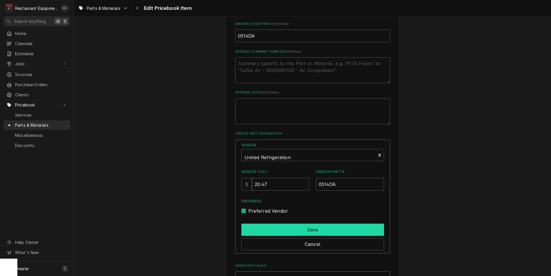
click at [281, 229] on button "Save" at bounding box center [312, 230] width 143 height 12
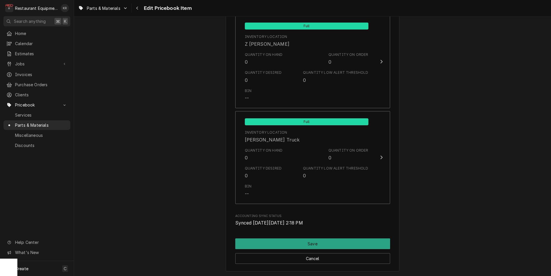
scroll to position [3807, 0]
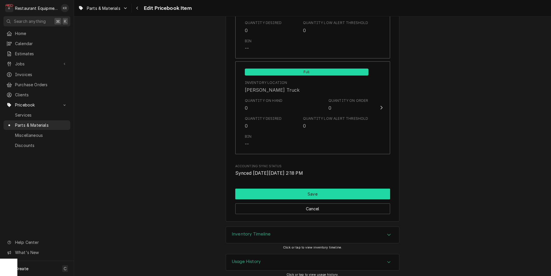
click at [320, 189] on button "Save" at bounding box center [312, 194] width 155 height 11
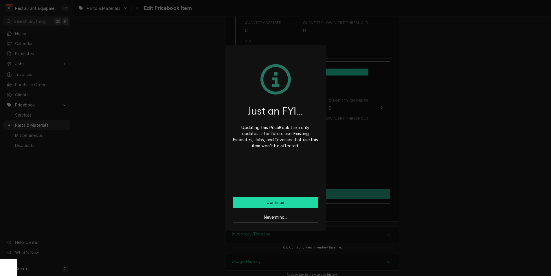
click at [292, 203] on button "Continue" at bounding box center [275, 202] width 85 height 11
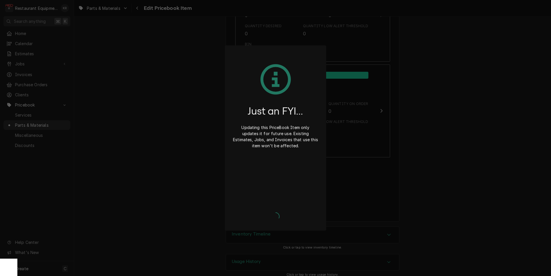
type textarea "x"
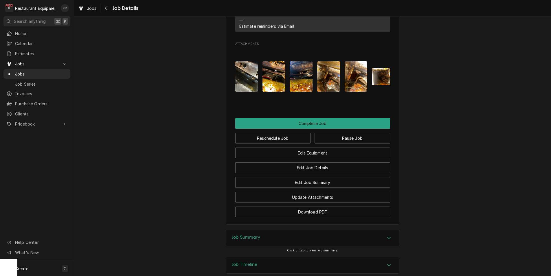
scroll to position [649, 0]
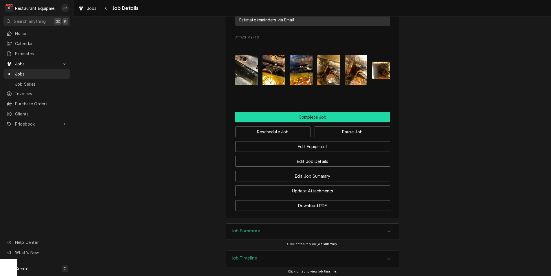
click at [315, 112] on button "Complete Job" at bounding box center [312, 117] width 155 height 11
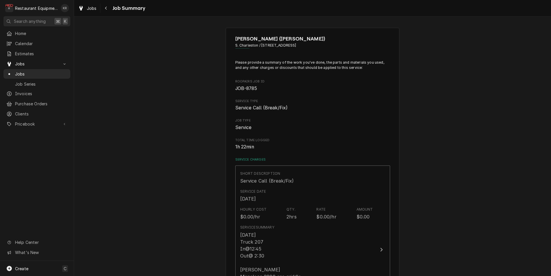
scroll to position [352, 0]
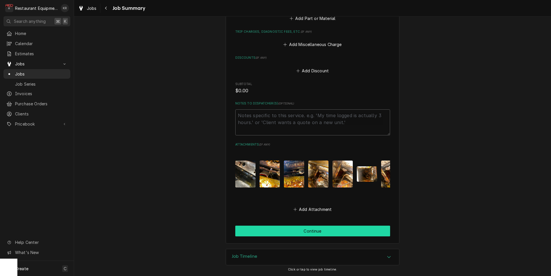
click at [329, 235] on button "Continue" at bounding box center [312, 231] width 155 height 11
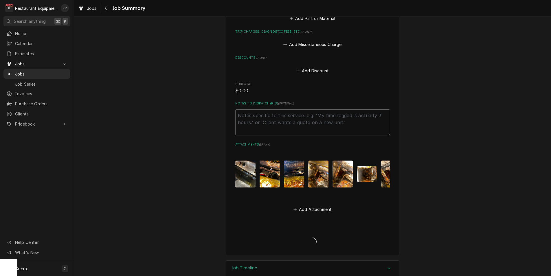
type textarea "x"
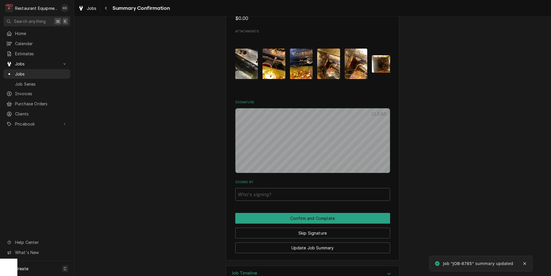
scroll to position [361, 0]
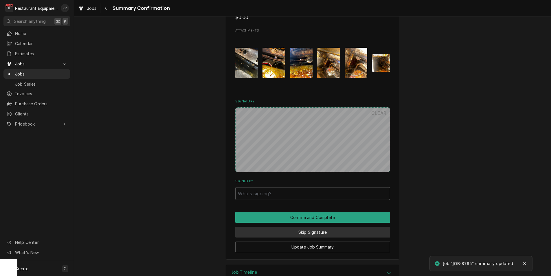
click at [313, 234] on button "Skip Signature" at bounding box center [312, 232] width 155 height 11
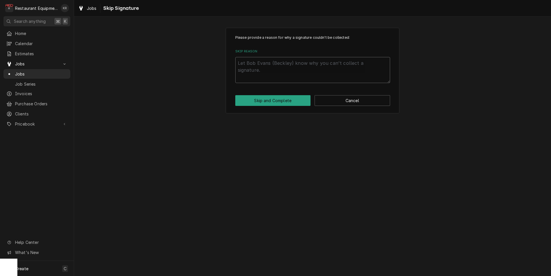
click at [280, 80] on textarea "Skip Reason" at bounding box center [312, 70] width 155 height 26
type textarea "x"
type textarea "Es"
type textarea "x"
type textarea "Est"
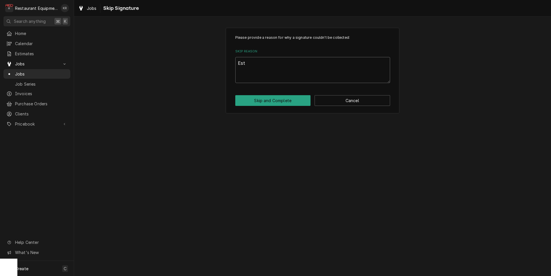
type textarea "x"
type textarea "Est"
type textarea "x"
type textarea "Est s"
type textarea "x"
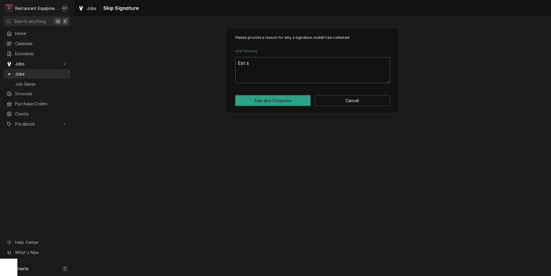
type textarea "Est se"
type textarea "x"
type textarea "Est sen"
type textarea "x"
type textarea "Est sent"
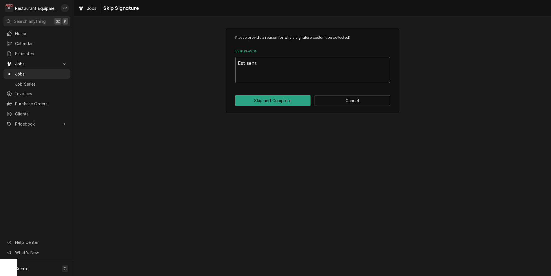
type textarea "x"
type textarea "Est sent"
type textarea "x"
type textarea "Est sent 9"
type textarea "x"
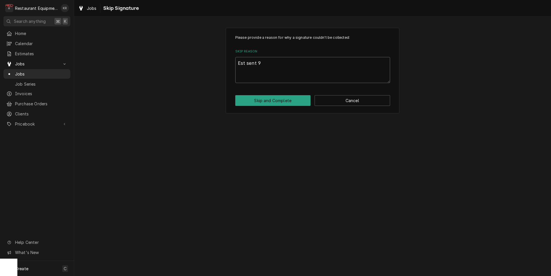
type textarea "Est sent 9/"
type textarea "x"
type textarea "Est sent 9/4"
click at [284, 102] on button "Skip and Complete" at bounding box center [273, 100] width 76 height 11
type textarea "x"
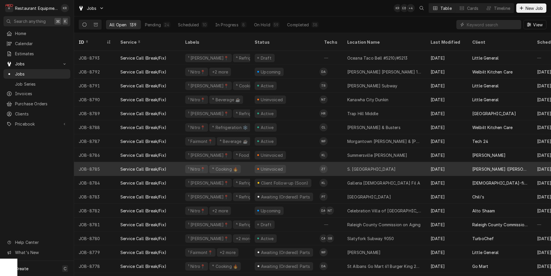
click at [304, 164] on div "Uninvoiced" at bounding box center [284, 169] width 69 height 14
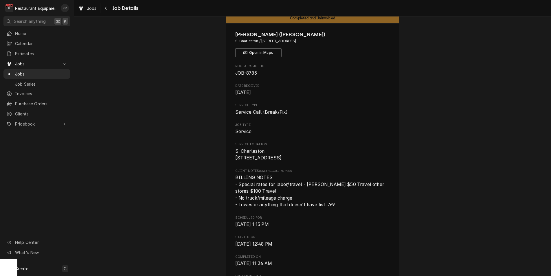
scroll to position [15, 0]
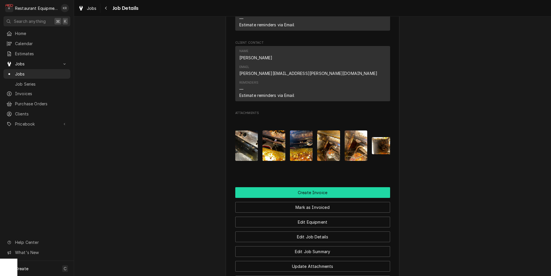
click at [307, 187] on button "Create Invoice" at bounding box center [312, 192] width 155 height 11
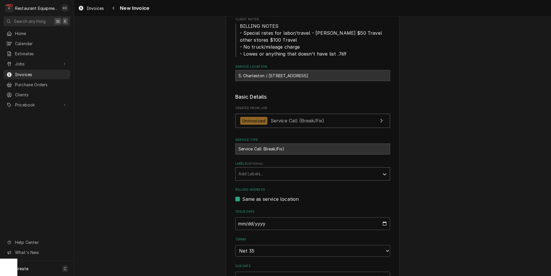
scroll to position [69, 0]
click at [304, 173] on div "Labels" at bounding box center [307, 173] width 138 height 10
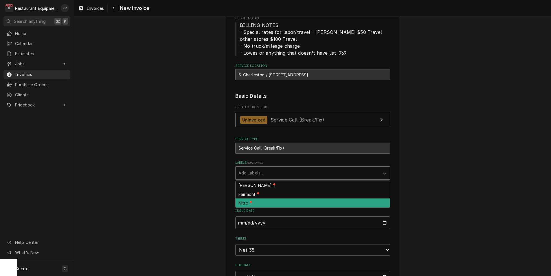
click at [273, 203] on div "Nitro📍" at bounding box center [313, 203] width 154 height 9
type textarea "x"
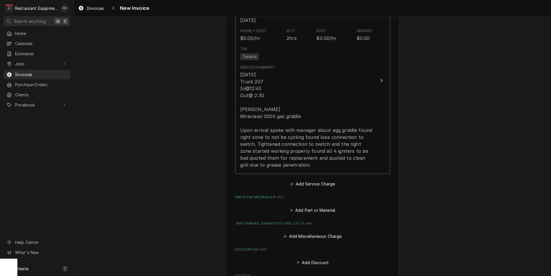
scroll to position [421, 0]
click at [325, 184] on button "Add Service Charge" at bounding box center [312, 184] width 47 height 8
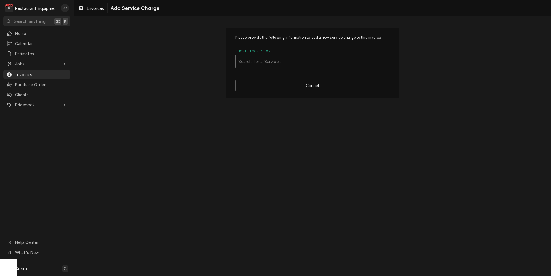
click at [280, 64] on div "Short Description" at bounding box center [312, 61] width 148 height 10
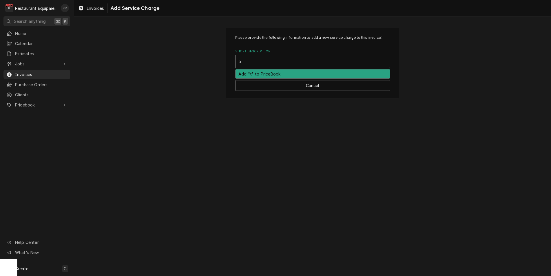
type input "trav"
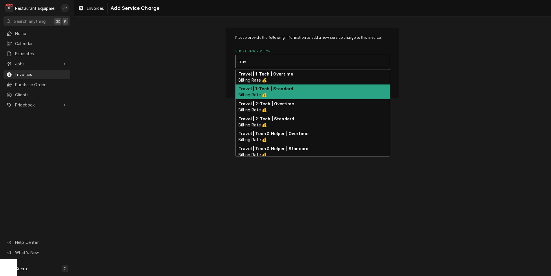
click at [317, 87] on div "Travel | 1-Tech | Standard Billing Rate 💰" at bounding box center [313, 92] width 154 height 15
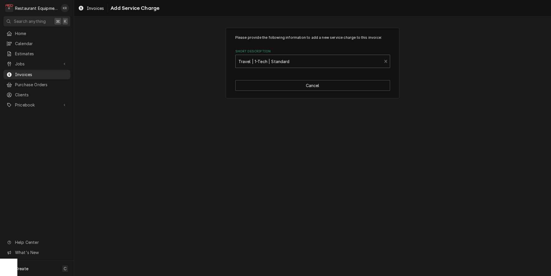
type textarea "x"
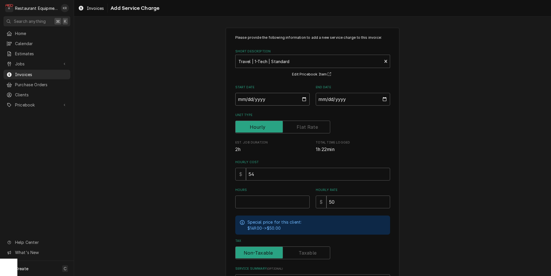
click at [303, 100] on input "Start Date" at bounding box center [272, 99] width 74 height 13
type input "2025-09-03"
type textarea "x"
click at [381, 102] on input "End Date" at bounding box center [353, 99] width 74 height 13
click at [384, 102] on input "End Date" at bounding box center [353, 99] width 74 height 13
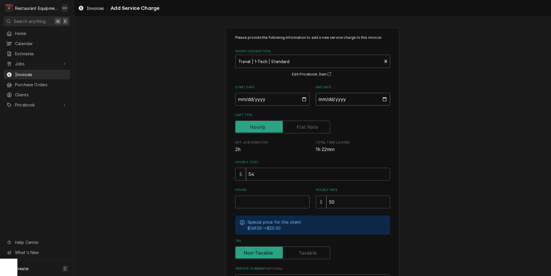
click at [386, 101] on input "End Date" at bounding box center [353, 99] width 74 height 13
type input "2025-09-03"
type textarea "x"
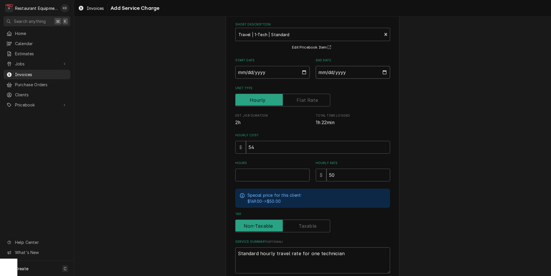
scroll to position [27, 0]
click at [281, 177] on input "Hours" at bounding box center [272, 174] width 74 height 13
type input "1"
type textarea "x"
type input "1"
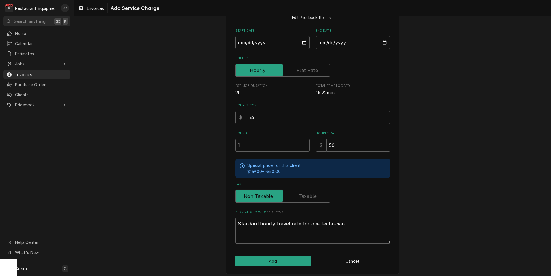
scroll to position [59, 0]
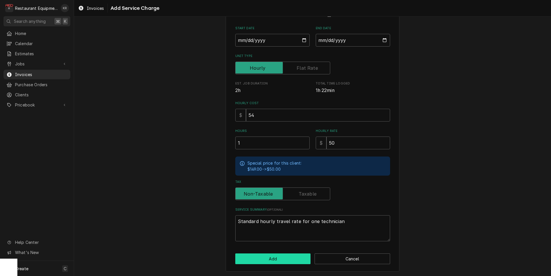
click at [256, 255] on button "Add" at bounding box center [273, 259] width 76 height 11
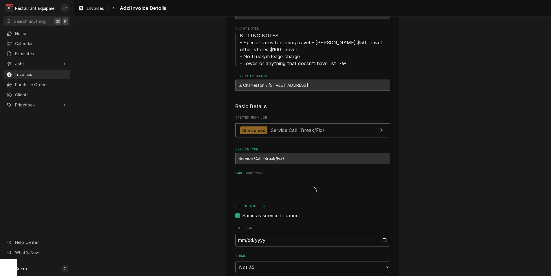
type textarea "x"
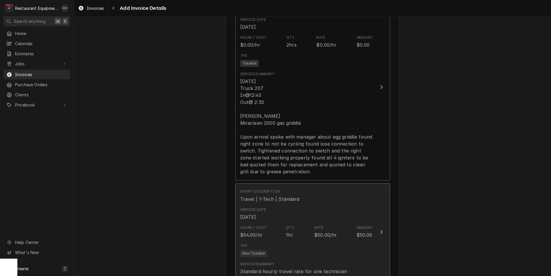
scroll to position [535, 0]
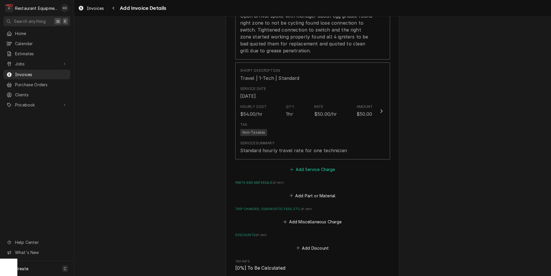
click at [308, 169] on button "Add Service Charge" at bounding box center [312, 170] width 47 height 8
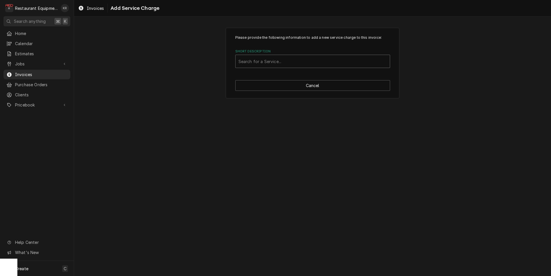
drag, startPoint x: 258, startPoint y: 54, endPoint x: 257, endPoint y: 60, distance: 5.8
click at [257, 55] on div "Short Description Search for a Service..." at bounding box center [312, 58] width 155 height 19
click at [257, 60] on div "Short Description" at bounding box center [312, 61] width 148 height 10
type input "labo"
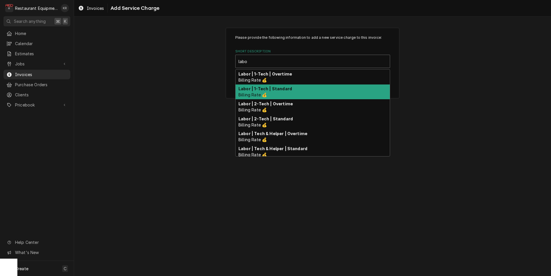
click at [275, 96] on div "Labor | 1-Tech | Standard Billing Rate 💰" at bounding box center [313, 92] width 154 height 15
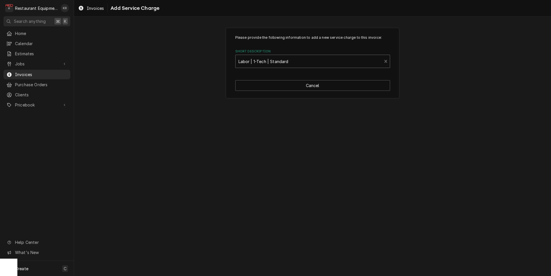
type textarea "x"
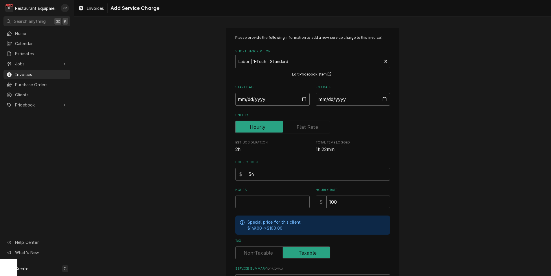
click at [307, 101] on input "Start Date" at bounding box center [272, 99] width 74 height 13
click at [304, 102] on input "Start Date" at bounding box center [272, 99] width 74 height 13
type input "2025-09-03"
type textarea "x"
click at [384, 99] on input "End Date" at bounding box center [353, 99] width 74 height 13
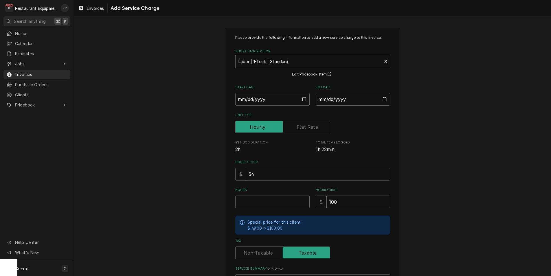
type input "2025-09-03"
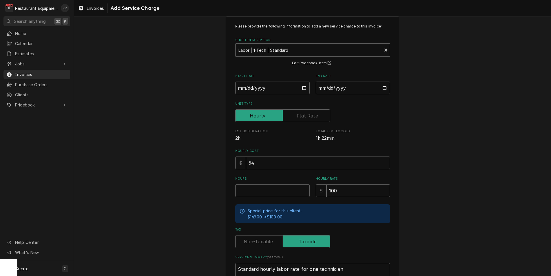
scroll to position [17, 0]
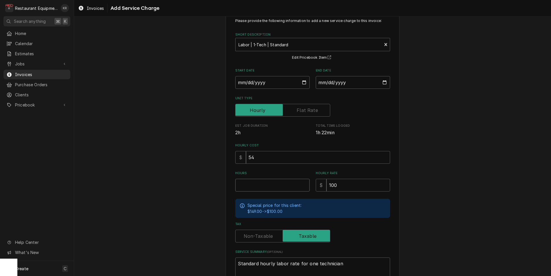
click at [278, 183] on input "Hours" at bounding box center [272, 185] width 74 height 13
type textarea "x"
type input "1"
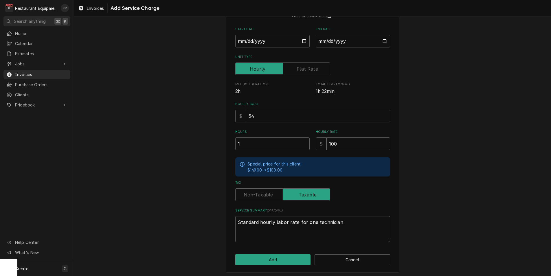
scroll to position [59, 0]
click at [264, 258] on button "Add" at bounding box center [273, 259] width 76 height 11
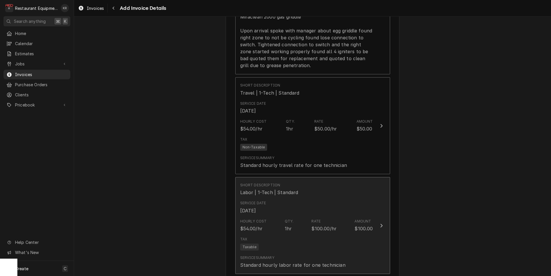
scroll to position [521, 0]
click at [375, 217] on button "Short Description Labor | 1-Tech | Standard Service Date Sep 3, 2025 Hourly Cos…" at bounding box center [312, 225] width 155 height 97
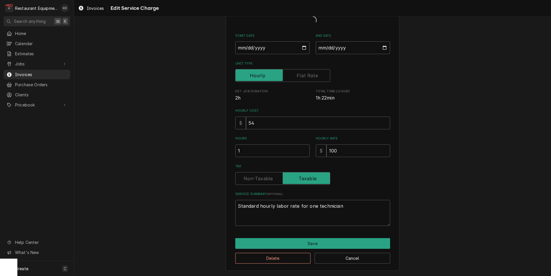
scroll to position [34, 0]
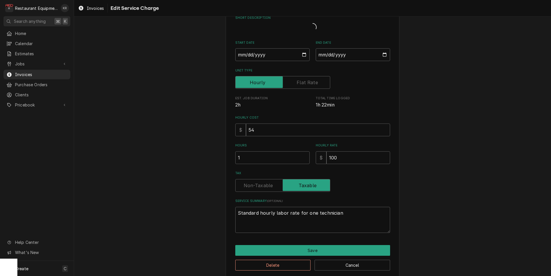
type textarea "x"
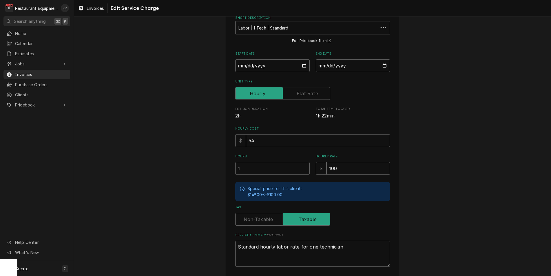
scroll to position [0, 0]
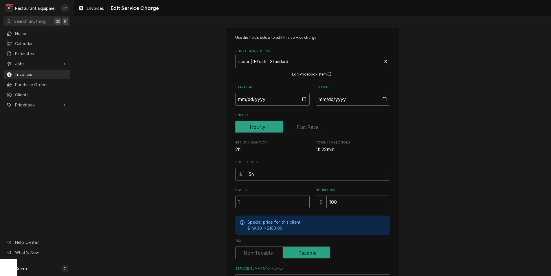
click at [283, 201] on input "1" at bounding box center [272, 202] width 74 height 13
type input "1.7"
type textarea "x"
type input "1.75"
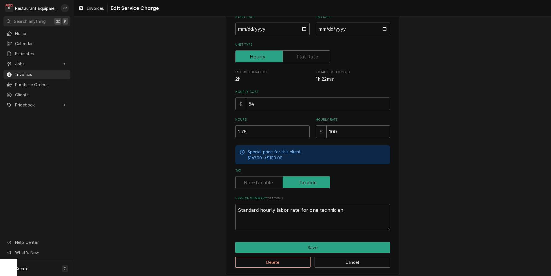
scroll to position [74, 0]
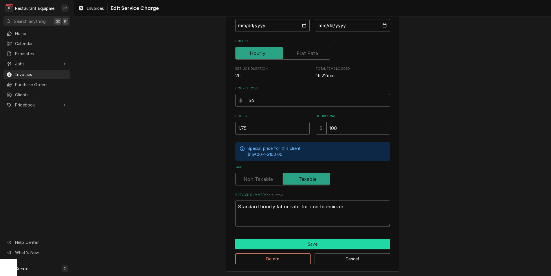
click at [300, 240] on button "Save" at bounding box center [312, 244] width 155 height 11
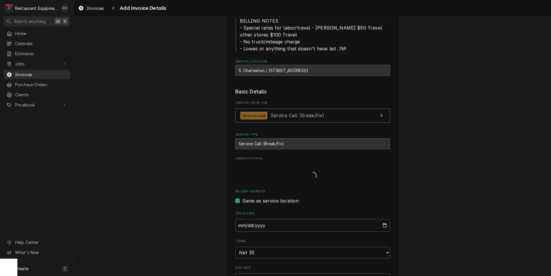
type textarea "x"
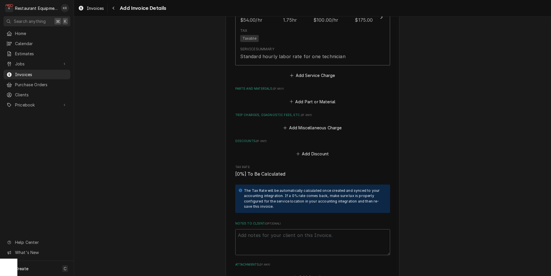
scroll to position [734, 0]
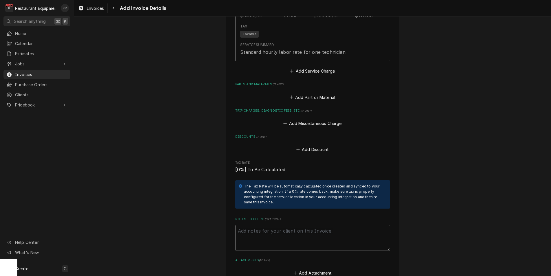
click at [276, 237] on textarea "Notes to Client ( optional )" at bounding box center [312, 238] width 155 height 26
type textarea "R"
type textarea "x"
type textarea "RO"
type textarea "x"
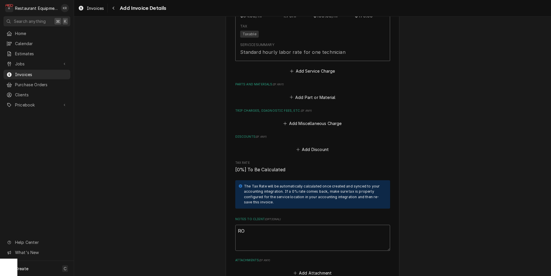
type textarea "ROO"
type textarea "x"
type textarea "ROO"
type textarea "x"
type textarea "ROO 8"
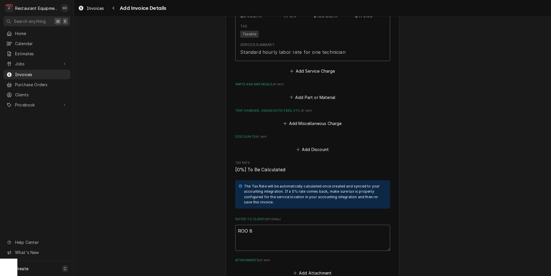
type textarea "x"
type textarea "ROO 87"
type textarea "x"
type textarea "ROO 878"
type textarea "x"
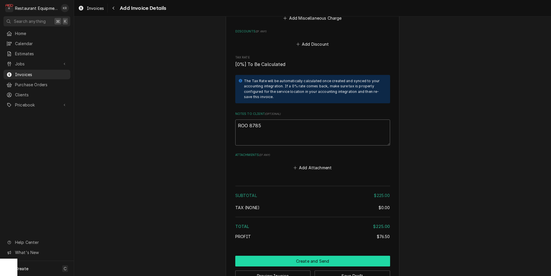
scroll to position [856, 0]
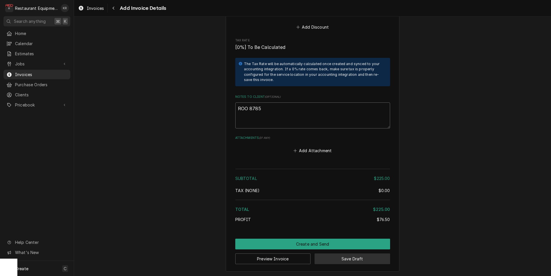
type textarea "ROO 8785"
click at [343, 260] on button "Save Draft" at bounding box center [353, 259] width 76 height 11
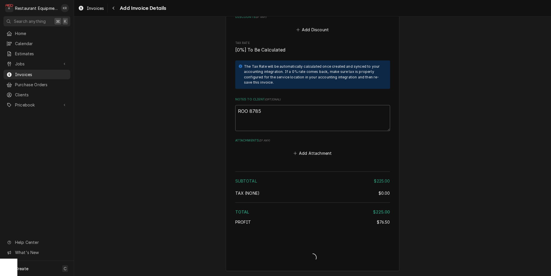
scroll to position [853, 0]
type textarea "x"
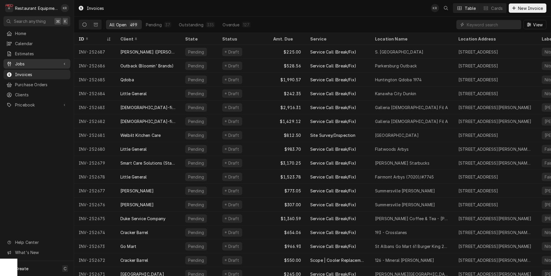
click at [19, 61] on span "Jobs" at bounding box center [37, 64] width 44 height 6
click at [27, 72] on span "Jobs" at bounding box center [41, 74] width 52 height 6
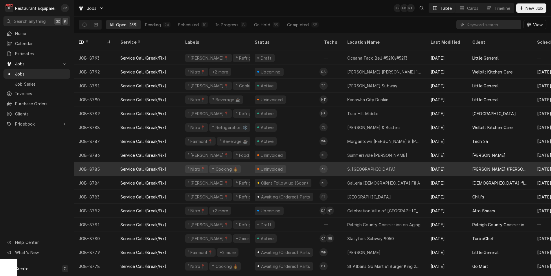
click at [293, 162] on div "Uninvoiced" at bounding box center [284, 169] width 69 height 14
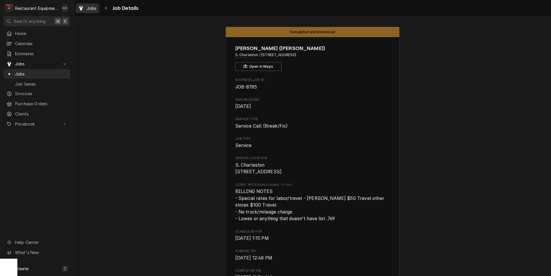
click at [85, 7] on div "Jobs" at bounding box center [87, 8] width 21 height 7
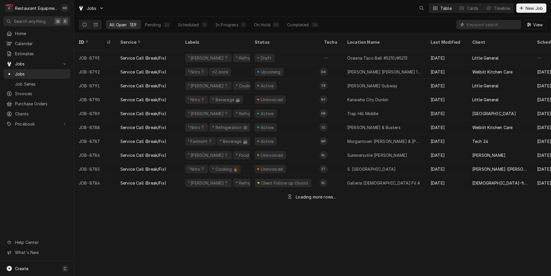
click at [502, 26] on input "Dynamic Content Wrapper" at bounding box center [493, 24] width 52 height 9
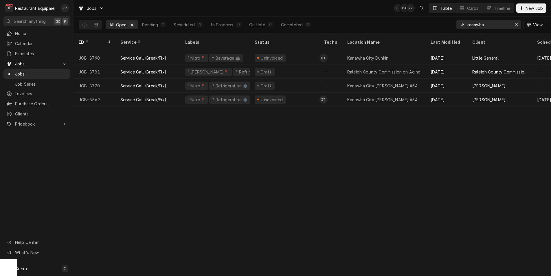
type input "kanawha"
click at [516, 25] on icon "Erase input" at bounding box center [516, 25] width 3 height 4
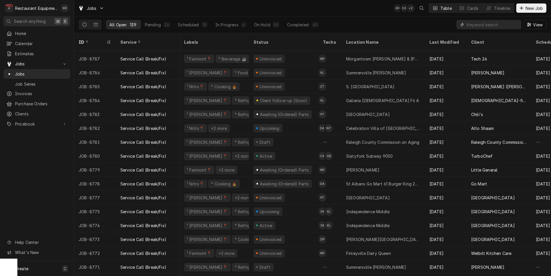
scroll to position [129, 1]
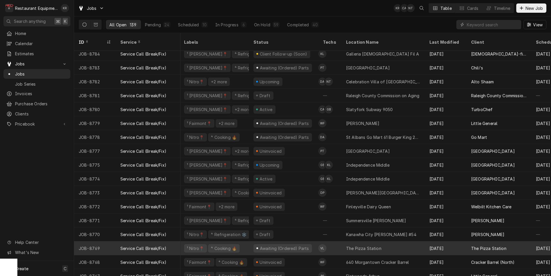
click at [377, 245] on div "The Pizza Station" at bounding box center [363, 248] width 35 height 6
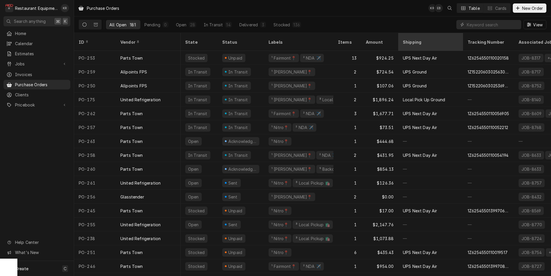
scroll to position [0, 64]
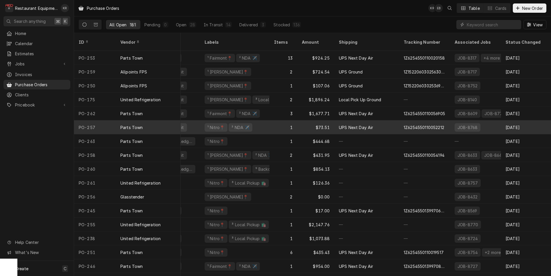
click at [238, 124] on div "¹ Nitro📍 ² NDA ✈️" at bounding box center [234, 127] width 69 height 14
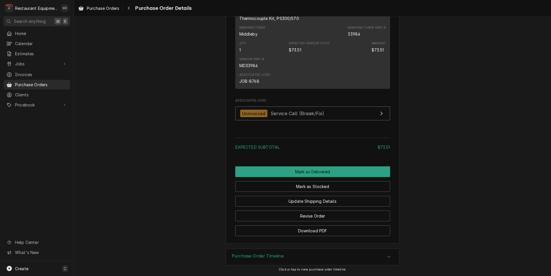
scroll to position [434, 0]
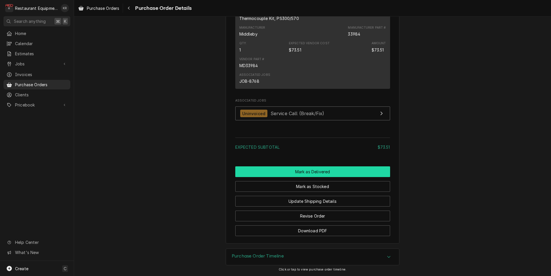
click at [341, 170] on button "Mark as Delivered" at bounding box center [312, 171] width 155 height 11
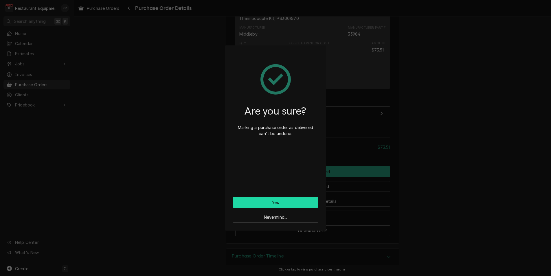
click at [305, 205] on button "Yes" at bounding box center [275, 202] width 85 height 11
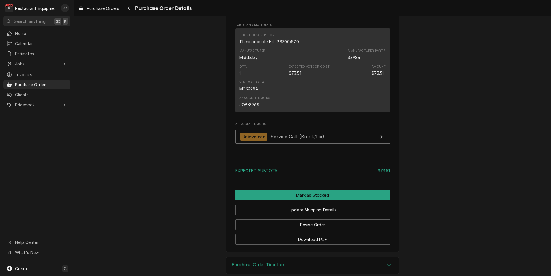
scroll to position [400, 0]
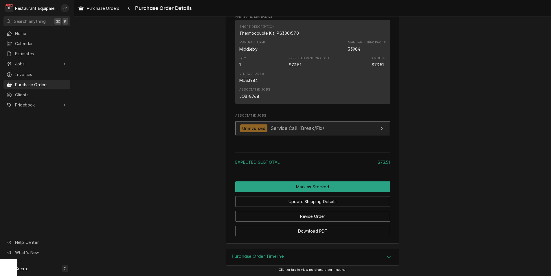
click at [362, 129] on link "Uninvoiced Service Call (Break/Fix)" at bounding box center [312, 128] width 155 height 14
click at [332, 130] on link "Uninvoiced Service Call (Break/Fix)" at bounding box center [312, 128] width 155 height 14
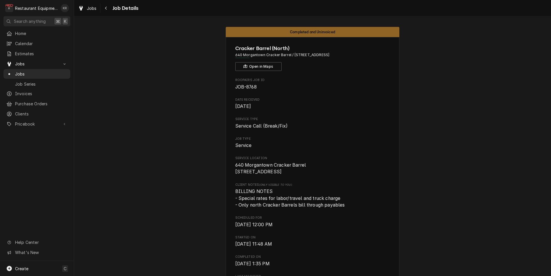
scroll to position [33, 0]
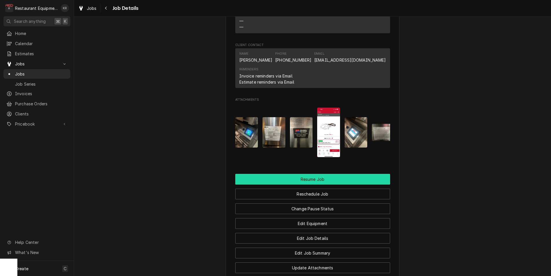
scroll to position [555, 0]
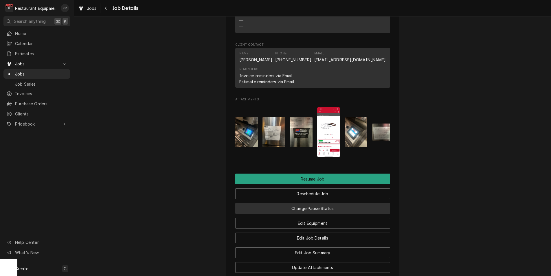
click at [347, 214] on button "Change Pause Status" at bounding box center [312, 208] width 155 height 11
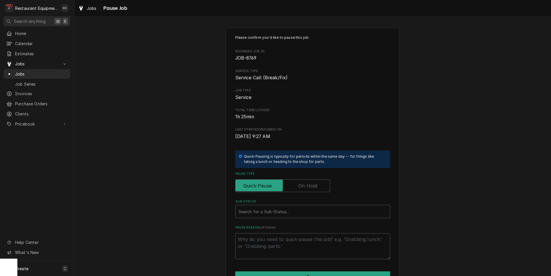
click at [313, 187] on label "Pause Type" at bounding box center [282, 185] width 95 height 13
click at [313, 187] on input "Pause Type" at bounding box center [283, 185] width 90 height 13
checkbox input "true"
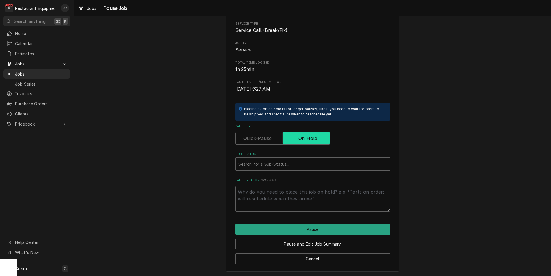
scroll to position [48, 0]
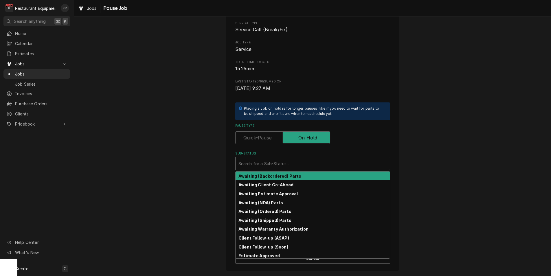
type textarea "x"
click at [304, 168] on div "Sub-Status" at bounding box center [312, 163] width 148 height 10
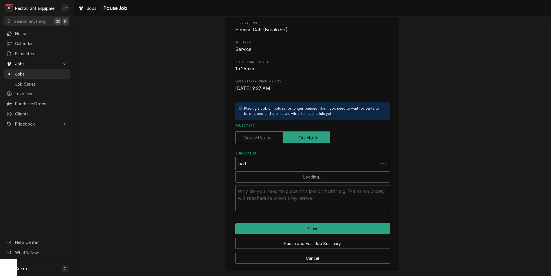
type input "parts"
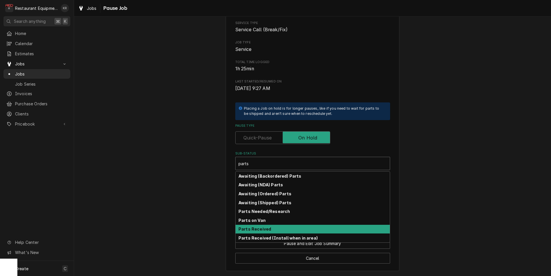
click at [308, 231] on div "Parts Received" at bounding box center [313, 229] width 154 height 9
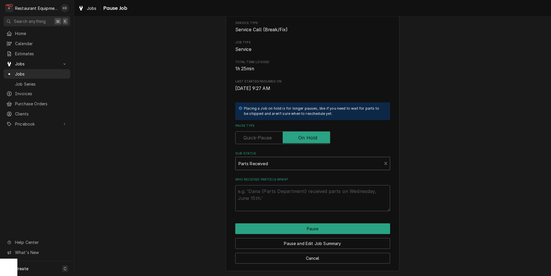
type textarea "x"
click at [308, 199] on textarea "Who received part(s) & when?" at bounding box center [312, 198] width 155 height 26
type textarea "9"
type textarea "x"
type textarea "9/4"
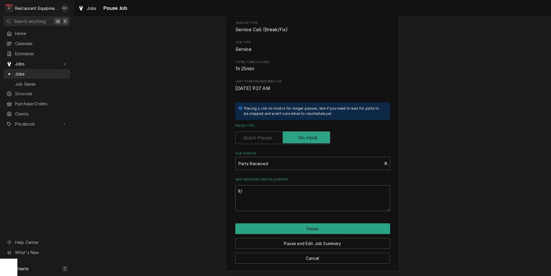
type textarea "x"
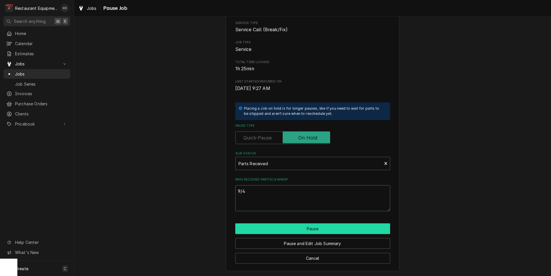
type textarea "9/4"
click at [318, 228] on button "Pause" at bounding box center [312, 228] width 155 height 11
type textarea "x"
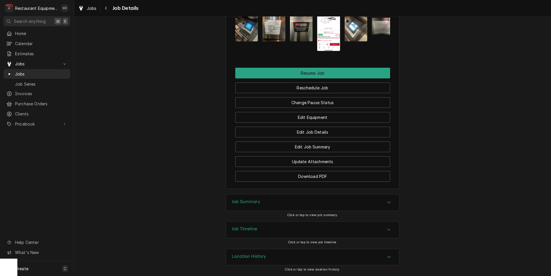
scroll to position [640, 0]
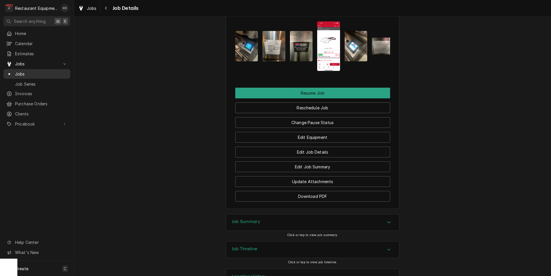
click at [45, 72] on span "Jobs" at bounding box center [41, 74] width 52 height 6
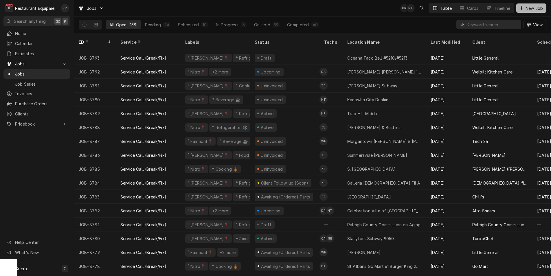
click at [536, 8] on span "New Job" at bounding box center [534, 8] width 20 height 6
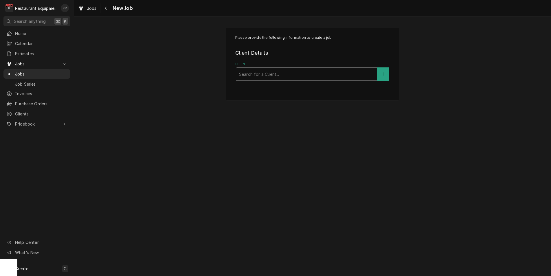
click at [271, 74] on div "Client" at bounding box center [306, 74] width 135 height 10
type input "starbuck"
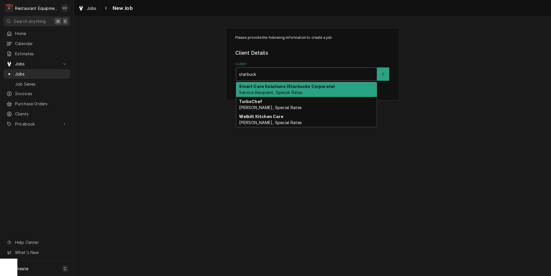
click at [289, 91] on span "Service Recipient, Special Rates" at bounding box center [270, 92] width 63 height 5
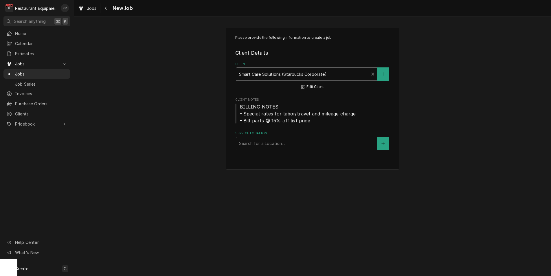
click at [293, 144] on div "Service Location" at bounding box center [306, 143] width 135 height 10
type input "900"
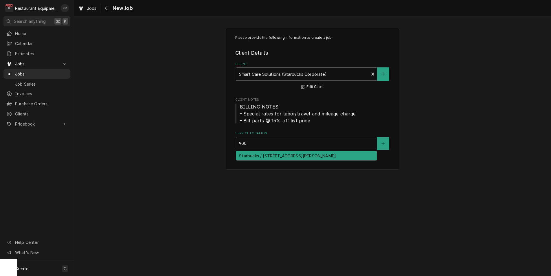
click at [300, 154] on div "Starbucks / 900 Lauren Christian Dr, Barboursville, WV 25504" at bounding box center [306, 155] width 141 height 9
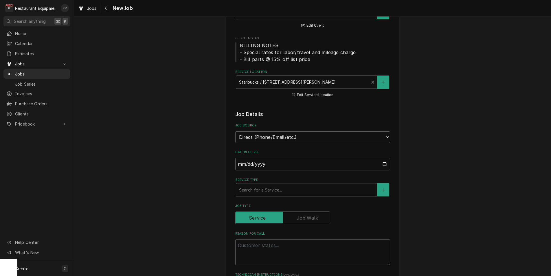
scroll to position [62, 0]
click at [302, 188] on div "Service Type" at bounding box center [306, 189] width 135 height 10
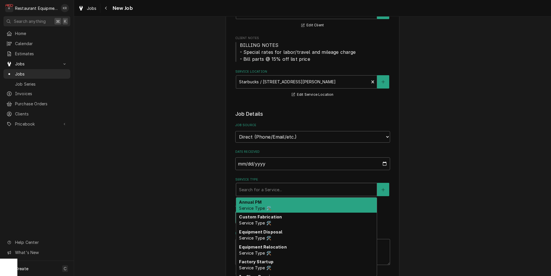
type textarea "x"
type input "b"
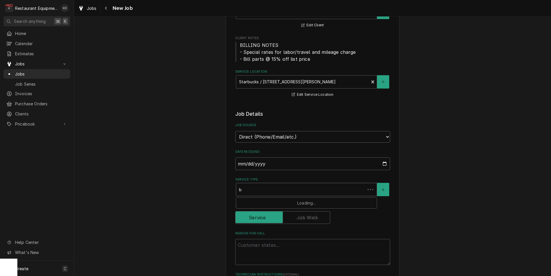
type textarea "x"
type input "br"
type textarea "x"
type input "bre"
type textarea "x"
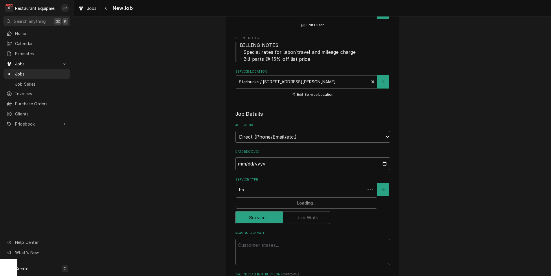
type input "brea"
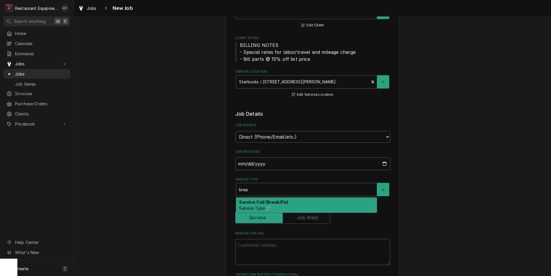
drag, startPoint x: 298, startPoint y: 205, endPoint x: 322, endPoint y: 205, distance: 23.2
click at [298, 205] on div "Service Call (Break/Fix) Service Type 🛠️" at bounding box center [306, 205] width 141 height 15
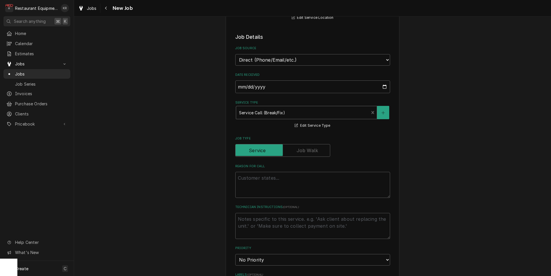
scroll to position [158, 0]
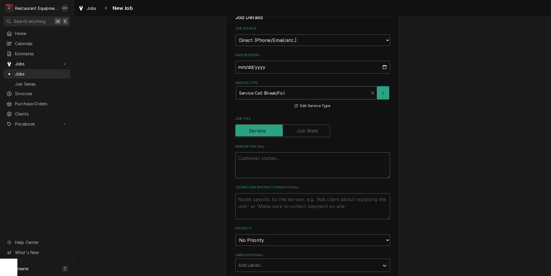
click at [263, 167] on textarea "Reason For Call" at bounding box center [312, 165] width 155 height 26
click at [261, 166] on textarea "Reason For Call" at bounding box center [312, 165] width 155 height 26
paste textarea "ST281300003"
type textarea "x"
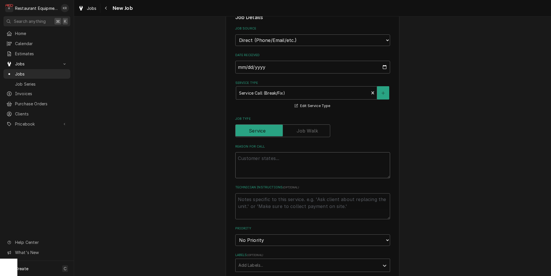
type textarea "ST281300003"
type textarea "x"
click at [293, 170] on textarea "ST281300003" at bounding box center [312, 165] width 155 height 26
click at [289, 165] on textarea "ST281300003" at bounding box center [312, 165] width 155 height 26
click at [295, 163] on textarea "ST281300003" at bounding box center [312, 165] width 155 height 26
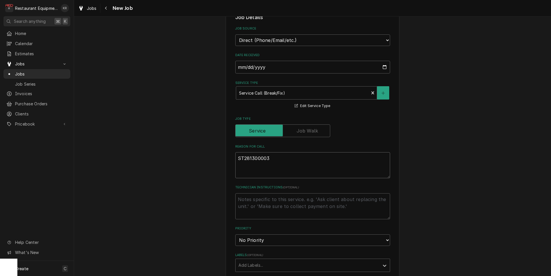
type textarea "ST281300003"
type textarea "x"
type textarea "ST281300003"
paste textarea "Equipment>Oven Microwave> Merrychef SN# 2103213090548 Task: 101 Magnetron Failu…"
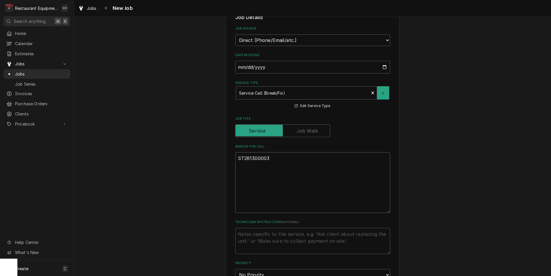
type textarea "x"
type textarea "ST281300003 Equipment>Oven Microwave> Merrychef SN# 2103213090548 Task: 101 Mag…"
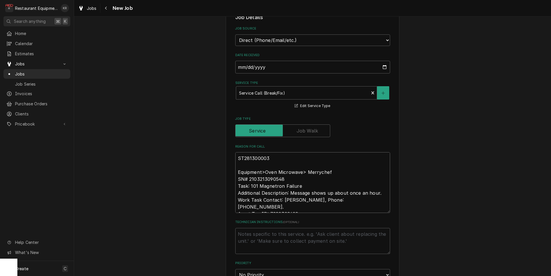
type textarea "x"
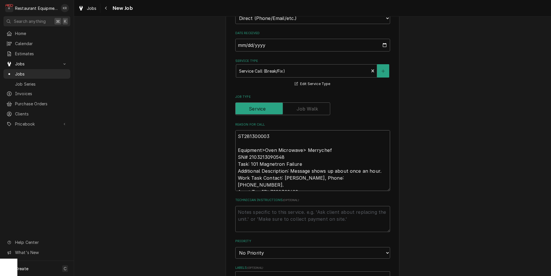
scroll to position [182, 0]
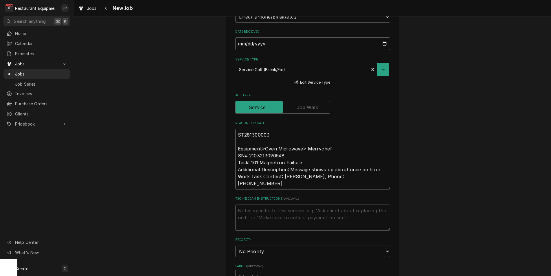
type textarea "ST281300003 Equipment>Oven Microwave> Merrychef SN# 2103213090548 Task: 101 Mag…"
type textarea "x"
type textarea "ST281300003 Equipment>Oven Microwave> Merrychef SN# 2103213090548 Task: 101 Mag…"
type textarea "x"
type textarea "ST281300003 Equipment>Oven Microwave> Merrychef SN# 2103213090548 Task: 101 Mag…"
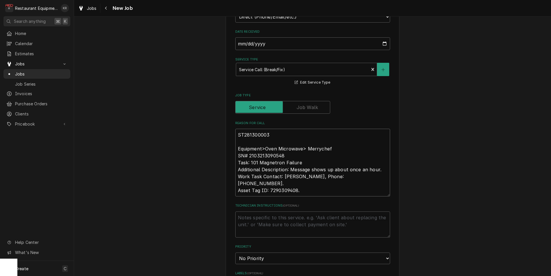
type textarea "x"
type textarea "ST281300003 Equipment>Oven Microwave> Merrychef SN# 2103213090548 Task: 101 Mag…"
click at [308, 222] on textarea "Technician Instructions ( optional )" at bounding box center [312, 225] width 155 height 26
type textarea "x"
type textarea "N"
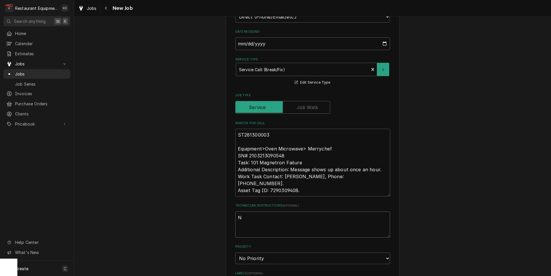
type textarea "x"
type textarea "NT"
type textarea "x"
type textarea "NTE"
type textarea "x"
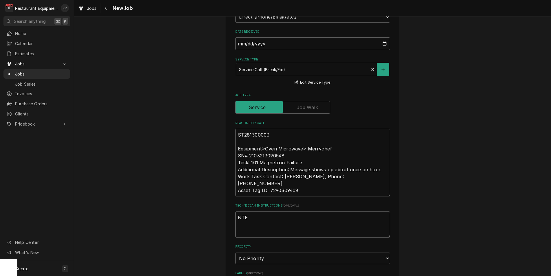
type textarea "NTE"
type textarea "x"
type textarea "NTE 8"
type textarea "x"
type textarea "NTE 80"
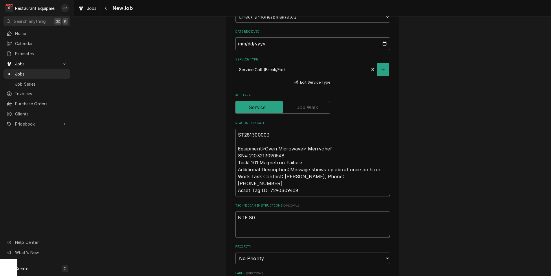
type textarea "x"
type textarea "NTE 800"
type textarea "x"
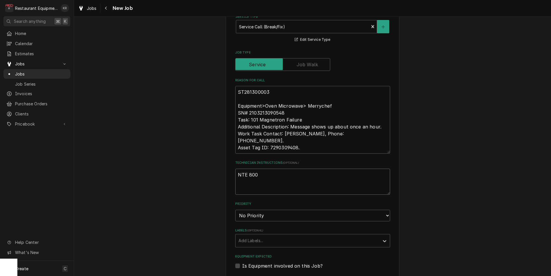
scroll to position [225, 0]
type textarea "NTE 800"
select select "2"
click option "High" at bounding box center [0, 0] width 0 height 0
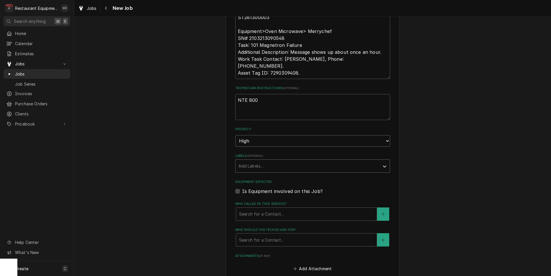
scroll to position [300, 0]
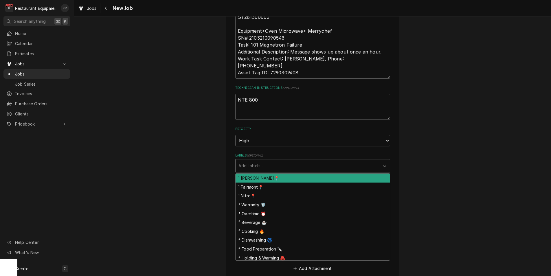
click at [374, 166] on div "Labels" at bounding box center [307, 166] width 138 height 10
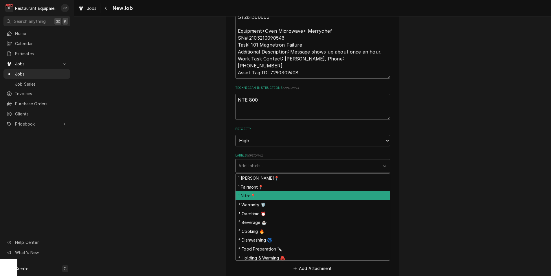
click at [345, 194] on div "¹ Nitro📍" at bounding box center [313, 195] width 154 height 9
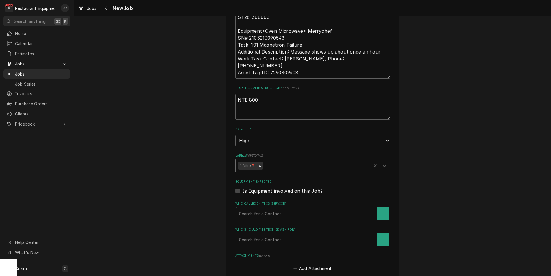
click at [356, 168] on div "Labels" at bounding box center [316, 166] width 104 height 10
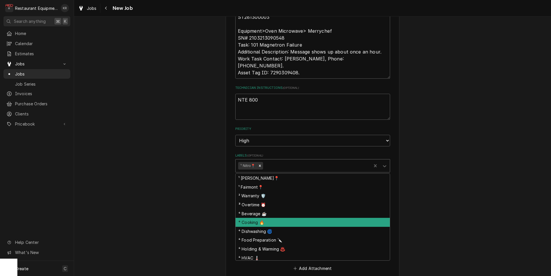
click at [326, 222] on div "⁴ Cooking 🔥" at bounding box center [313, 222] width 154 height 9
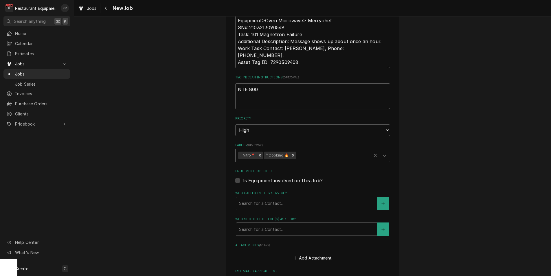
scroll to position [312, 0]
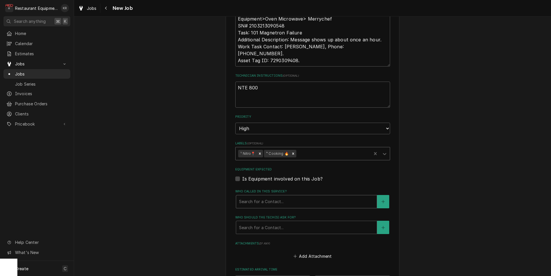
click at [312, 205] on div "Who called in this service?" at bounding box center [306, 202] width 135 height 10
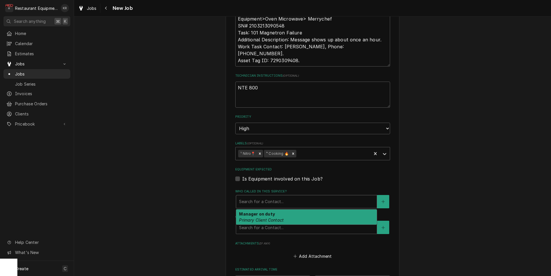
click at [301, 219] on div "Manager on duty Primary Client Contact" at bounding box center [306, 217] width 141 height 15
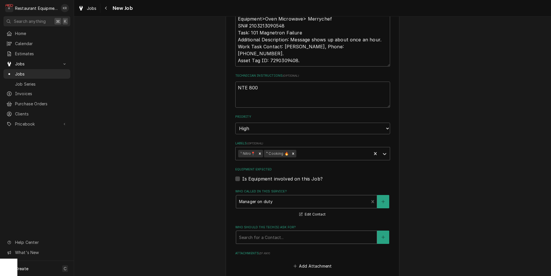
click at [304, 241] on div "Who should the tech(s) ask for?" at bounding box center [306, 237] width 135 height 10
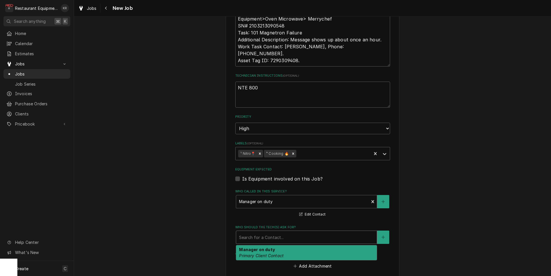
click at [304, 256] on div "Manager on duty Primary Client Contact" at bounding box center [306, 252] width 141 height 15
type textarea "x"
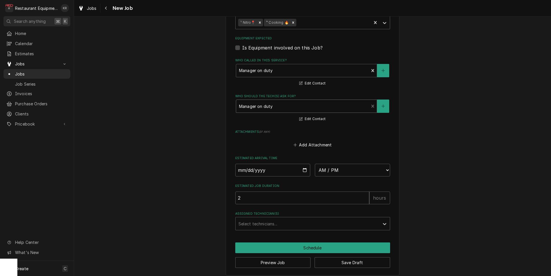
scroll to position [446, 0]
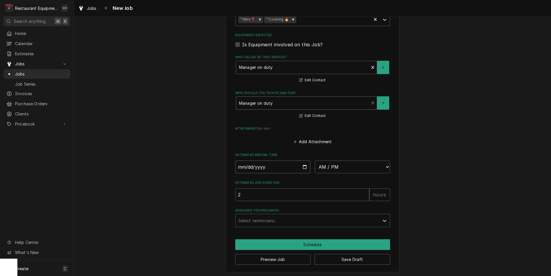
click at [307, 168] on input "Date" at bounding box center [272, 167] width 75 height 13
click at [304, 166] on input "Date" at bounding box center [272, 167] width 75 height 13
type input "2025-09-04"
type textarea "x"
click at [315, 161] on select "AM / PM 6:00 AM 6:15 AM 6:30 AM 6:45 AM 7:00 AM 7:15 AM 7:30 AM 7:45 AM 8:00 AM…" at bounding box center [352, 167] width 75 height 13
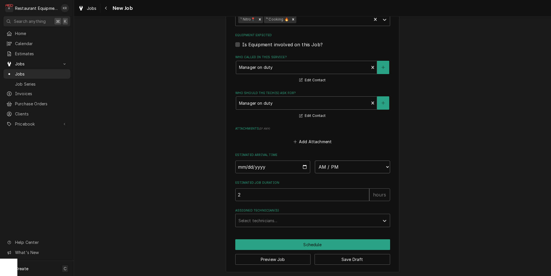
select select "13:00:00"
click option "1:00 PM" at bounding box center [0, 0] width 0 height 0
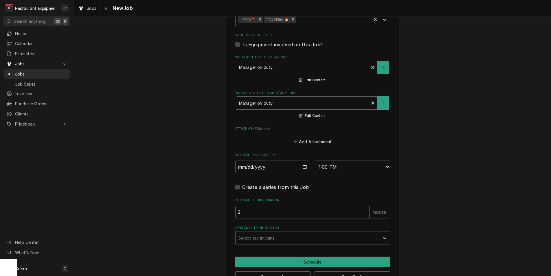
scroll to position [464, 0]
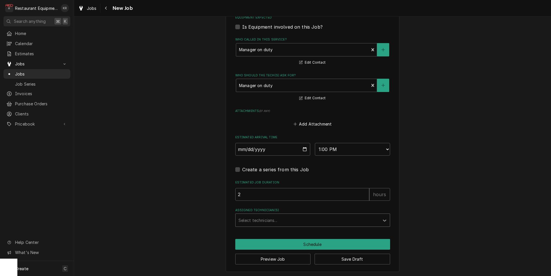
click at [386, 221] on icon "Assigned Technician(s)" at bounding box center [385, 221] width 6 height 6
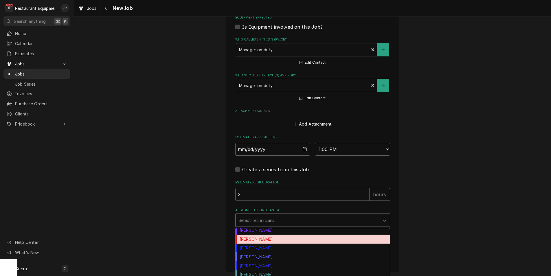
scroll to position [102, 0]
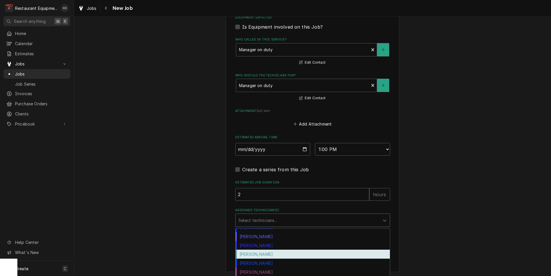
click at [279, 254] on div "Van Lucas" at bounding box center [313, 254] width 154 height 9
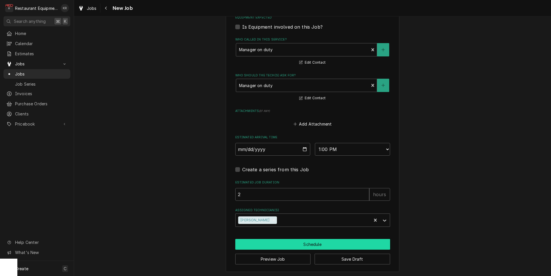
click at [333, 247] on button "Schedule" at bounding box center [312, 244] width 155 height 11
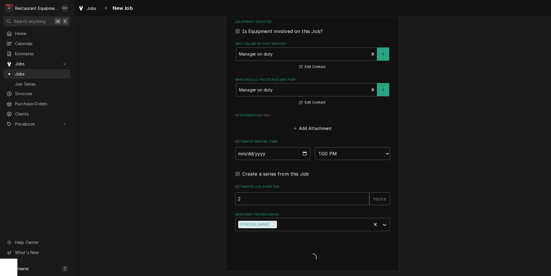
scroll to position [458, 0]
type textarea "x"
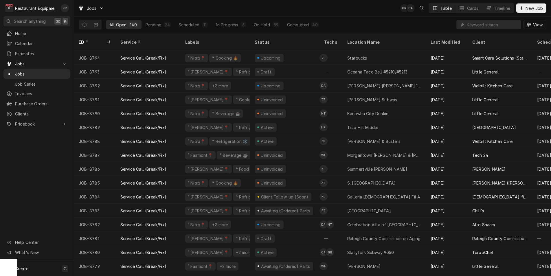
scroll to position [10, 0]
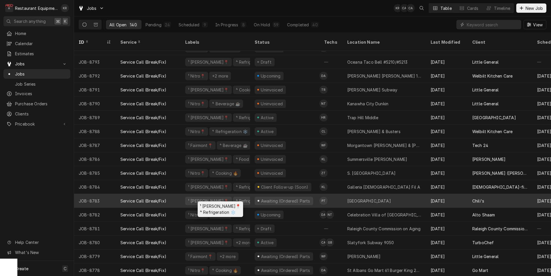
click at [248, 197] on div "⁴ Refrigeration ❄️" at bounding box center [253, 201] width 41 height 8
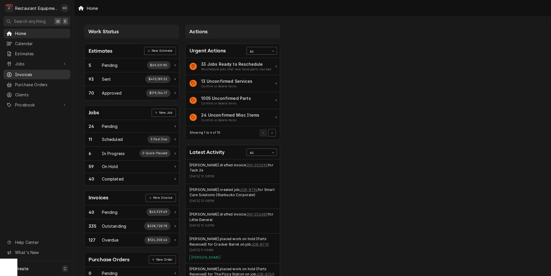
drag, startPoint x: 23, startPoint y: 81, endPoint x: 65, endPoint y: 71, distance: 43.0
click at [23, 82] on span "Purchase Orders" at bounding box center [41, 85] width 52 height 6
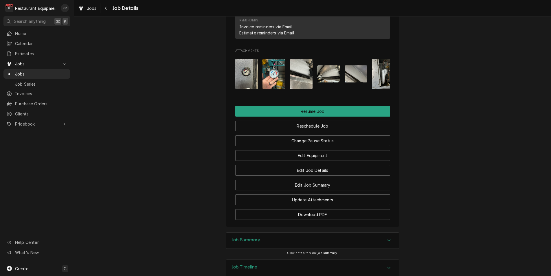
scroll to position [763, 0]
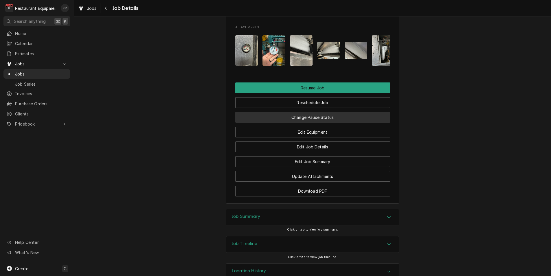
click at [313, 112] on button "Change Pause Status" at bounding box center [312, 117] width 155 height 11
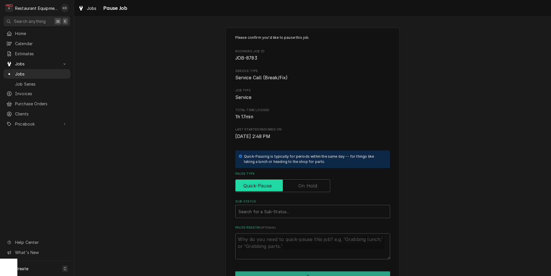
click at [296, 191] on input "Pause Type" at bounding box center [283, 185] width 90 height 13
checkbox input "true"
type textarea "x"
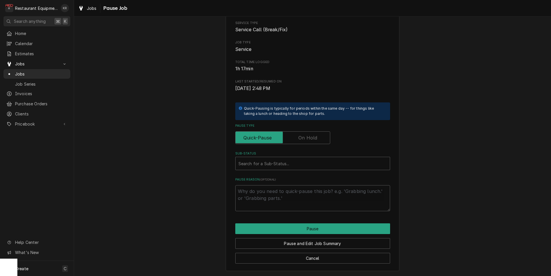
drag, startPoint x: 309, startPoint y: 141, endPoint x: 304, endPoint y: 151, distance: 11.4
click at [309, 141] on label "Pause Type" at bounding box center [282, 137] width 95 height 13
click at [309, 141] on input "Pause Type" at bounding box center [283, 137] width 90 height 13
checkbox input "true"
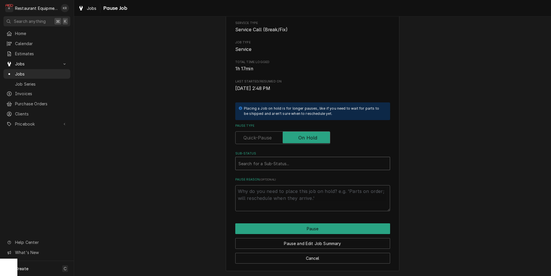
type textarea "x"
click at [287, 164] on div "Sub-Status" at bounding box center [312, 163] width 148 height 10
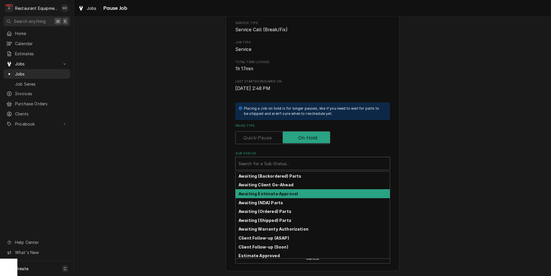
scroll to position [73, 0]
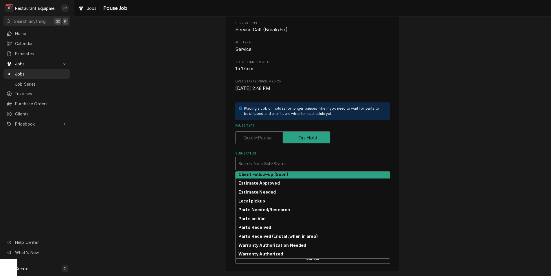
click at [218, 148] on div "Please confirm you'd like to pause this job. Roopairs Job ID JOB-8783 Service T…" at bounding box center [312, 126] width 477 height 302
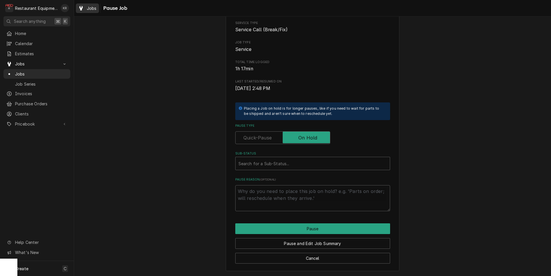
click at [92, 10] on span "Jobs" at bounding box center [92, 8] width 10 height 6
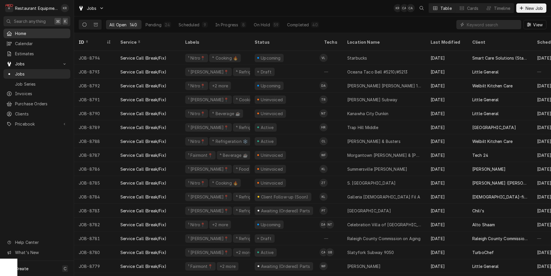
click at [18, 36] on div "R Restaurant Equipment Diagnostics KR Search anything ⌘ K Home Calendar Estimat…" at bounding box center [275, 138] width 551 height 276
